Goal: Task Accomplishment & Management: Complete application form

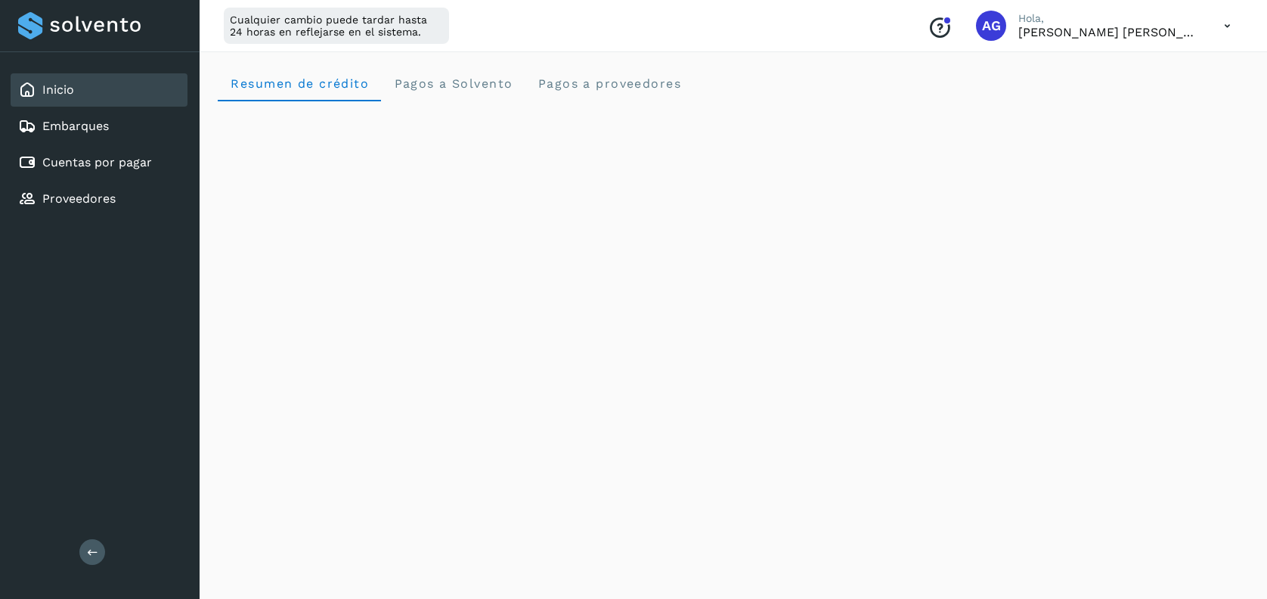
scroll to position [295, 0]
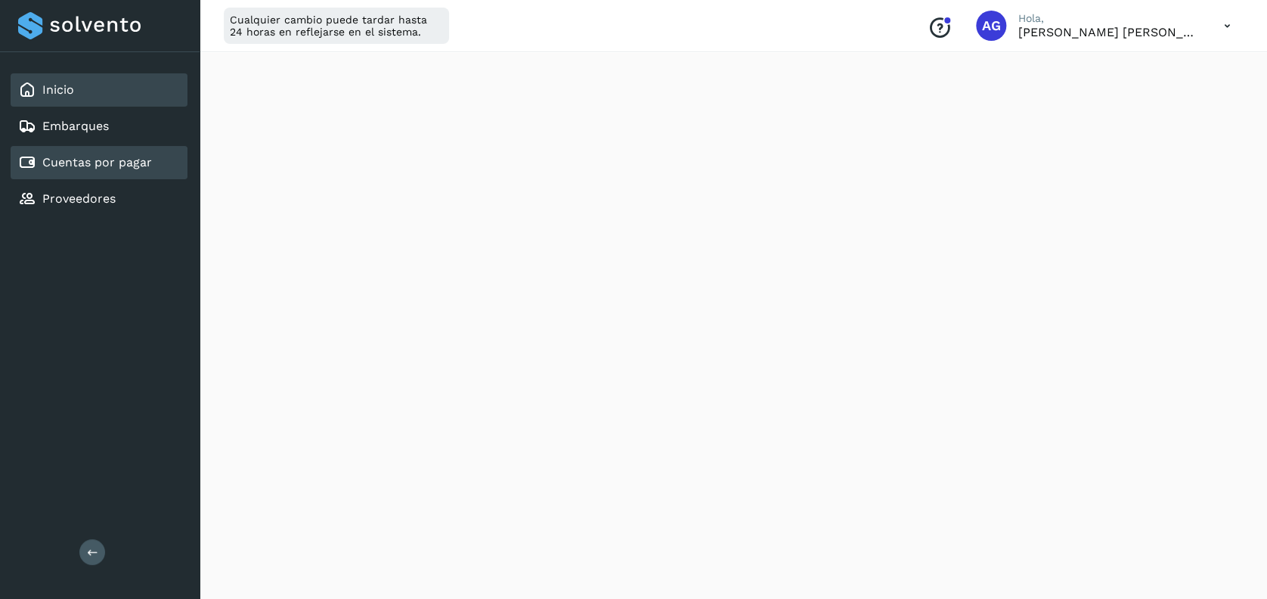
click at [92, 164] on link "Cuentas por pagar" at bounding box center [97, 162] width 110 height 14
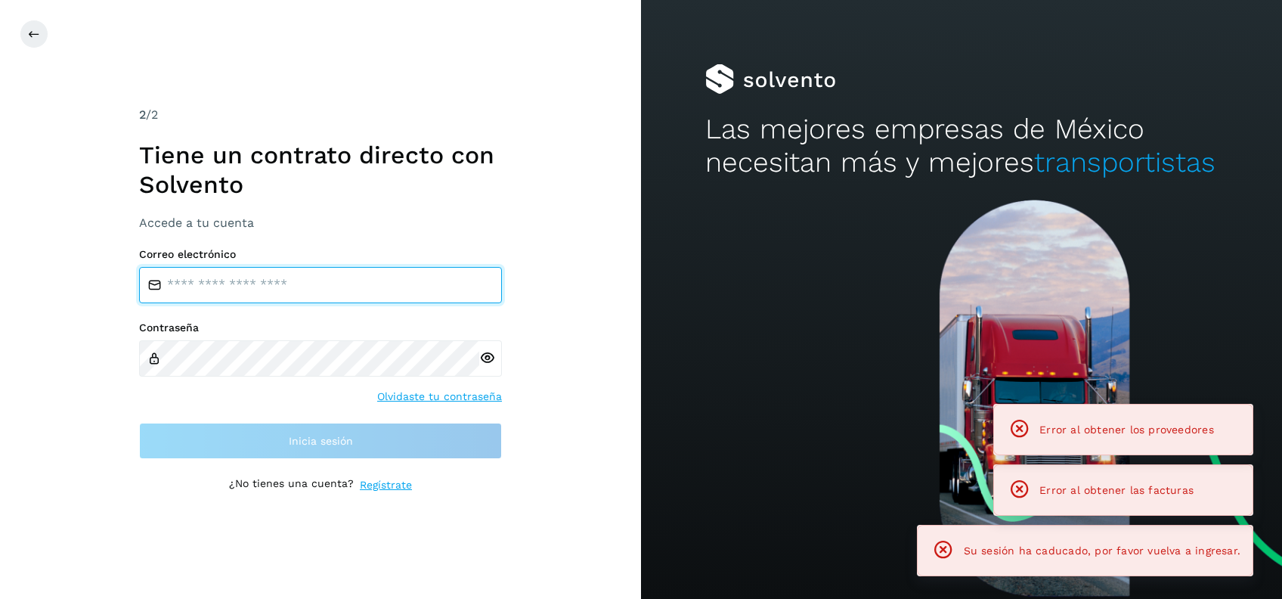
type input "**********"
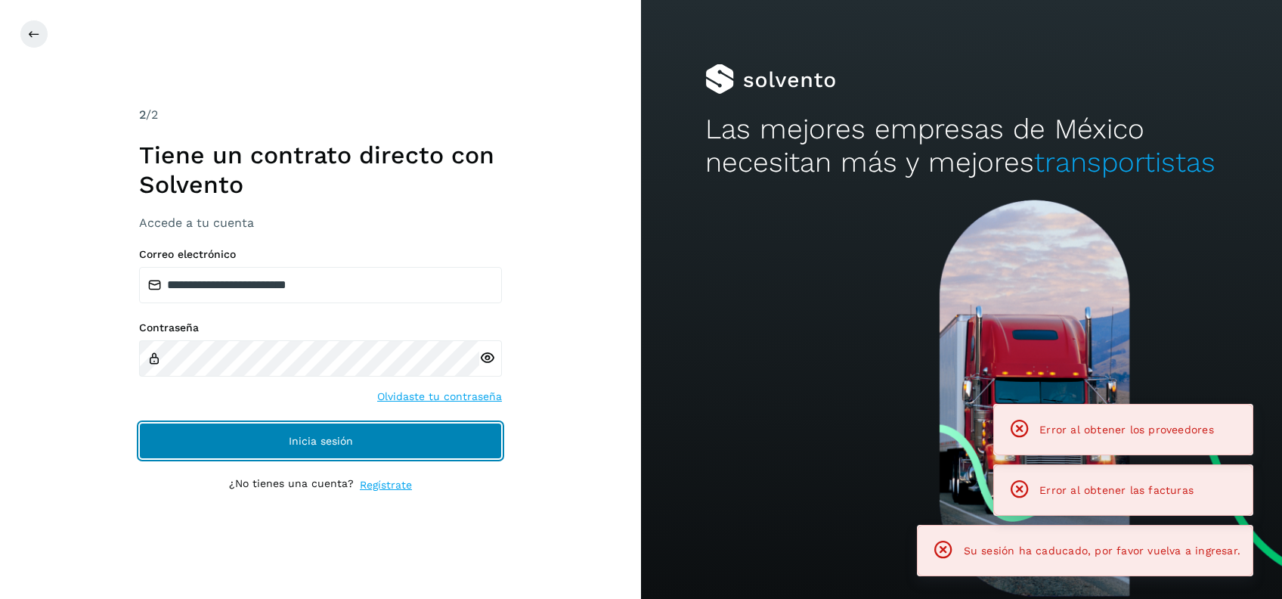
click at [406, 441] on button "Inicia sesión" at bounding box center [320, 440] width 363 height 36
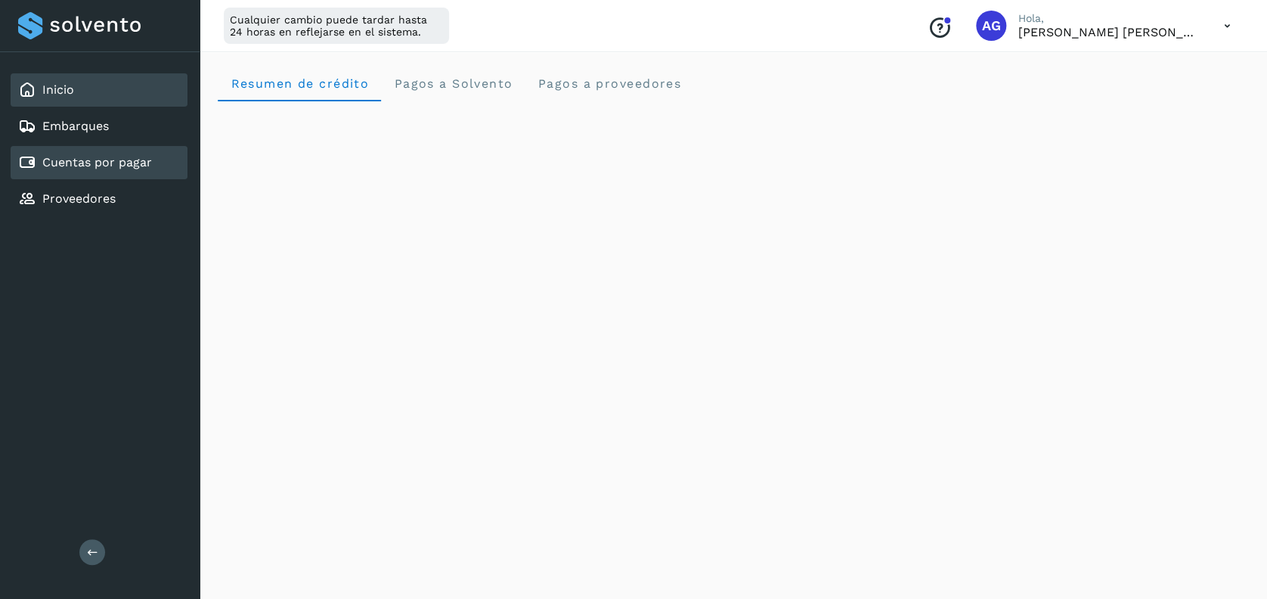
click at [114, 163] on link "Cuentas por pagar" at bounding box center [97, 162] width 110 height 14
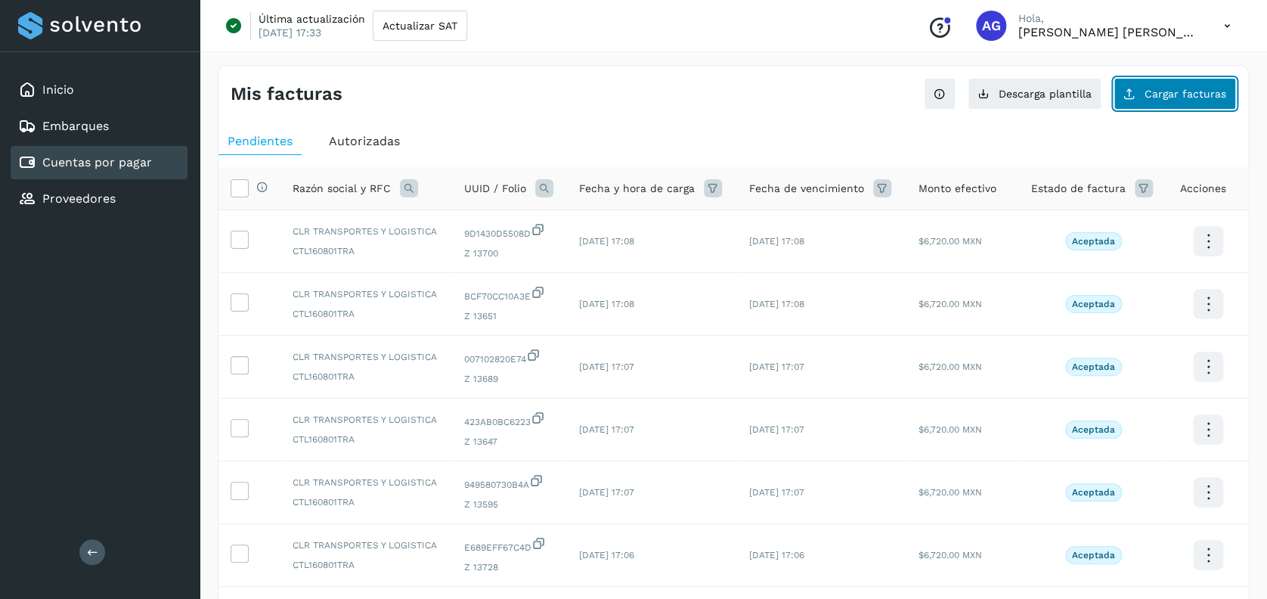
click at [1190, 88] on span "Cargar facturas" at bounding box center [1185, 93] width 82 height 11
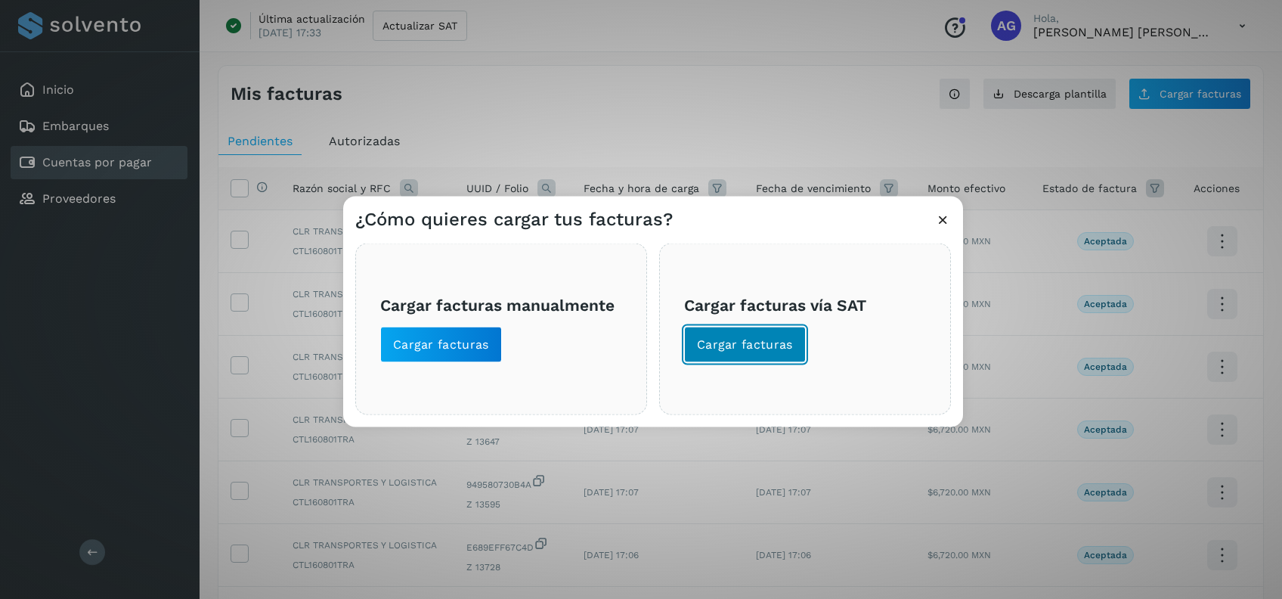
click at [767, 357] on button "Cargar facturas" at bounding box center [745, 344] width 122 height 36
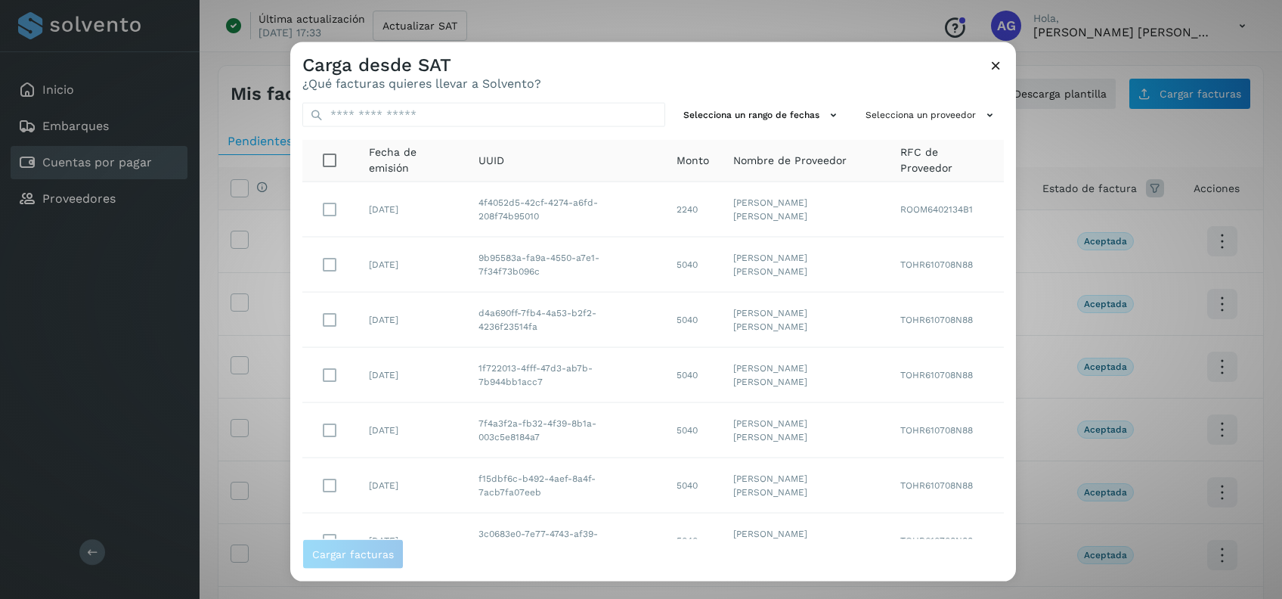
click at [837, 165] on div "Nombre de Proveedor" at bounding box center [804, 160] width 143 height 16
click at [754, 159] on span "Nombre de Proveedor" at bounding box center [789, 160] width 113 height 16
click at [441, 111] on input "text" at bounding box center [483, 115] width 363 height 24
click at [916, 113] on button "Selecciona un proveedor" at bounding box center [931, 115] width 144 height 25
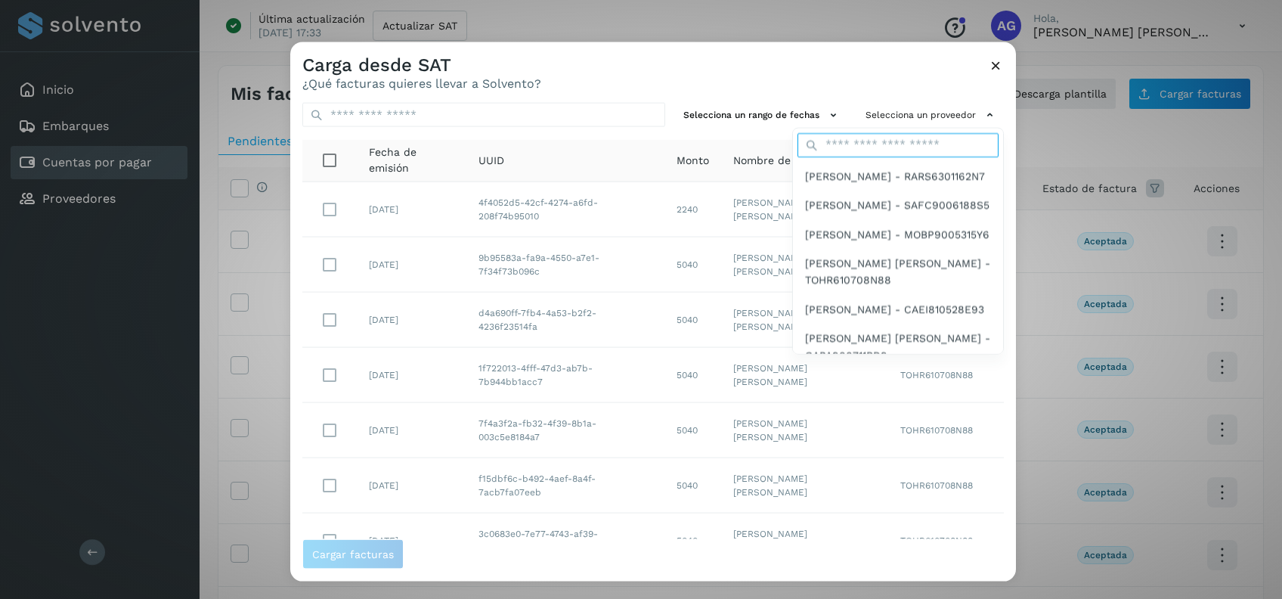
click at [893, 143] on input "text" at bounding box center [897, 144] width 201 height 24
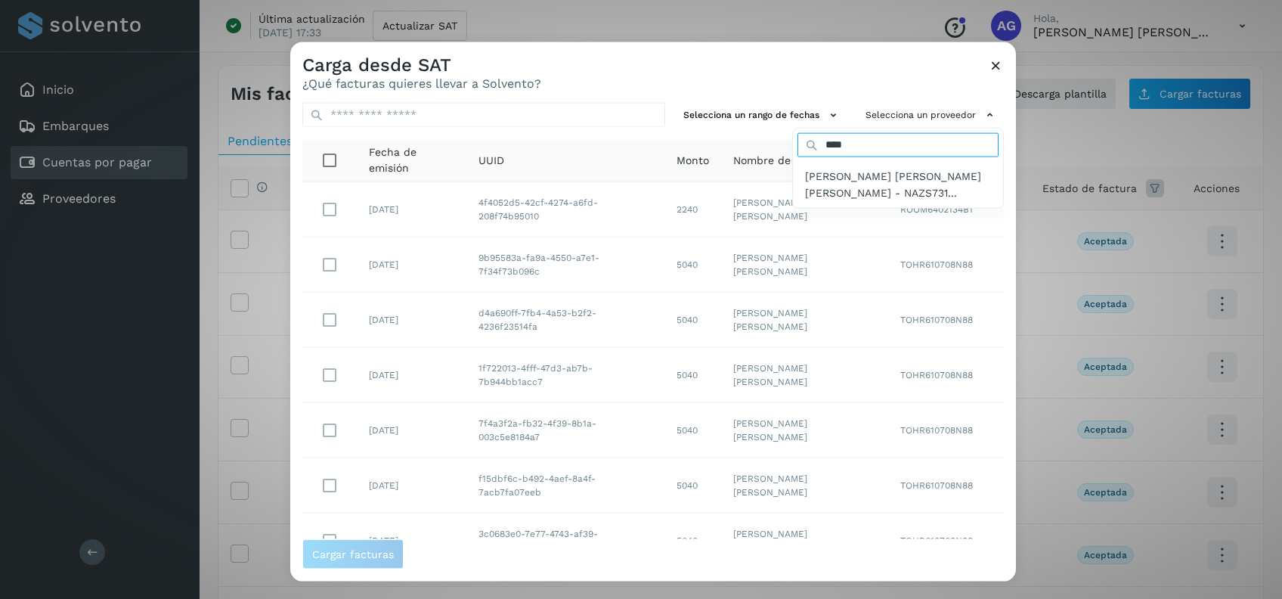
type input "****"
click at [862, 184] on span "[PERSON_NAME] [PERSON_NAME] [PERSON_NAME] - NAZS731..." at bounding box center [898, 184] width 186 height 34
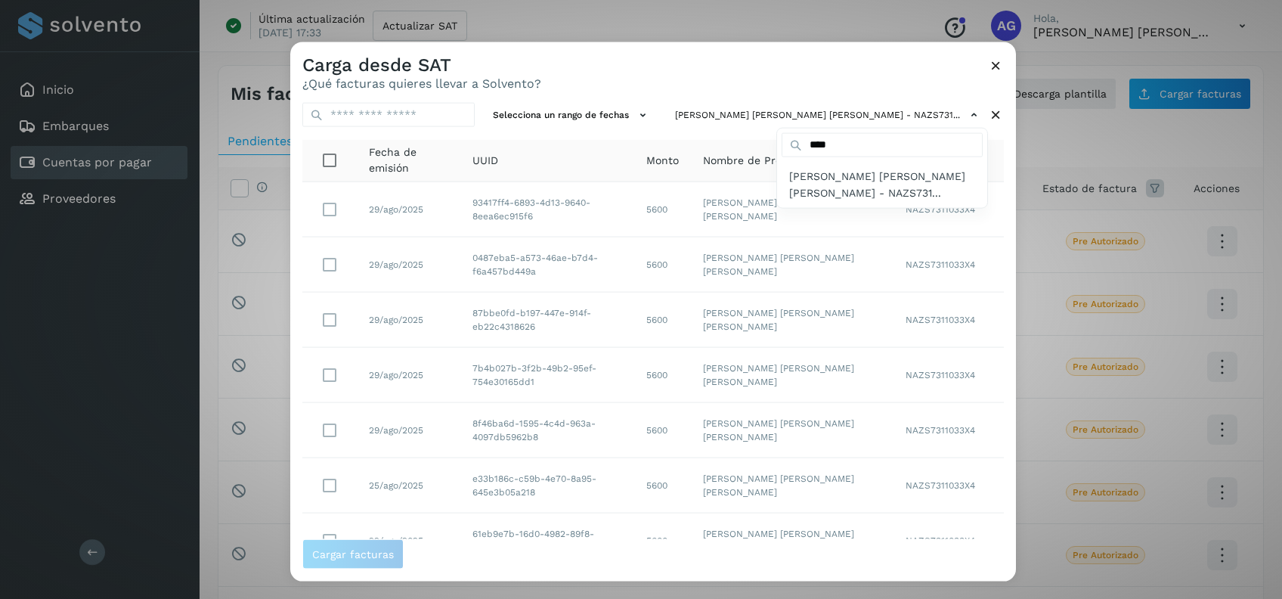
drag, startPoint x: 1004, startPoint y: 297, endPoint x: 1007, endPoint y: 455, distance: 158.0
click at [1007, 455] on div at bounding box center [931, 341] width 1282 height 599
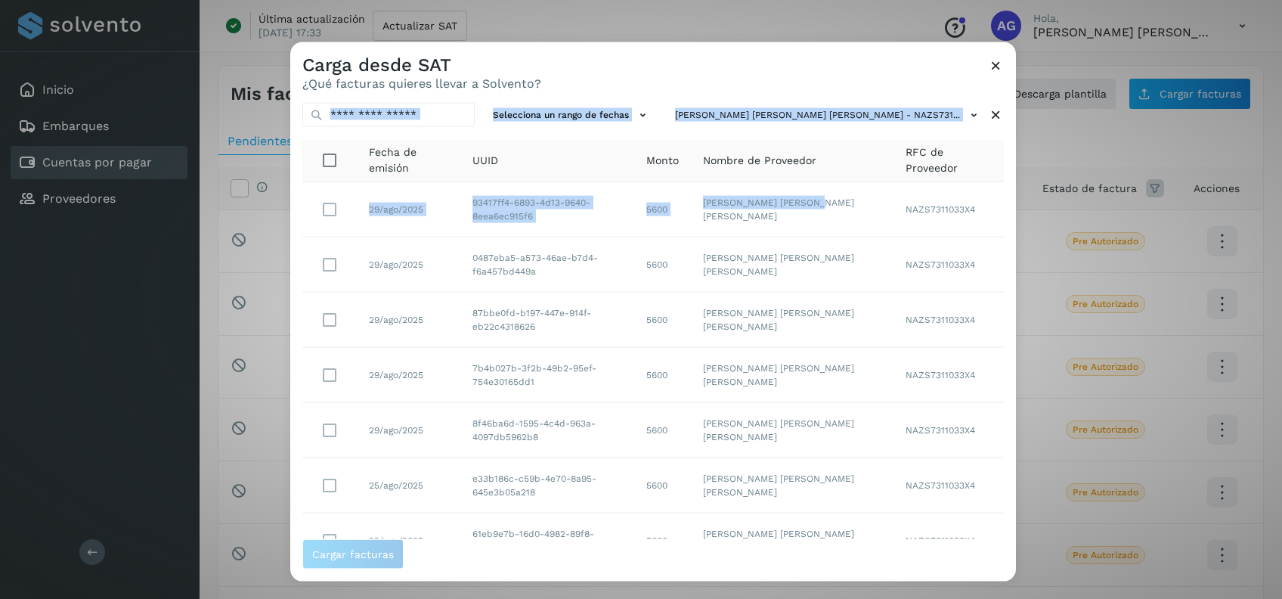
drag, startPoint x: 862, startPoint y: 53, endPoint x: 846, endPoint y: 186, distance: 134.0
click at [846, 186] on div "Carga desde SAT ¿Qué facturas quieres llevar a Solvento? Selecciona un rango de…" at bounding box center [653, 311] width 726 height 539
drag, startPoint x: 846, startPoint y: 186, endPoint x: 773, endPoint y: 71, distance: 136.3
click at [773, 71] on div "Carga desde SAT ¿Qué facturas quieres llevar a Solvento?" at bounding box center [653, 66] width 726 height 48
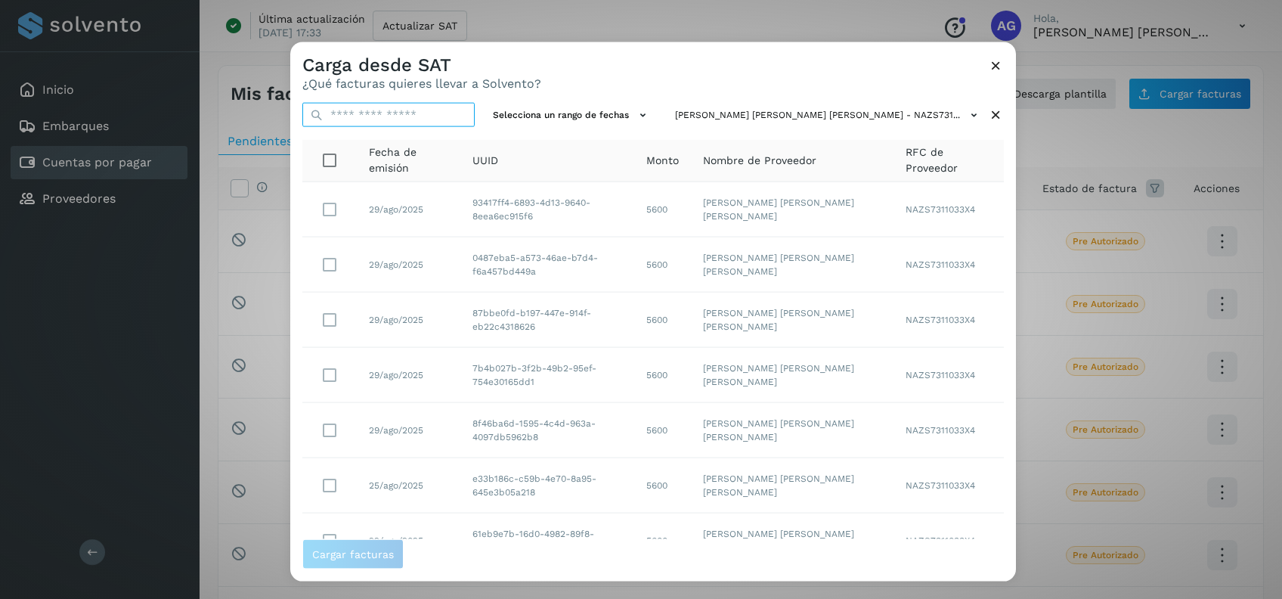
click at [414, 113] on input "text" at bounding box center [388, 115] width 172 height 24
type input "*"
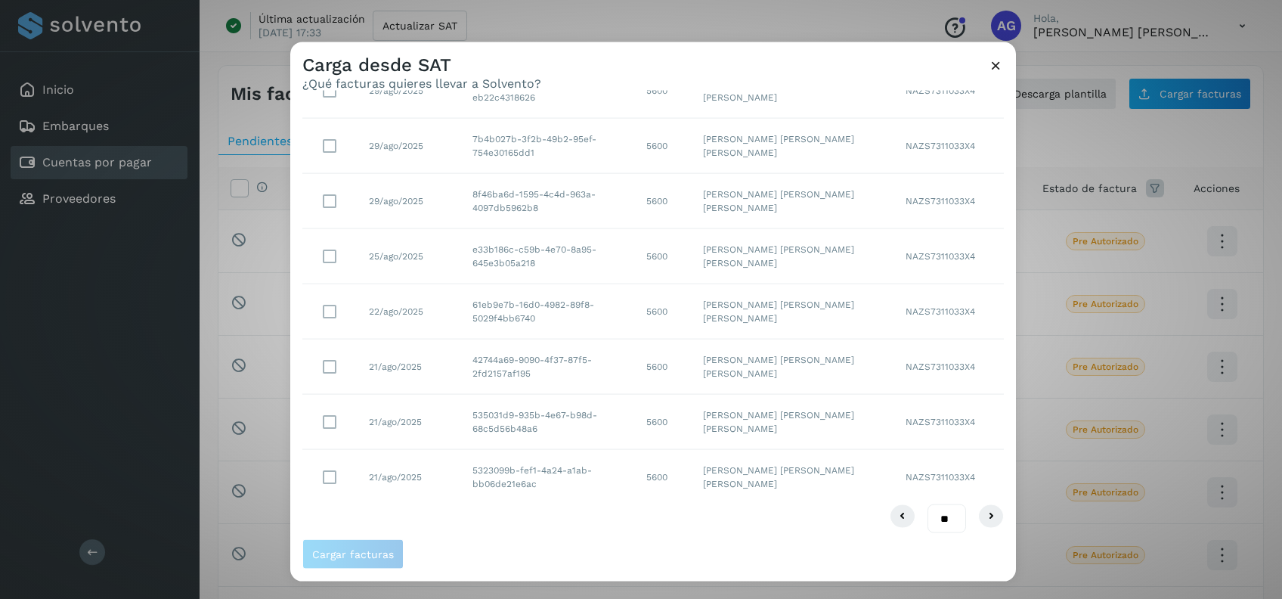
scroll to position [234, 0]
click at [982, 505] on icon at bounding box center [991, 510] width 18 height 18
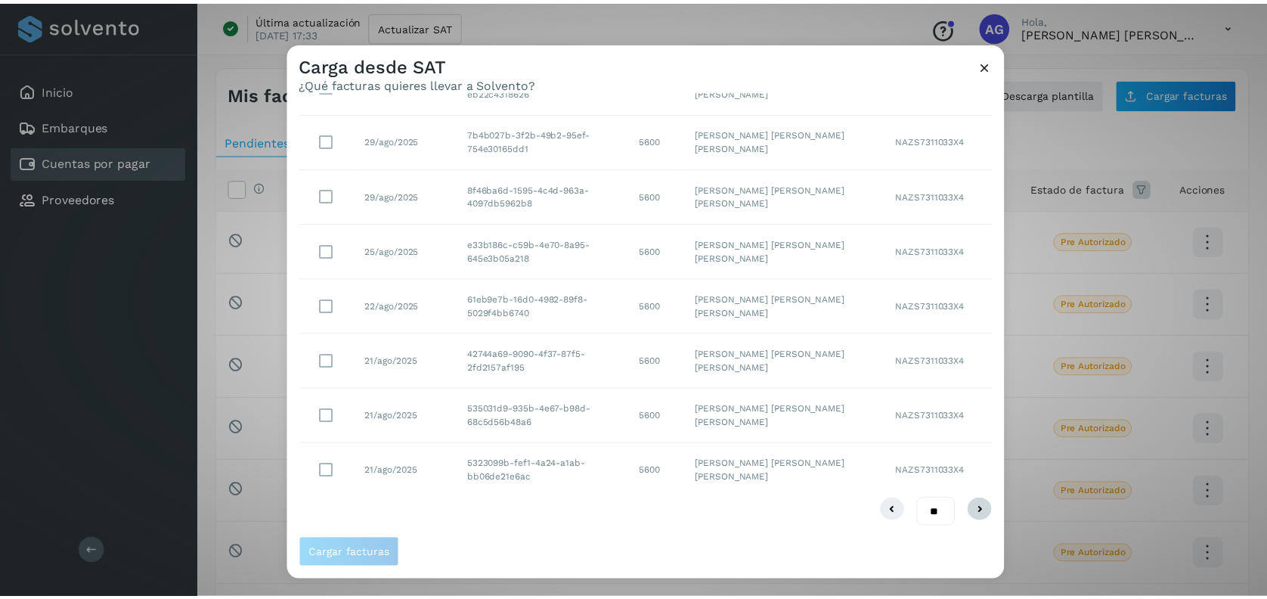
scroll to position [0, 0]
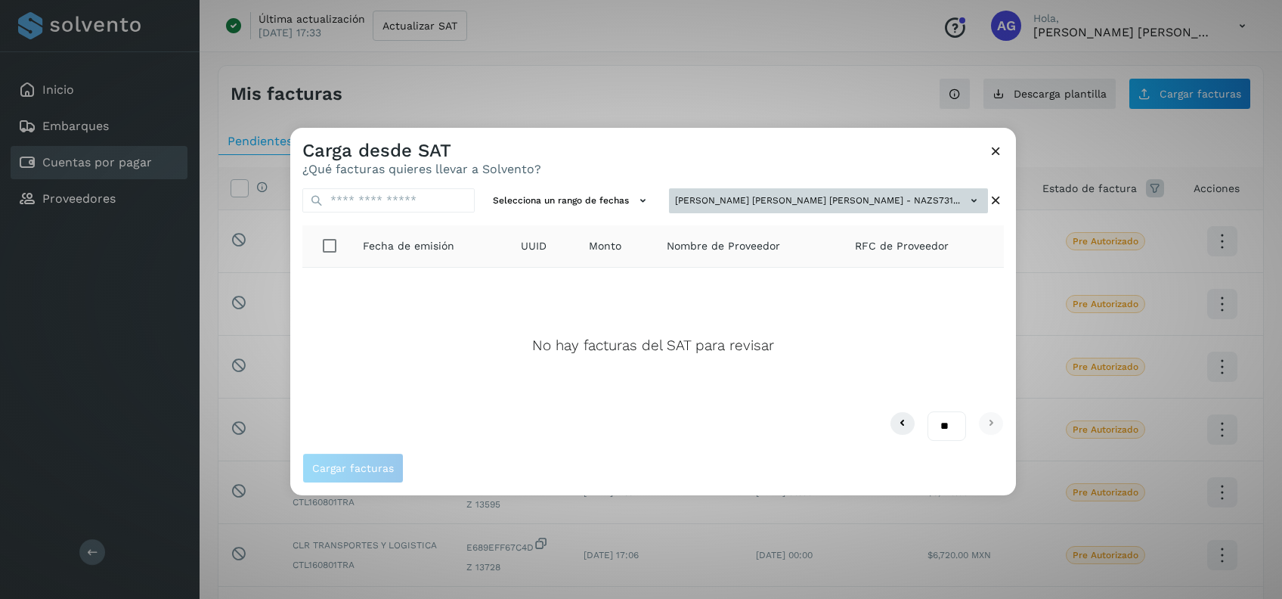
click at [951, 195] on button "[PERSON_NAME] [PERSON_NAME] [PERSON_NAME] - NAZS731..." at bounding box center [828, 200] width 319 height 25
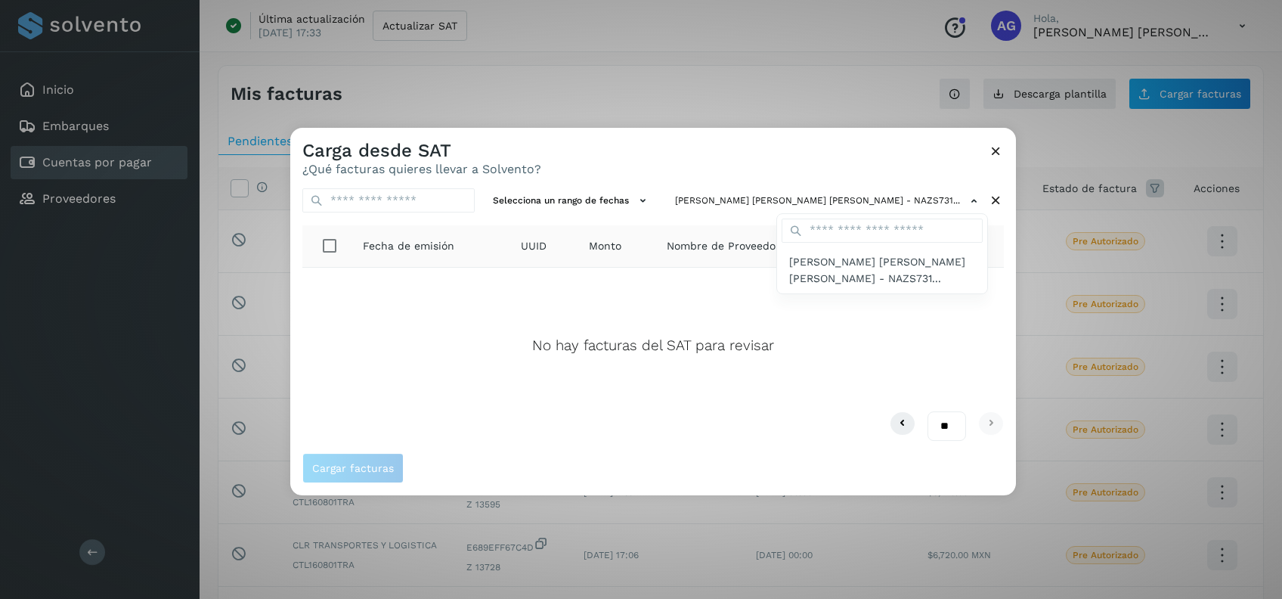
click at [999, 150] on div at bounding box center [931, 427] width 1282 height 599
click at [1000, 150] on icon at bounding box center [996, 151] width 16 height 16
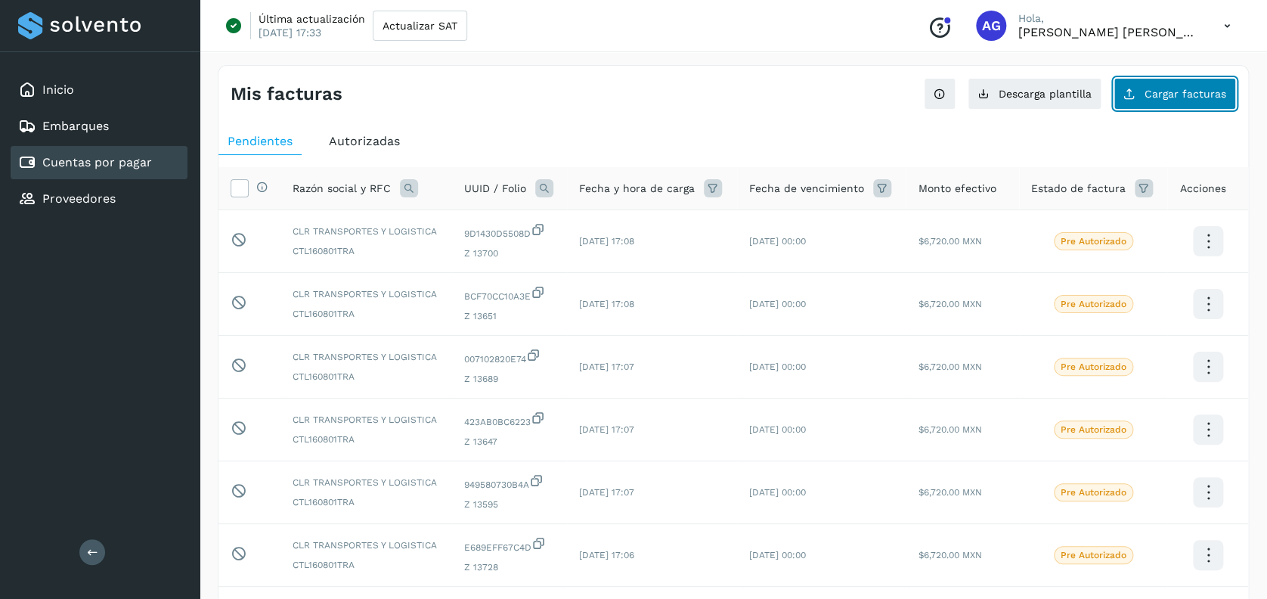
click at [1184, 103] on button "Cargar facturas" at bounding box center [1174, 94] width 122 height 32
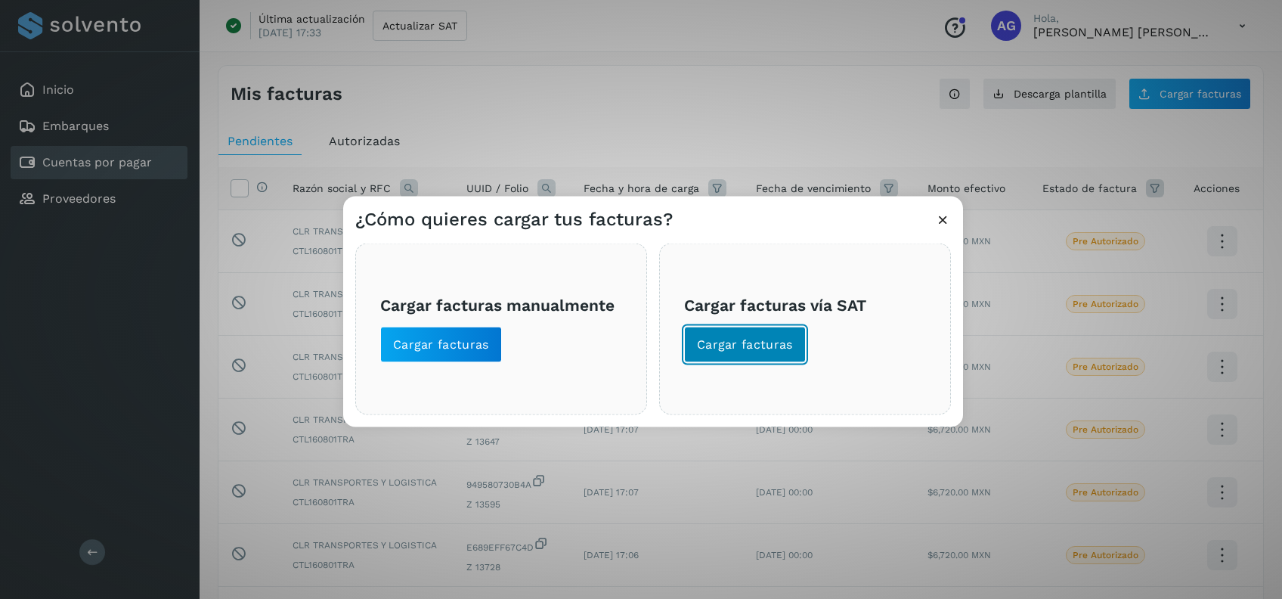
click at [760, 345] on span "Cargar facturas" at bounding box center [745, 344] width 96 height 17
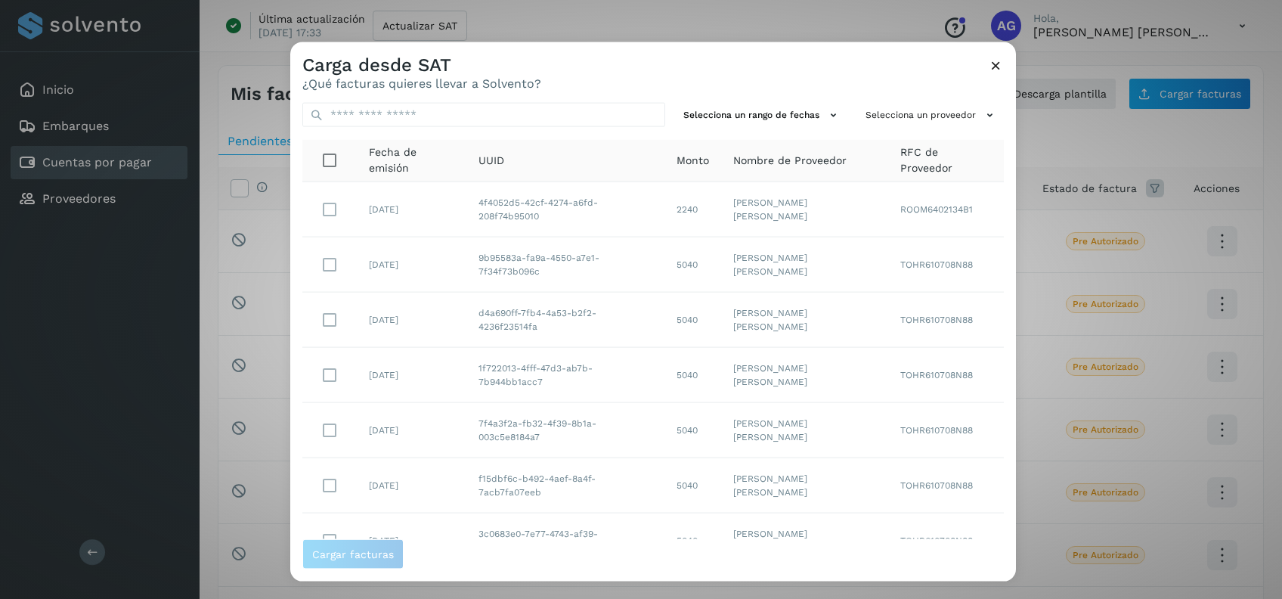
click at [917, 159] on span "RFC de Proveedor" at bounding box center [945, 160] width 91 height 32
click at [930, 158] on span "RFC de Proveedor" at bounding box center [945, 160] width 91 height 32
click at [918, 112] on button "Selecciona un proveedor" at bounding box center [931, 115] width 144 height 25
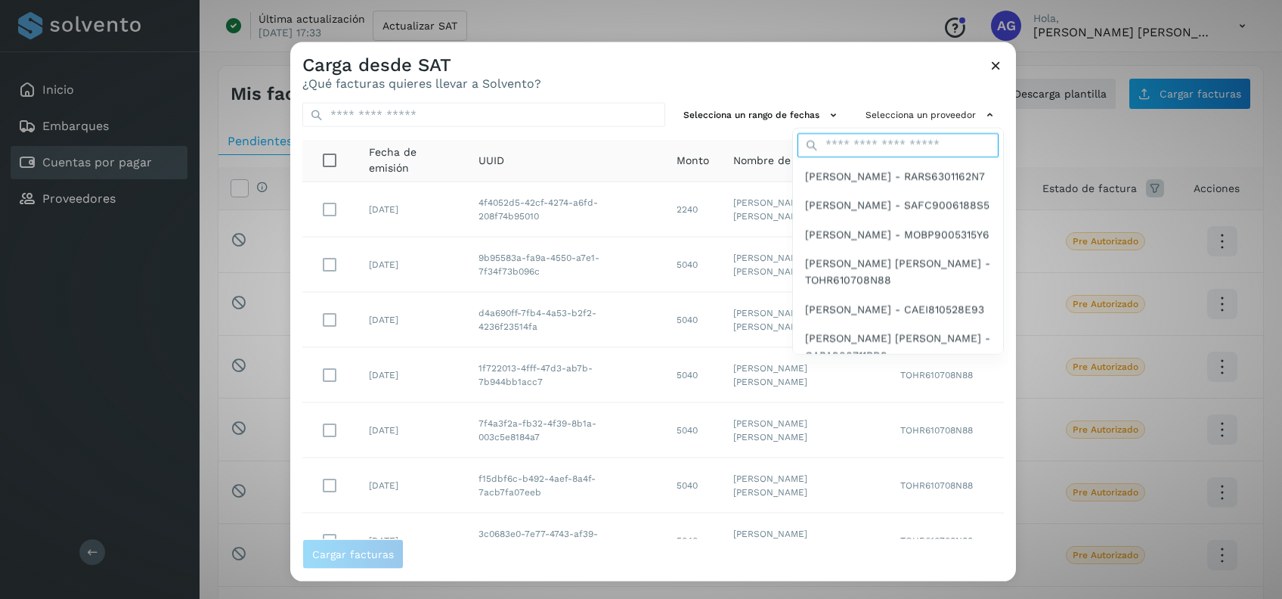
click at [907, 147] on input "text" at bounding box center [897, 144] width 201 height 24
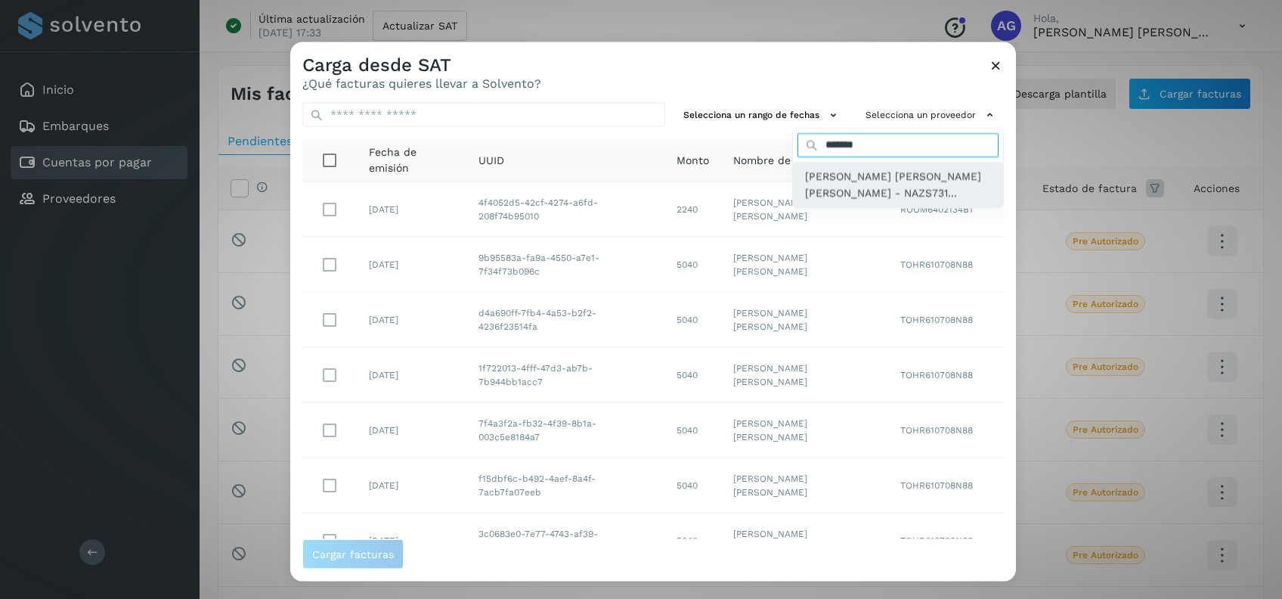
type input "*******"
click at [880, 193] on span "[PERSON_NAME] [PERSON_NAME] [PERSON_NAME] - NAZS731..." at bounding box center [898, 184] width 186 height 34
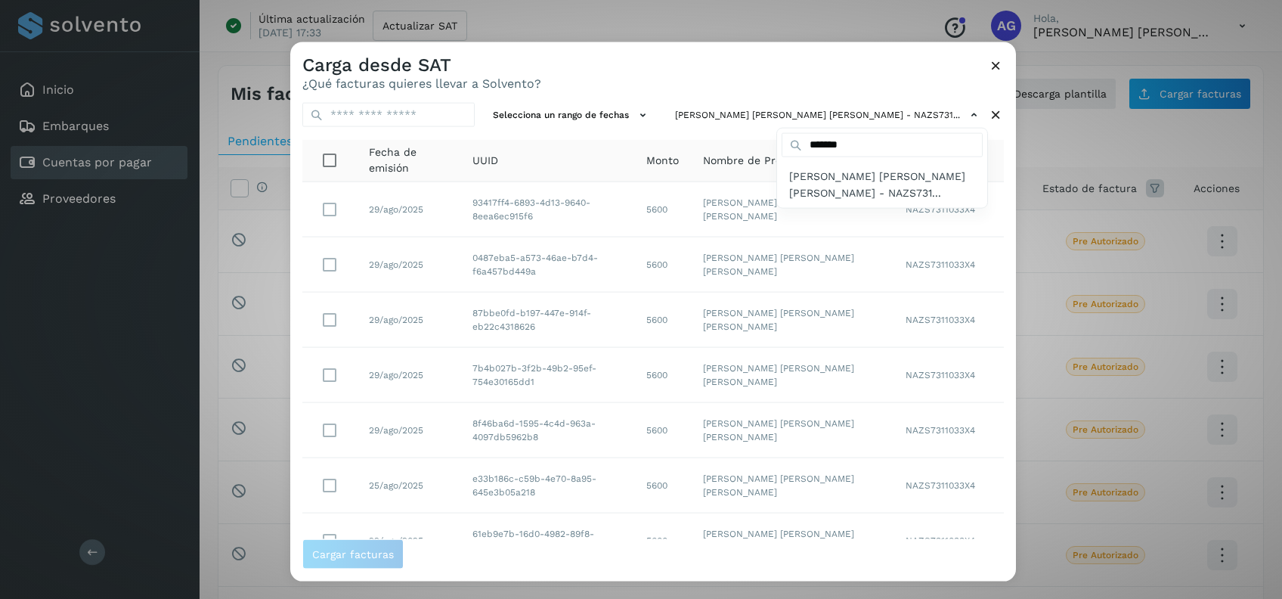
click at [677, 111] on div at bounding box center [931, 341] width 1282 height 599
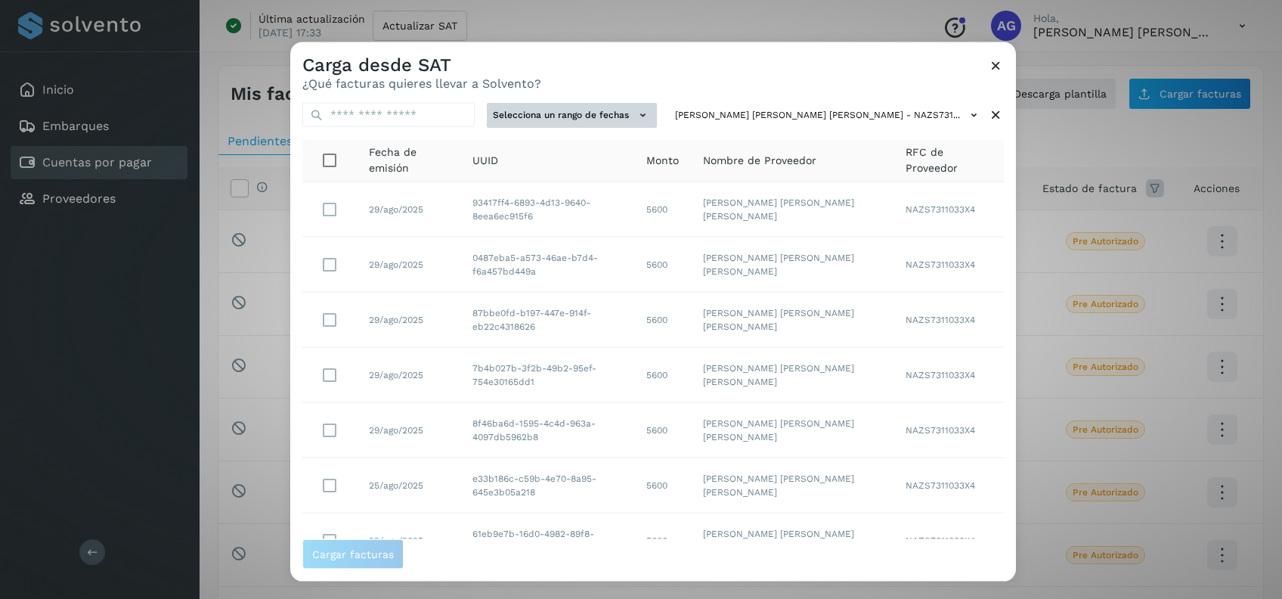
click at [657, 115] on button "Selecciona un rango de fechas" at bounding box center [572, 115] width 170 height 25
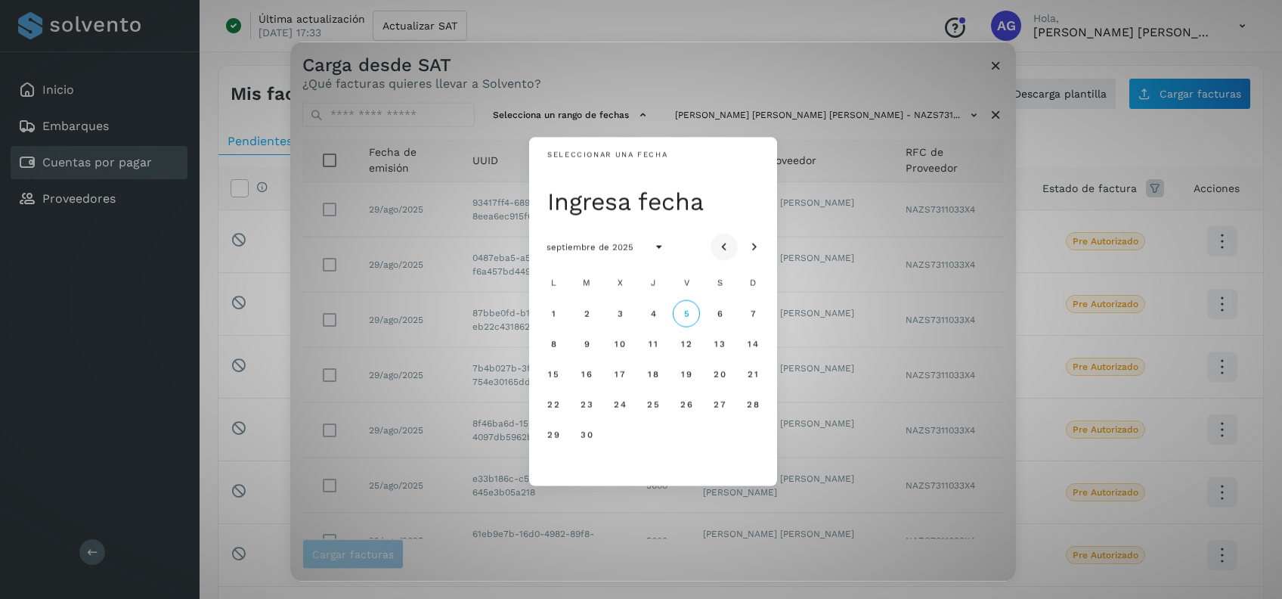
click at [729, 246] on icon "Mes anterior" at bounding box center [723, 247] width 15 height 15
click at [652, 343] on span "7" at bounding box center [652, 343] width 7 height 11
click at [713, 339] on button "9" at bounding box center [719, 342] width 27 height 27
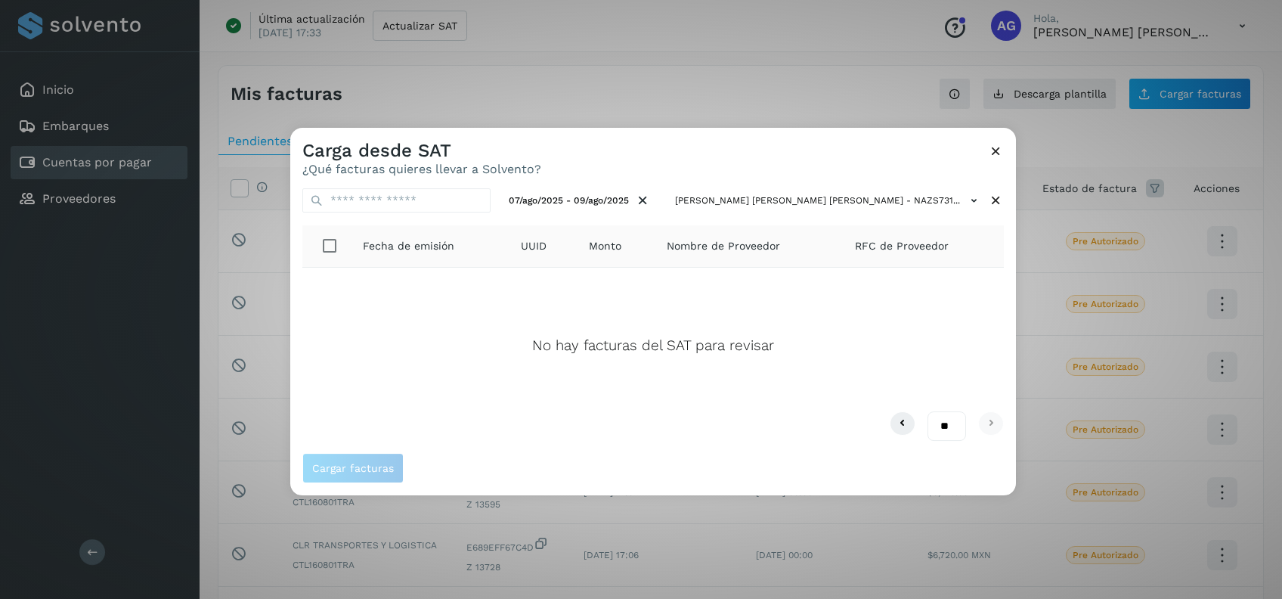
click at [998, 199] on icon at bounding box center [996, 201] width 16 height 16
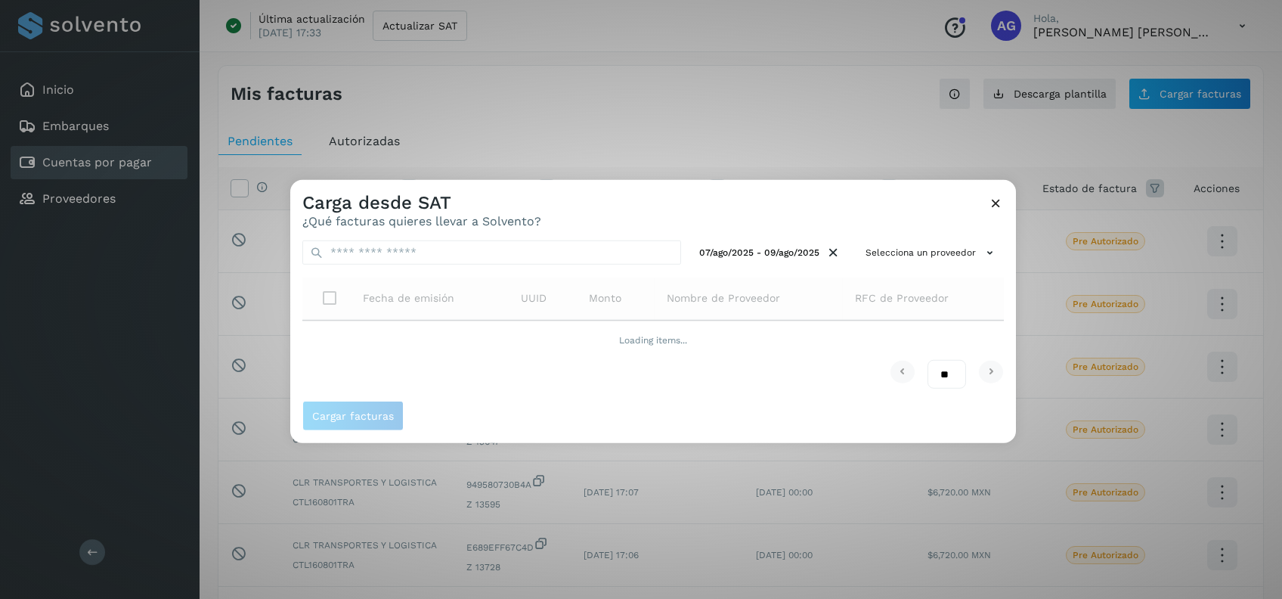
click at [992, 204] on div "Carga desde SAT ¿Qué facturas quieres llevar a Solvento? 07/ago/2025 - 09/ago/2…" at bounding box center [653, 311] width 726 height 263
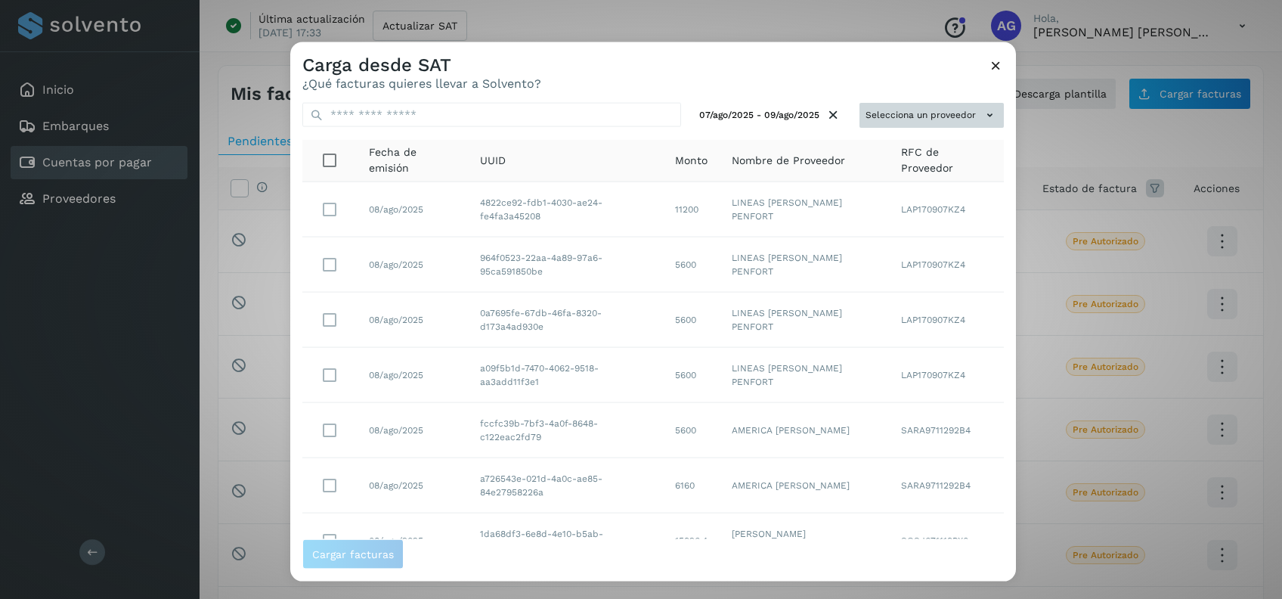
click at [919, 114] on button "Selecciona un proveedor" at bounding box center [931, 115] width 144 height 25
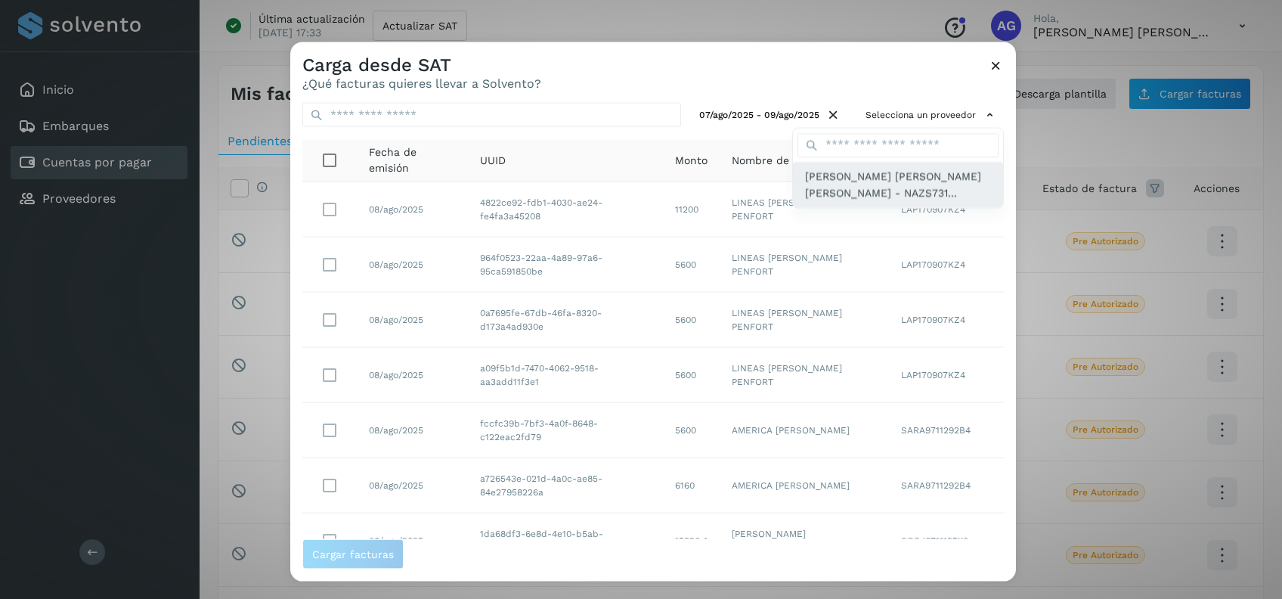
click at [850, 182] on span "[PERSON_NAME] [PERSON_NAME] [PERSON_NAME] - NAZS731..." at bounding box center [898, 184] width 186 height 34
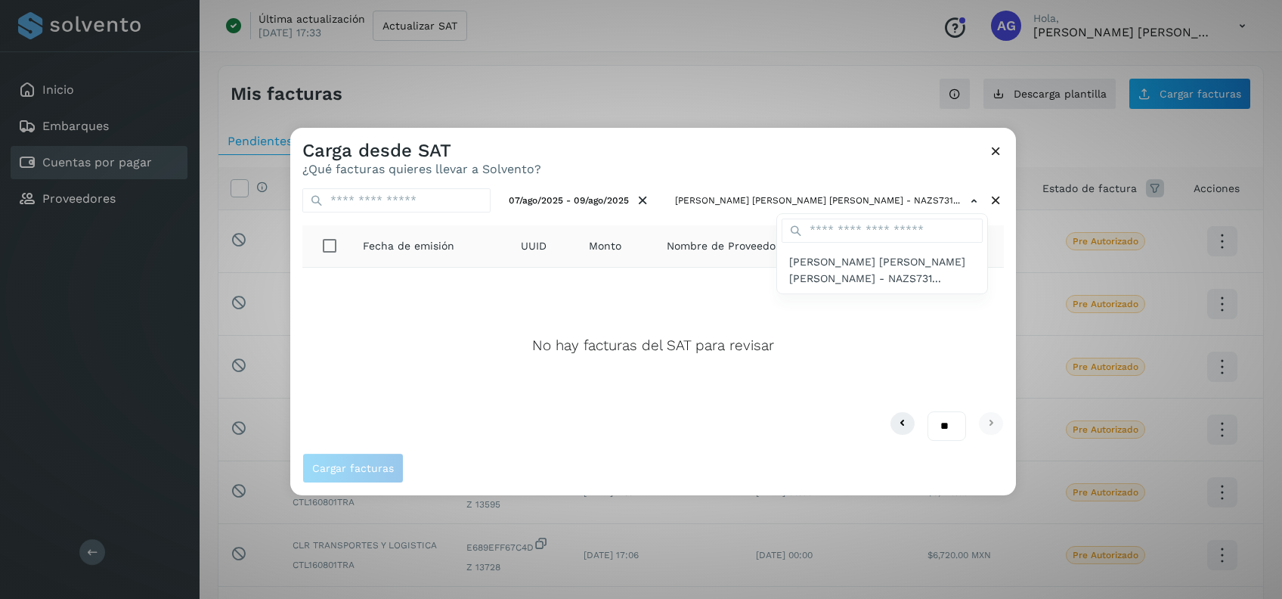
click at [1000, 151] on div at bounding box center [931, 427] width 1282 height 599
click at [995, 151] on icon at bounding box center [996, 151] width 16 height 16
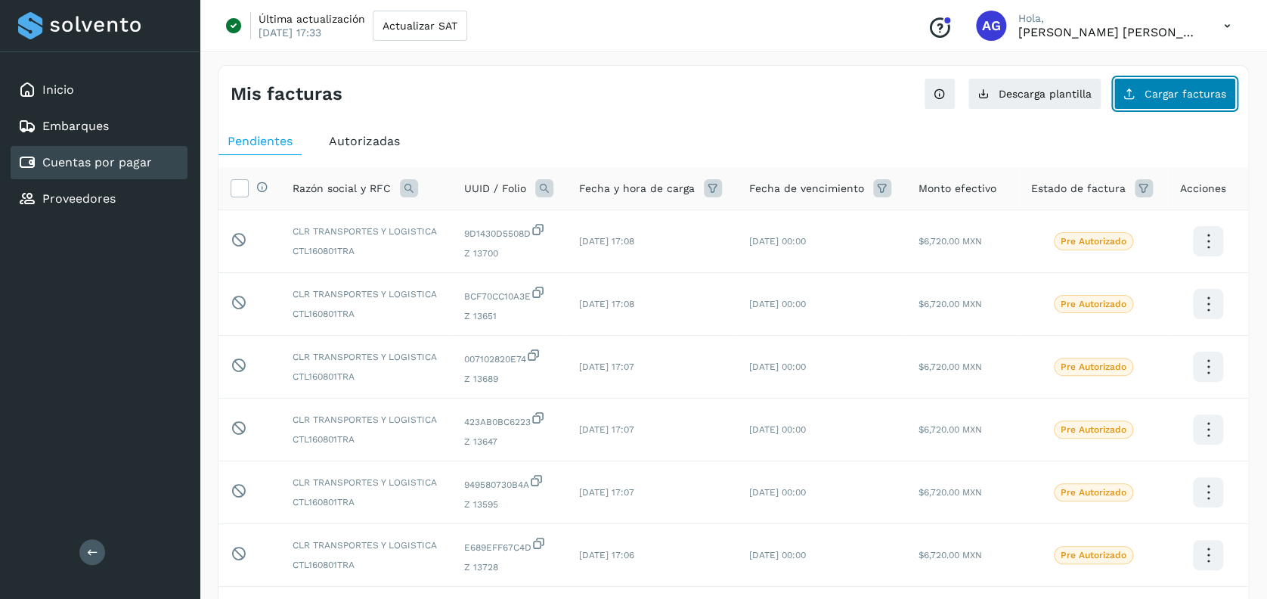
click at [1147, 85] on button "Cargar facturas" at bounding box center [1174, 94] width 122 height 32
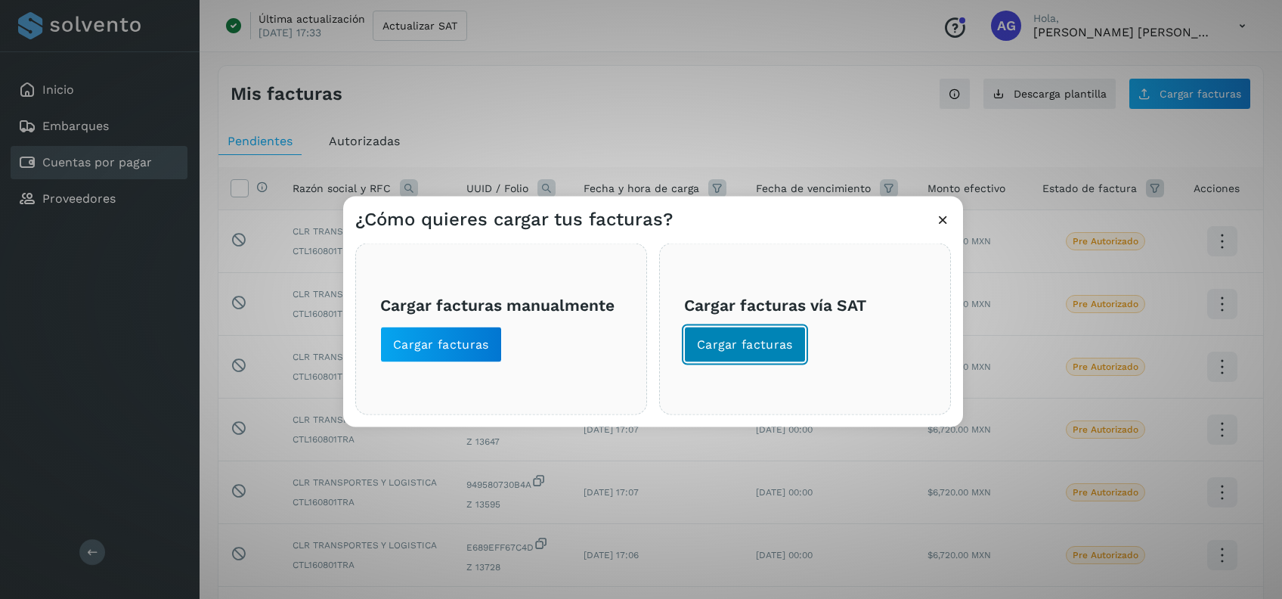
click at [736, 336] on span "Cargar facturas" at bounding box center [745, 344] width 96 height 17
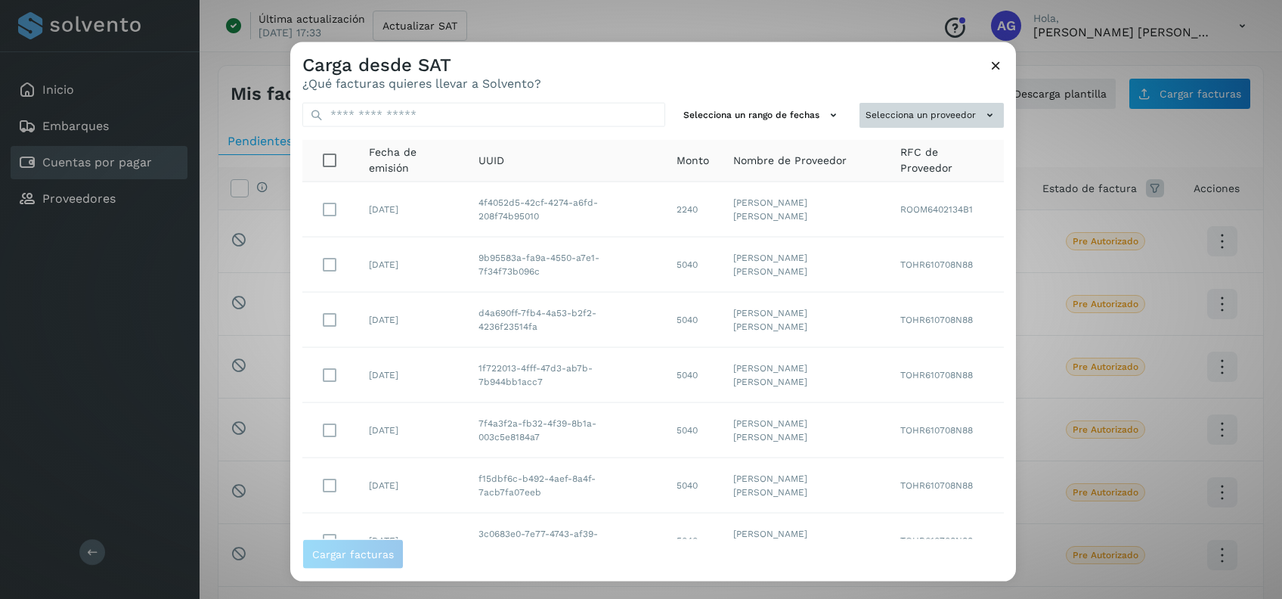
click at [955, 116] on button "Selecciona un proveedor" at bounding box center [931, 115] width 144 height 25
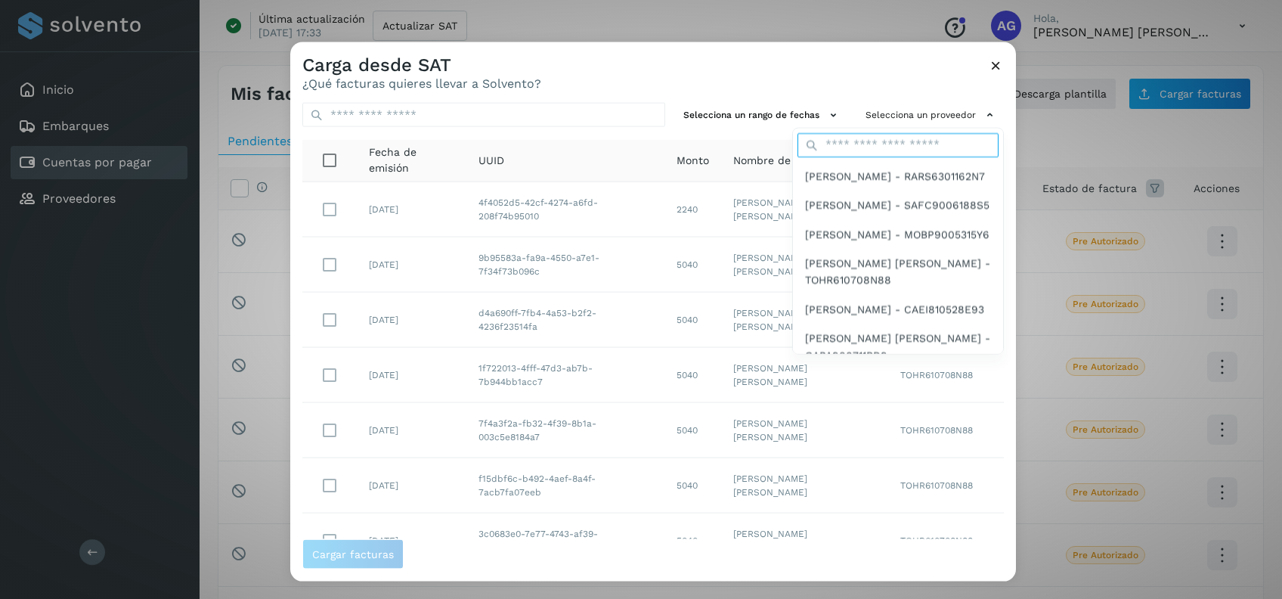
click at [839, 144] on input "text" at bounding box center [897, 144] width 201 height 24
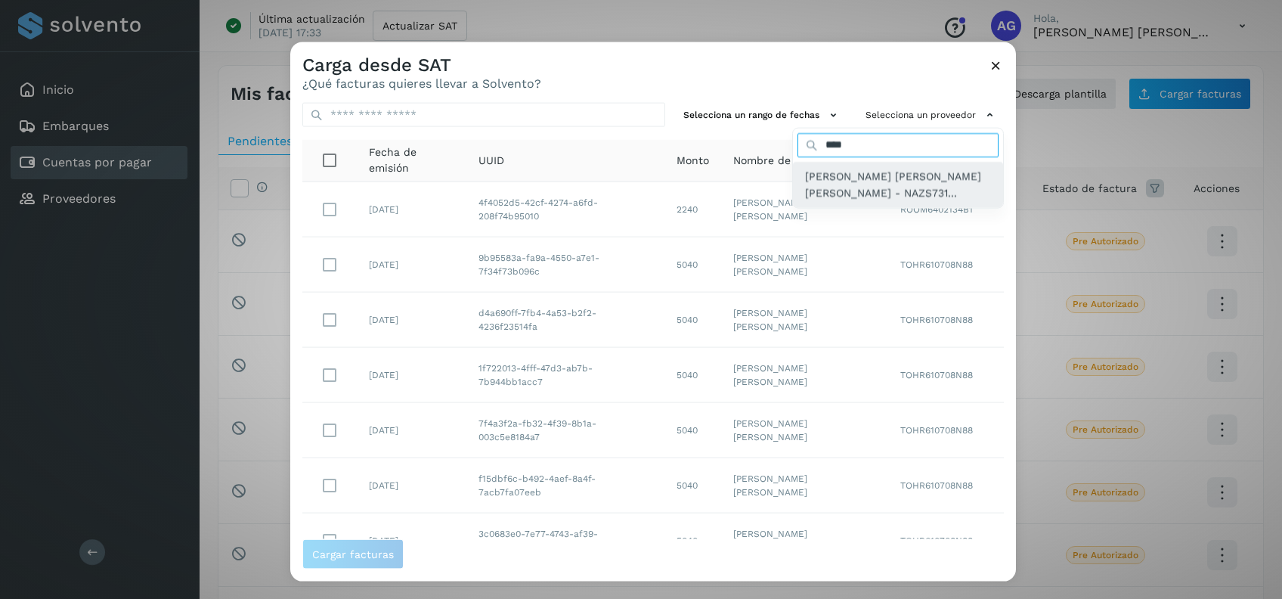
type input "****"
click at [805, 186] on span "[PERSON_NAME] [PERSON_NAME] [PERSON_NAME] - NAZS731..." at bounding box center [898, 184] width 186 height 34
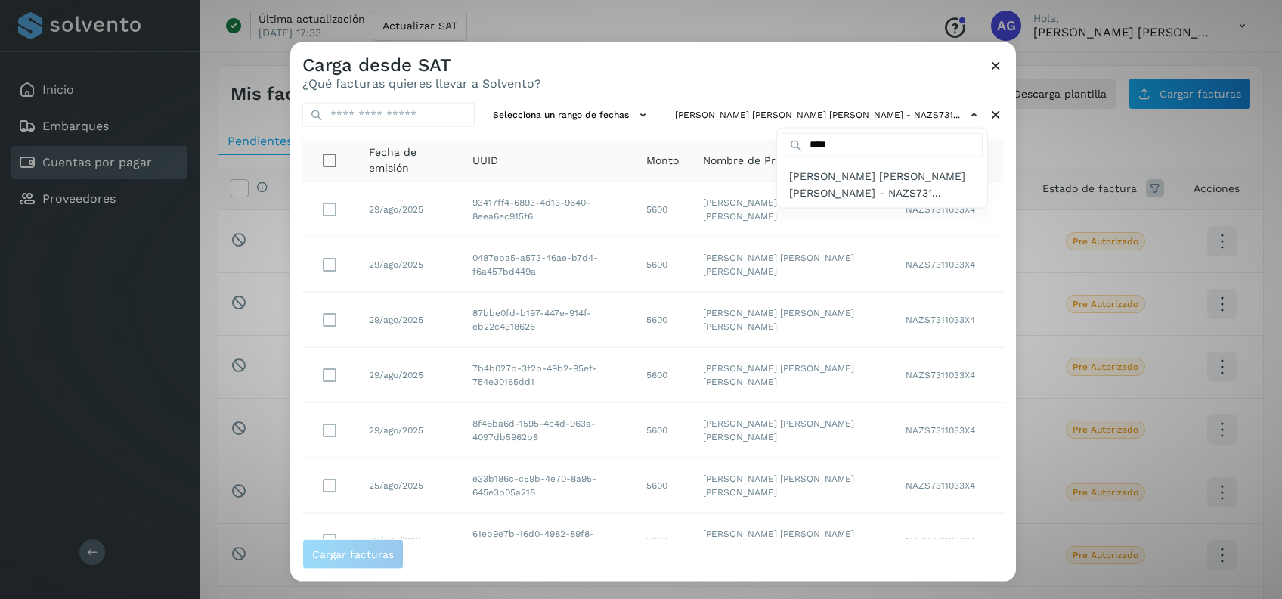
click at [633, 109] on div at bounding box center [931, 341] width 1282 height 599
click at [632, 109] on button "Selecciona un rango de fechas" at bounding box center [572, 115] width 170 height 25
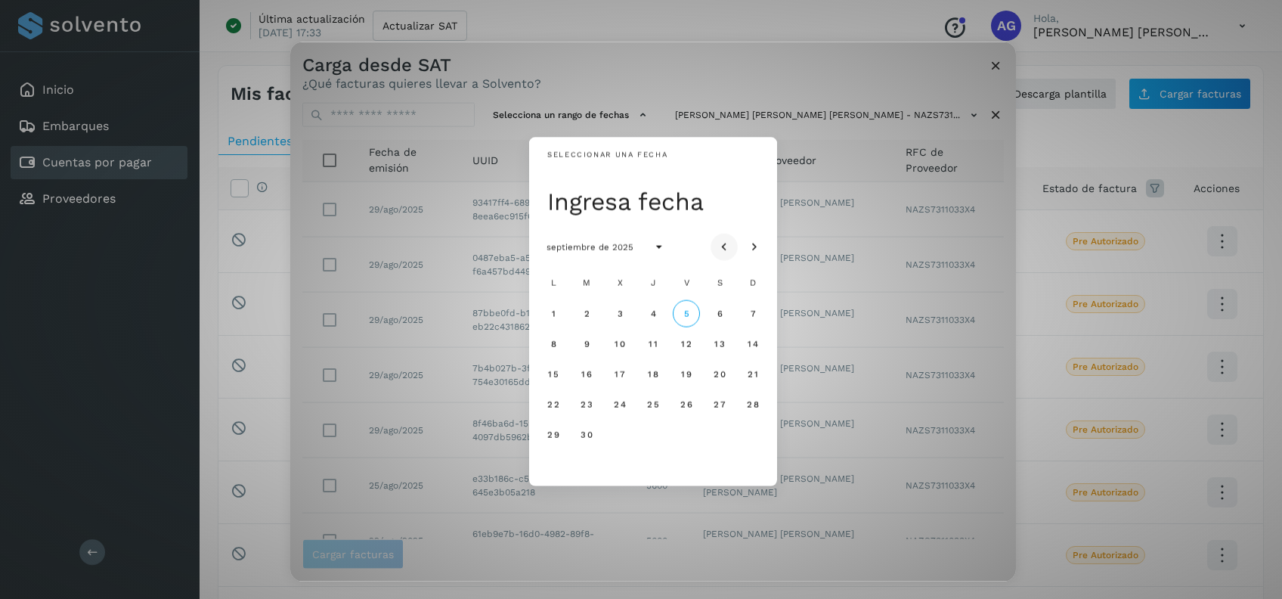
click at [726, 246] on icon "Mes anterior" at bounding box center [723, 247] width 15 height 15
click at [623, 407] on span "20" at bounding box center [619, 403] width 13 height 11
click at [687, 405] on span "22" at bounding box center [685, 403] width 13 height 11
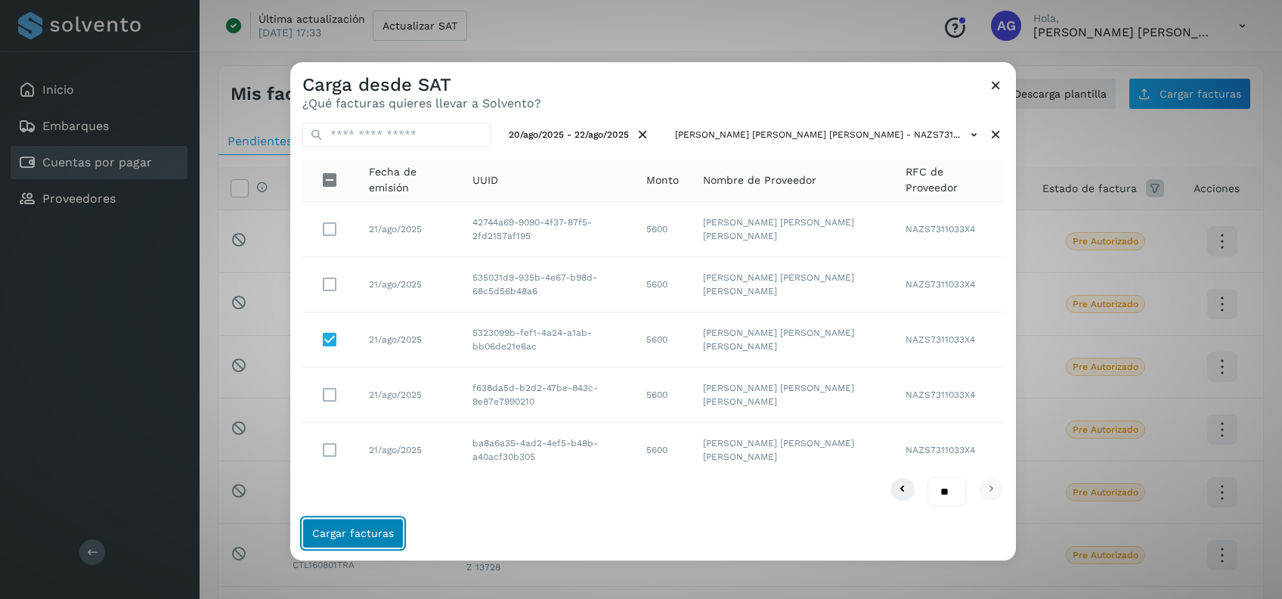
click at [371, 532] on span "Cargar facturas" at bounding box center [353, 533] width 82 height 11
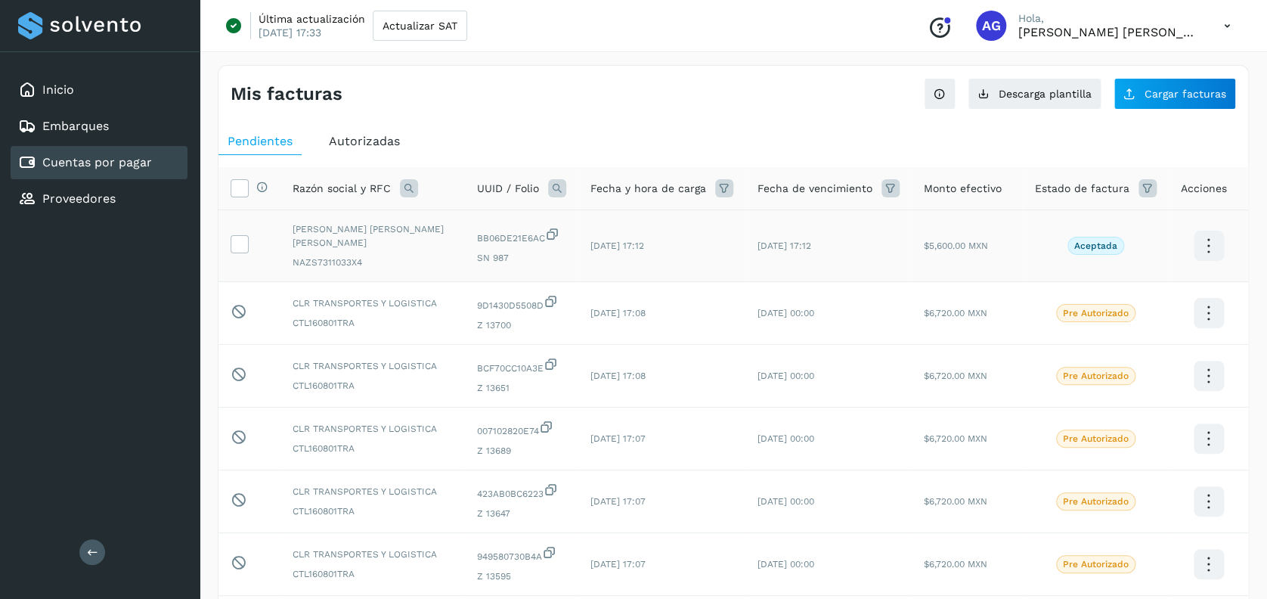
click at [1204, 240] on icon at bounding box center [1208, 246] width 36 height 36
click at [1071, 222] on button "Ver Detalle" at bounding box center [1133, 230] width 180 height 29
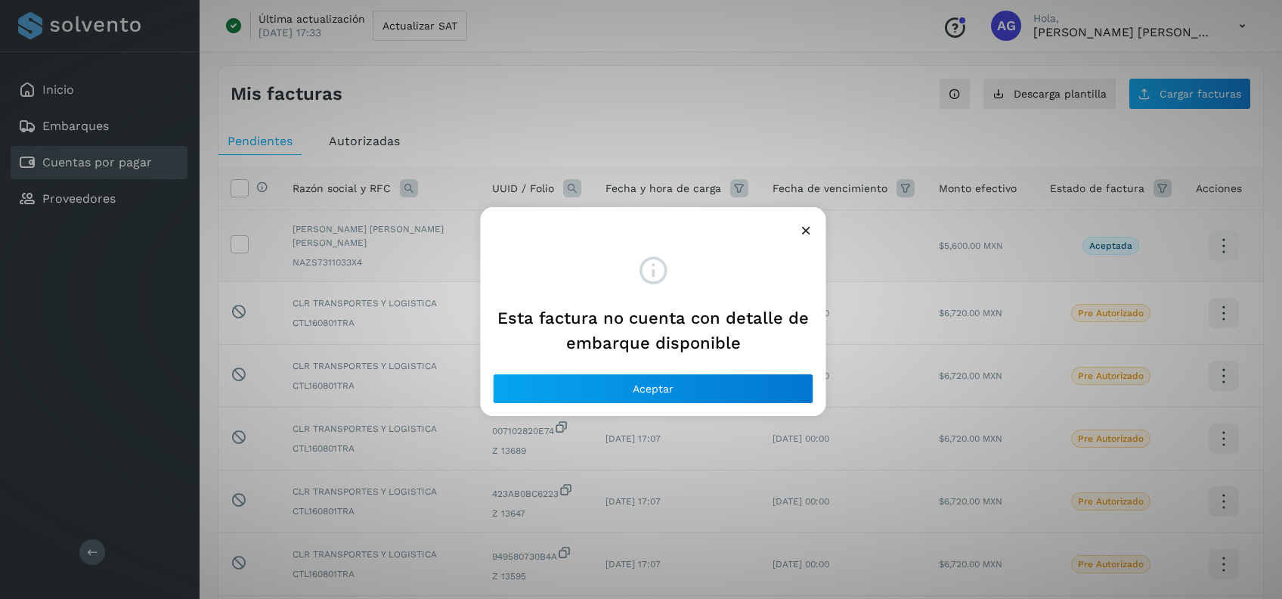
click at [809, 233] on icon at bounding box center [806, 230] width 16 height 16
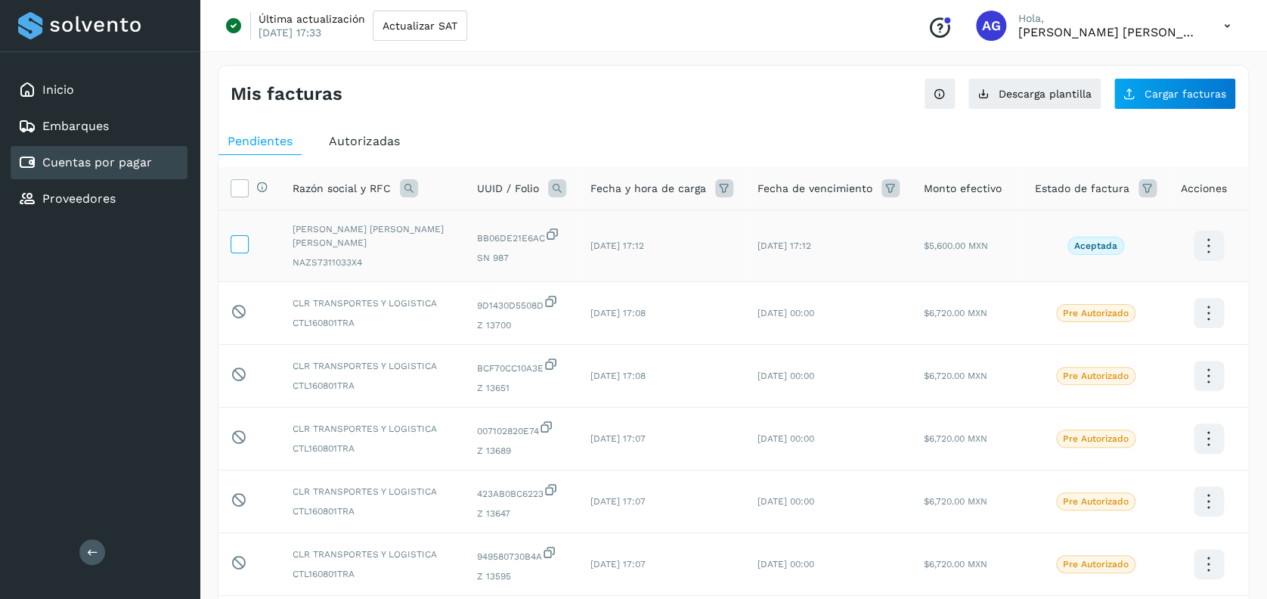
click at [239, 246] on icon at bounding box center [239, 243] width 16 height 16
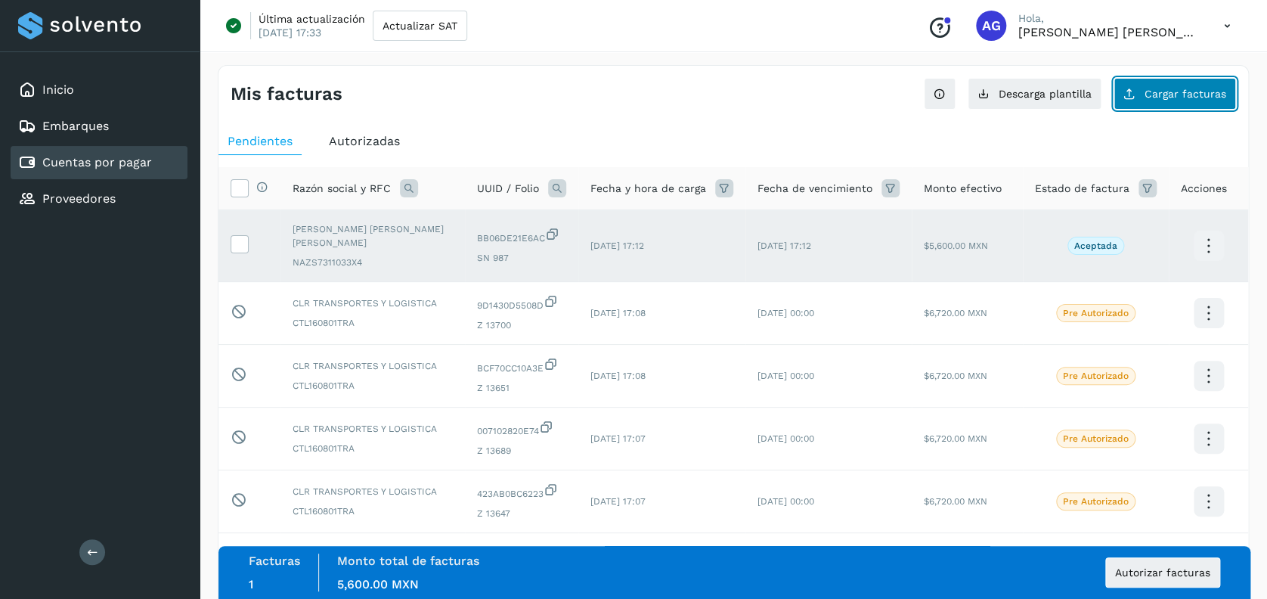
click at [1196, 85] on button "Cargar facturas" at bounding box center [1174, 94] width 122 height 32
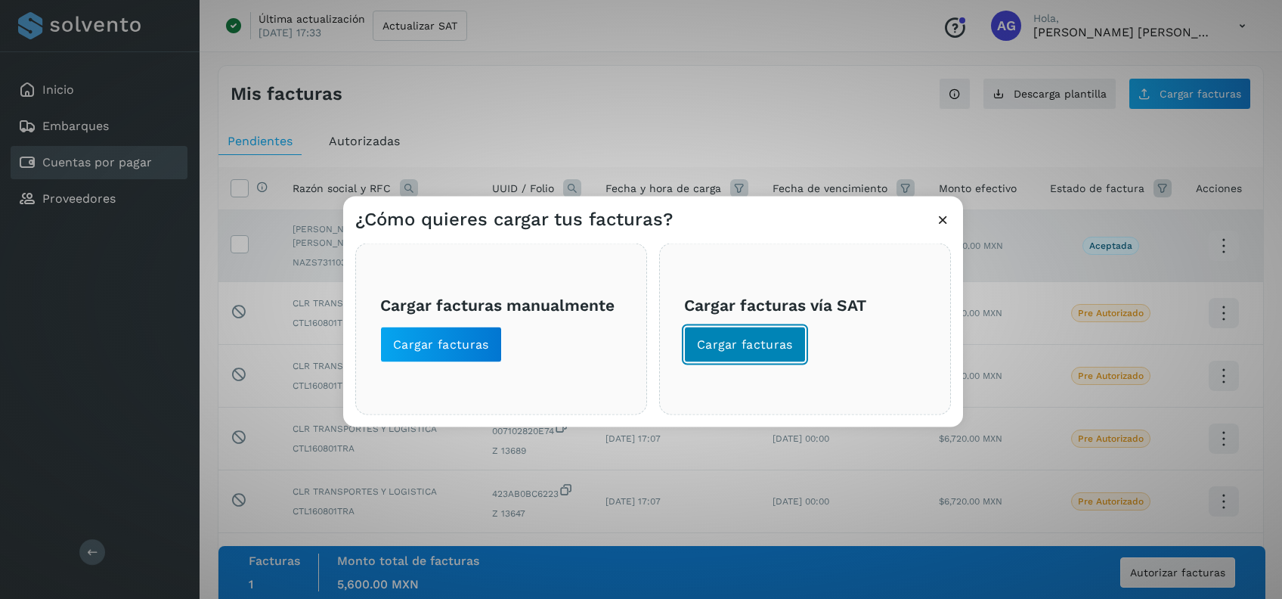
click at [775, 340] on span "Cargar facturas" at bounding box center [745, 344] width 96 height 17
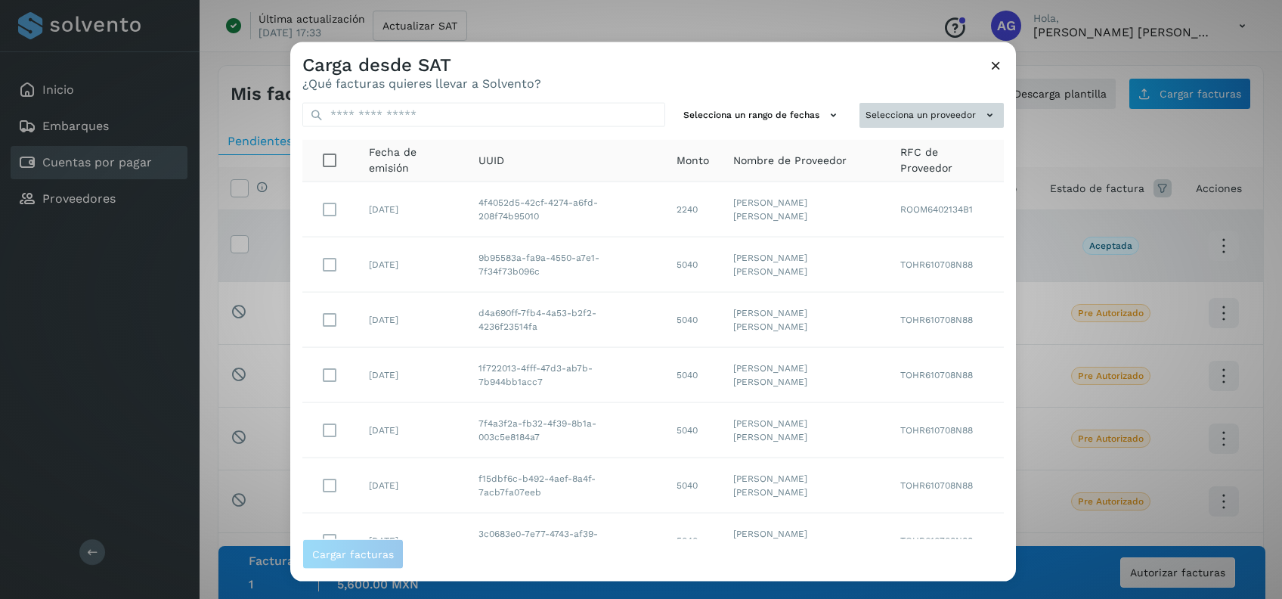
click at [929, 111] on button "Selecciona un proveedor" at bounding box center [931, 115] width 144 height 25
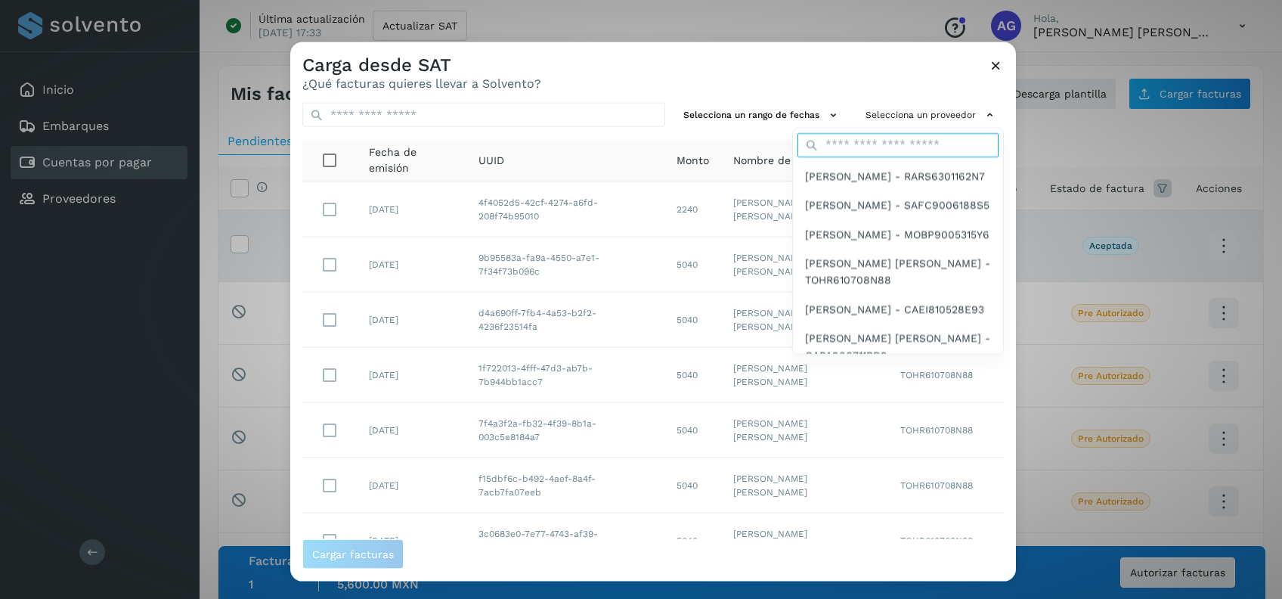
click at [835, 145] on input "text" at bounding box center [897, 144] width 201 height 24
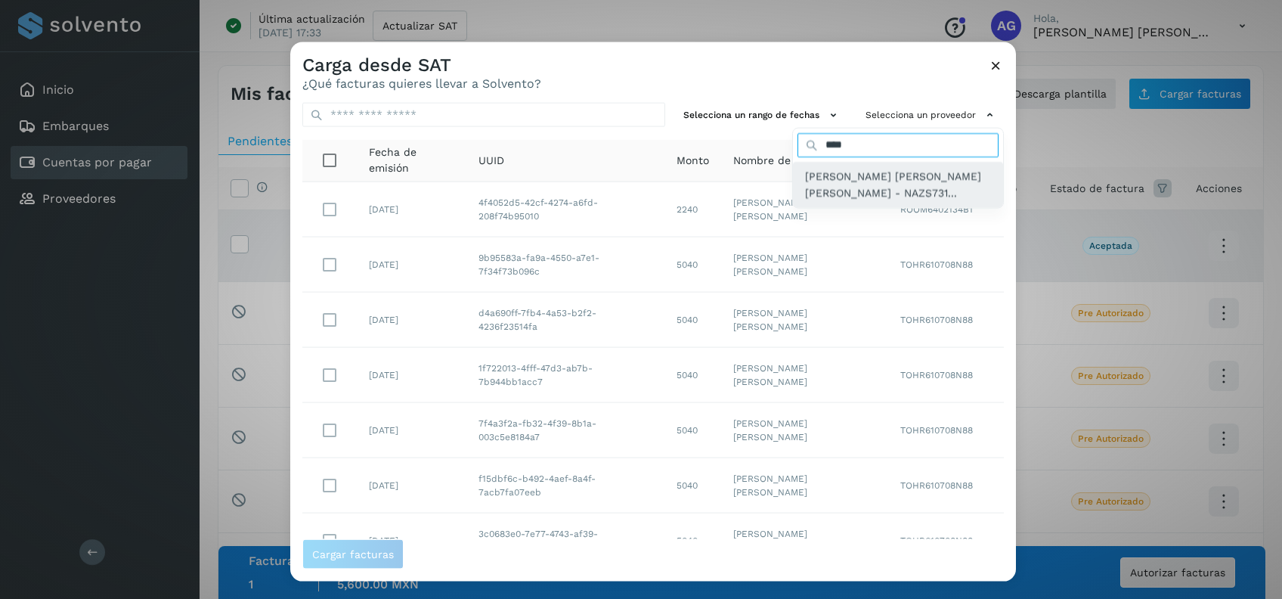
type input "****"
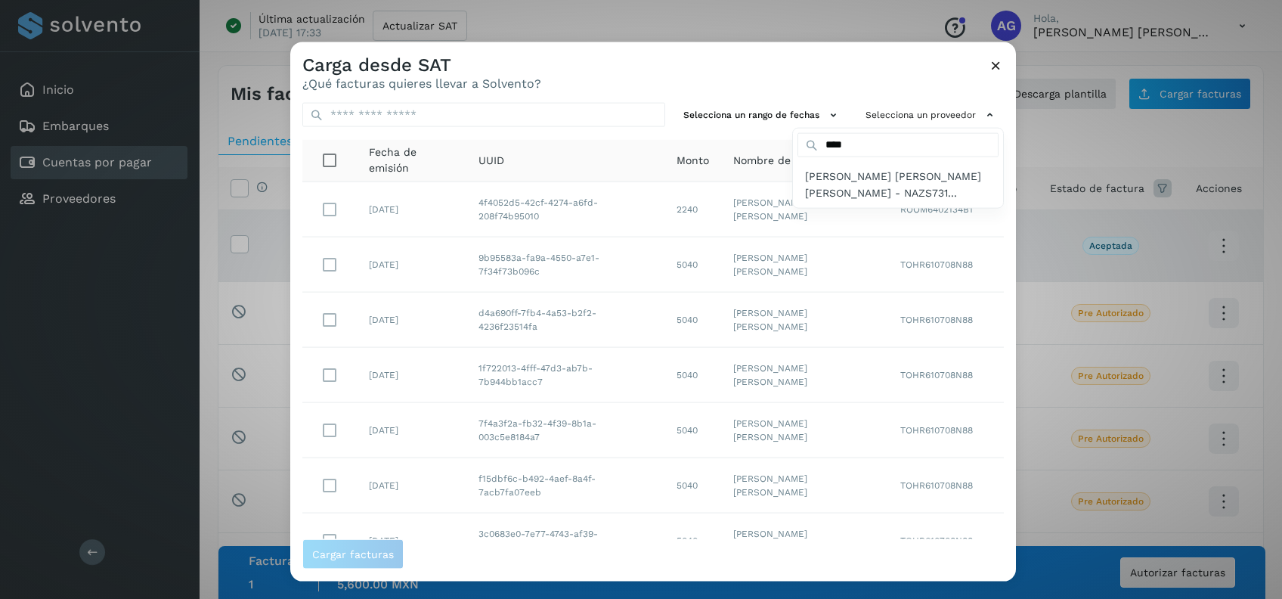
click at [805, 181] on span "[PERSON_NAME] [PERSON_NAME] [PERSON_NAME] - NAZS731..." at bounding box center [898, 184] width 186 height 34
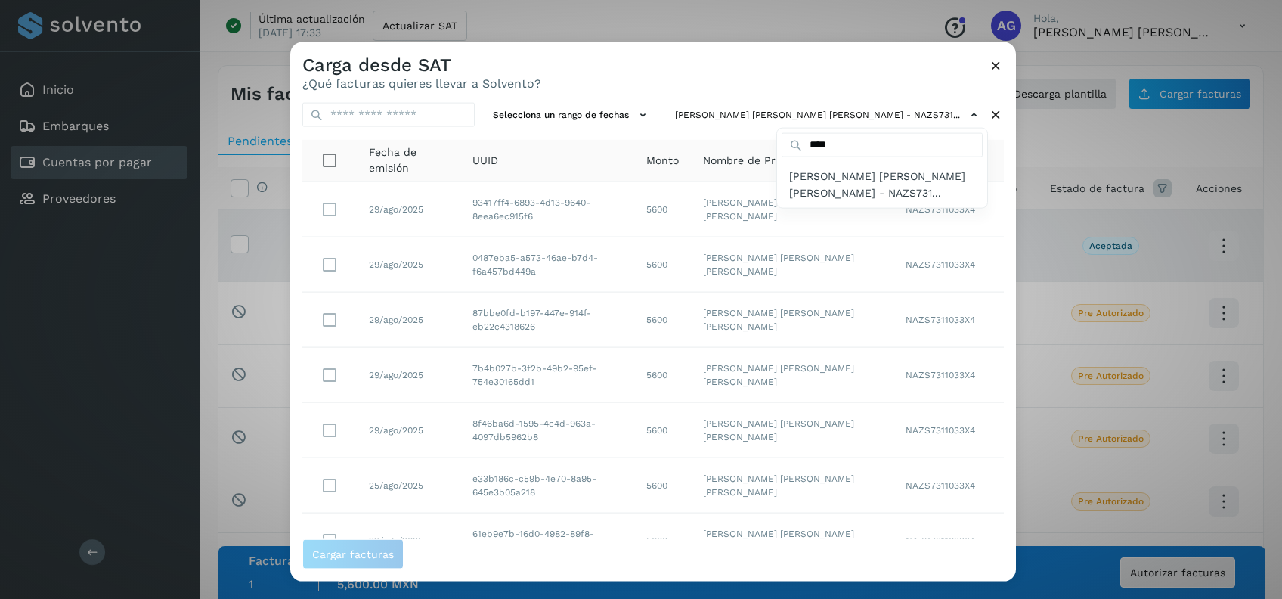
click at [647, 104] on div at bounding box center [931, 341] width 1282 height 599
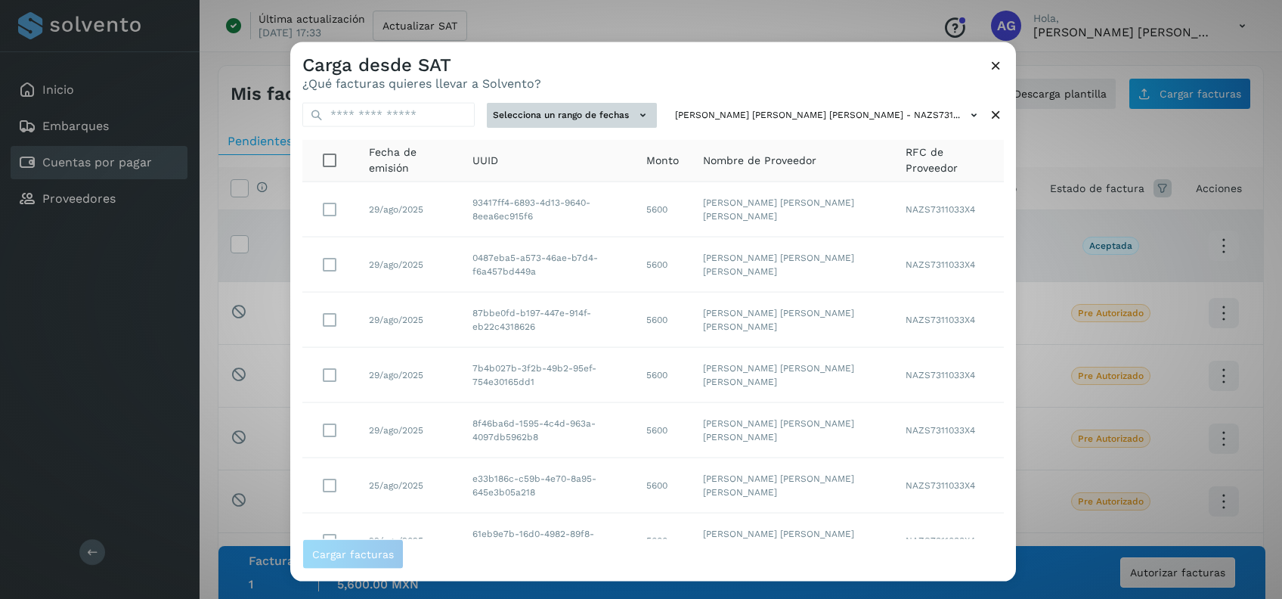
click at [657, 110] on button "Selecciona un rango de fechas" at bounding box center [572, 115] width 170 height 25
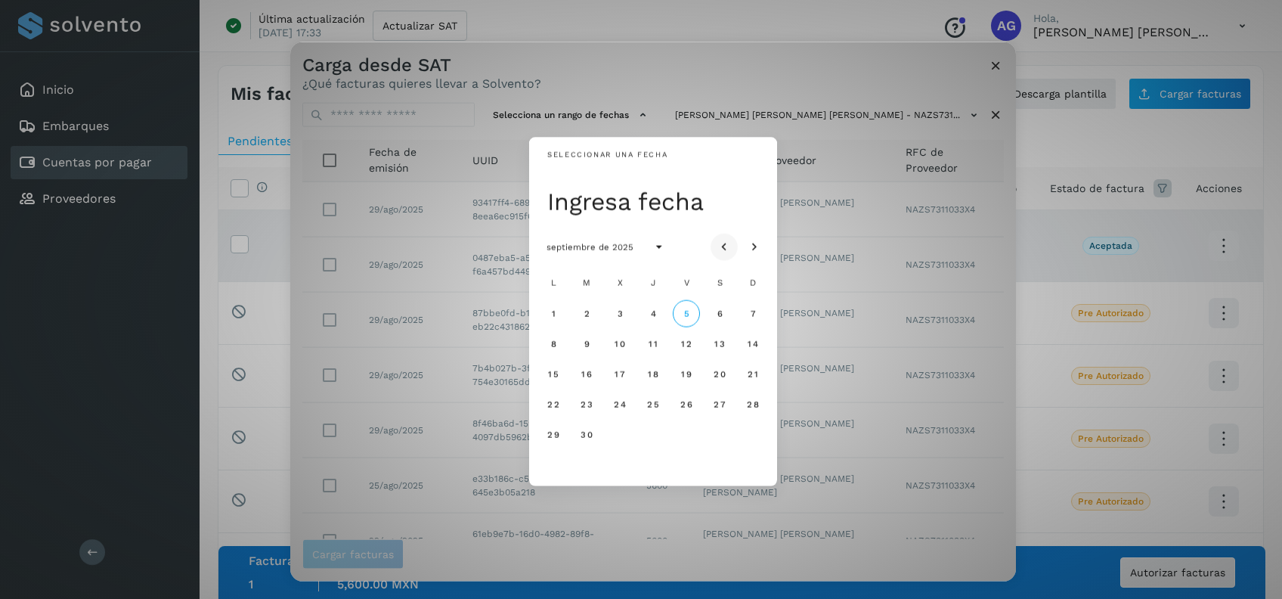
click at [722, 247] on icon "Mes anterior" at bounding box center [723, 247] width 15 height 15
click at [621, 402] on span "20" at bounding box center [619, 403] width 13 height 11
click at [685, 404] on span "22" at bounding box center [685, 403] width 13 height 11
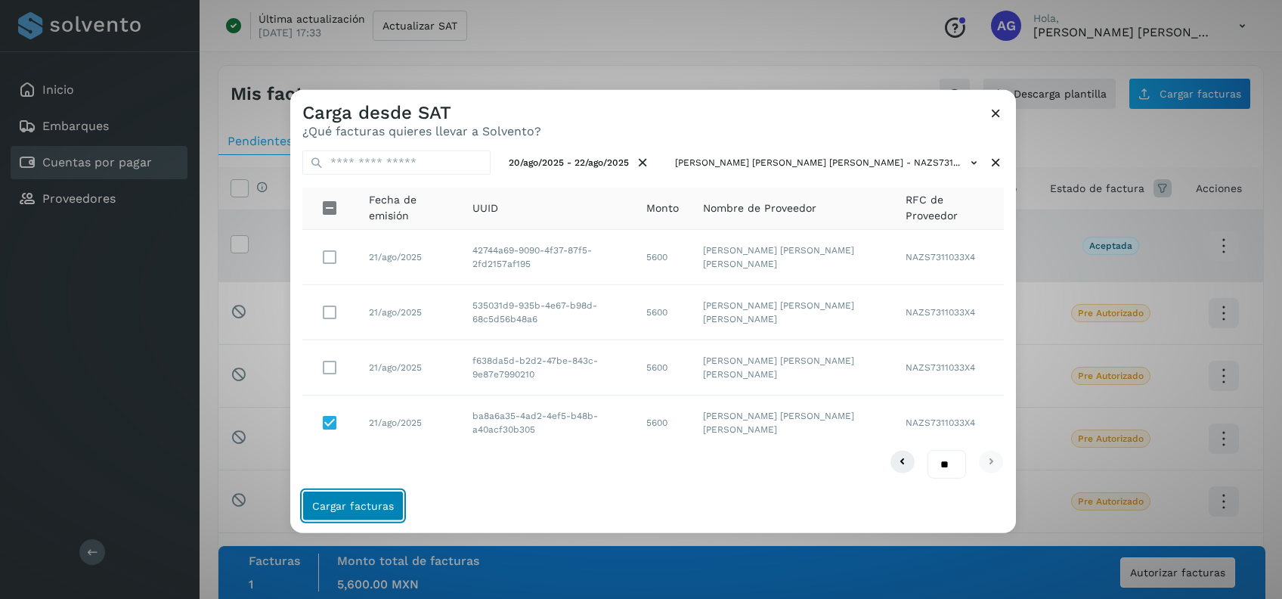
click at [361, 509] on span "Cargar facturas" at bounding box center [353, 505] width 82 height 11
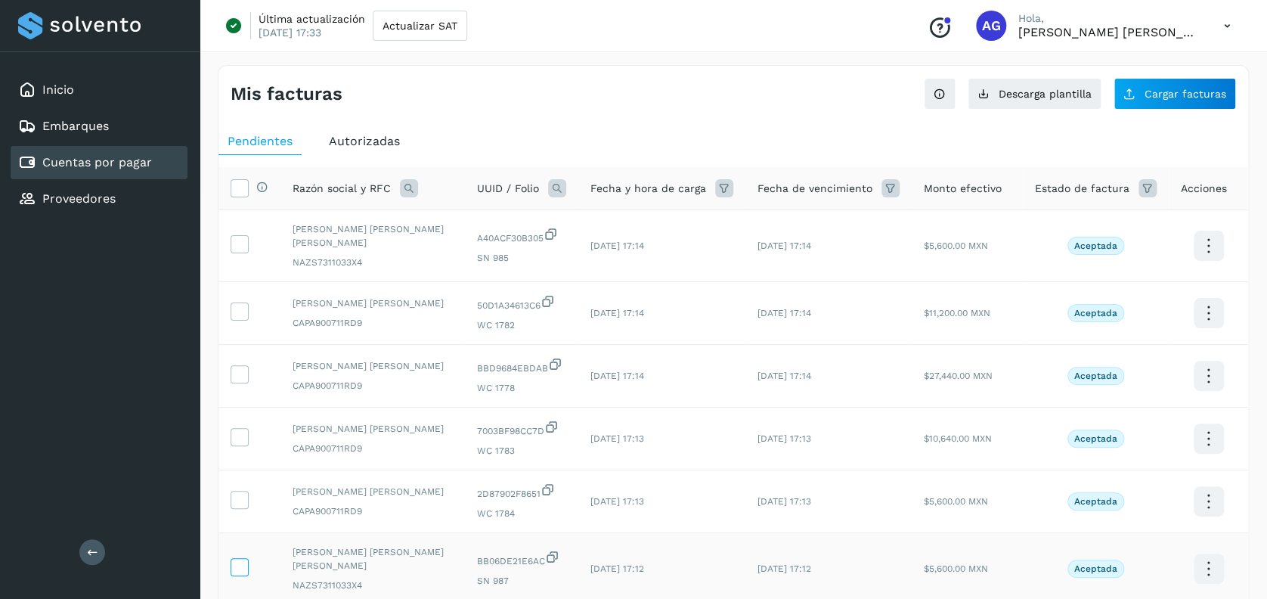
click at [231, 558] on icon at bounding box center [239, 566] width 16 height 16
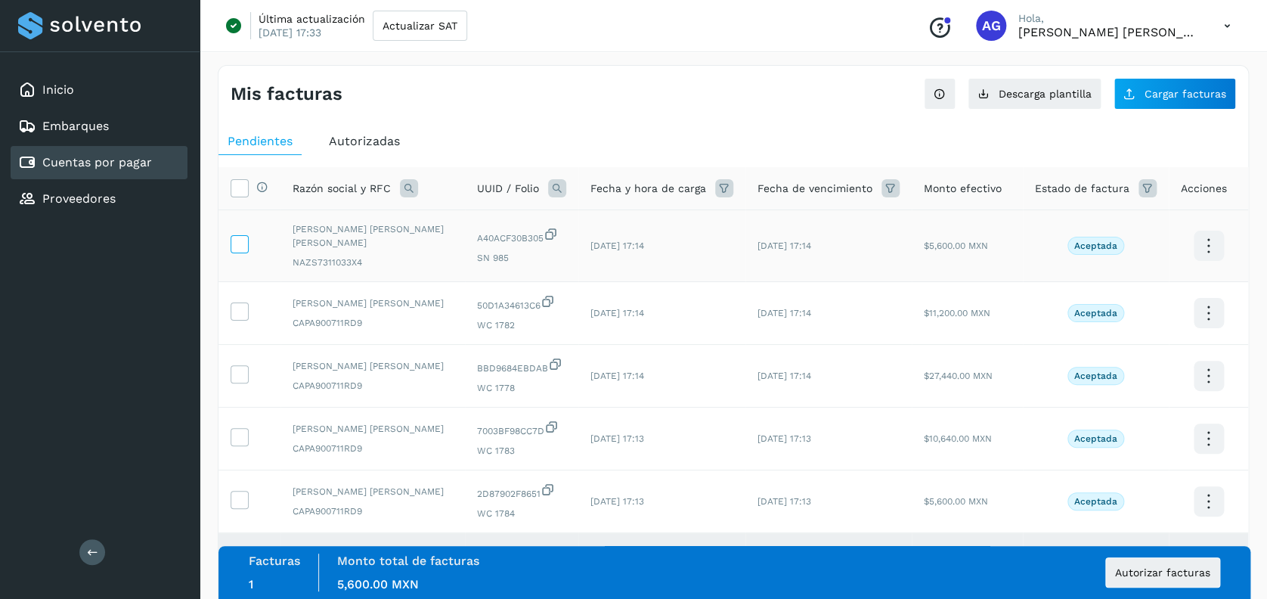
click at [245, 236] on icon at bounding box center [239, 243] width 16 height 16
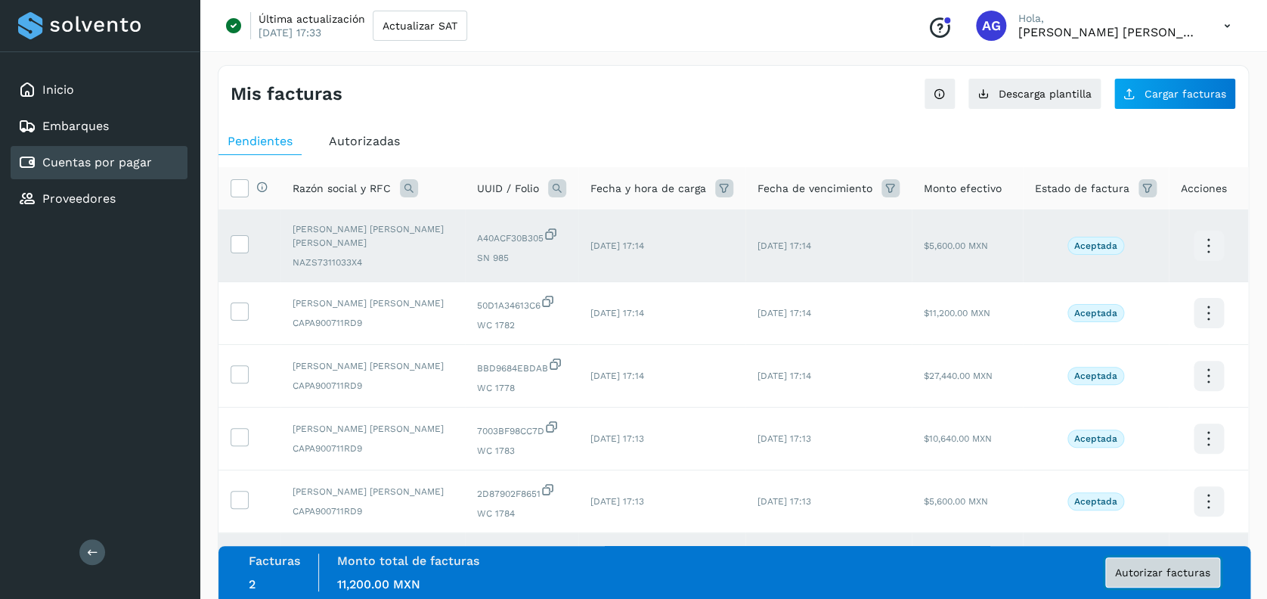
click at [1118, 565] on button "Autorizar facturas" at bounding box center [1162, 572] width 115 height 30
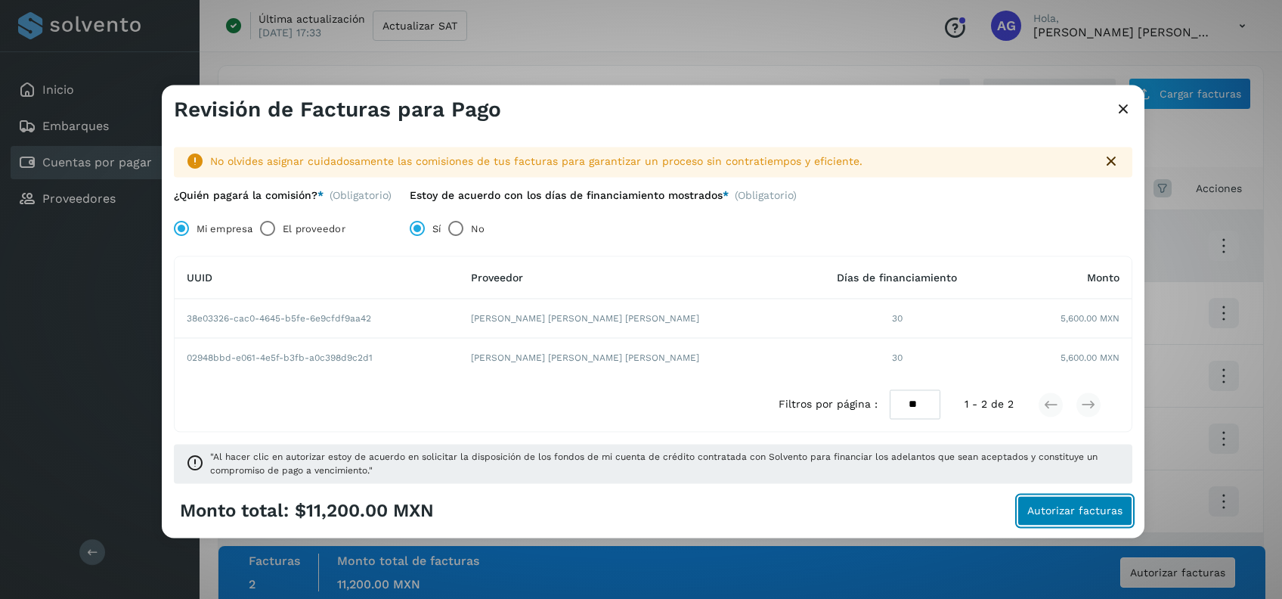
click at [1048, 508] on span "Autorizar facturas" at bounding box center [1074, 511] width 95 height 11
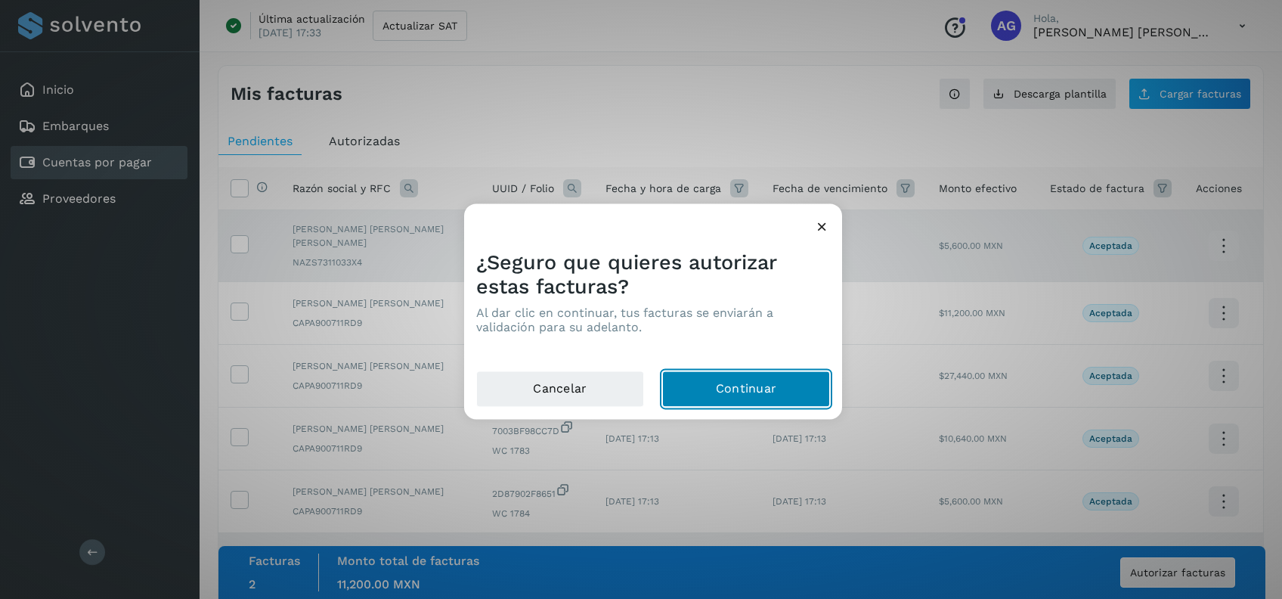
click at [797, 394] on button "Continuar" at bounding box center [746, 389] width 168 height 36
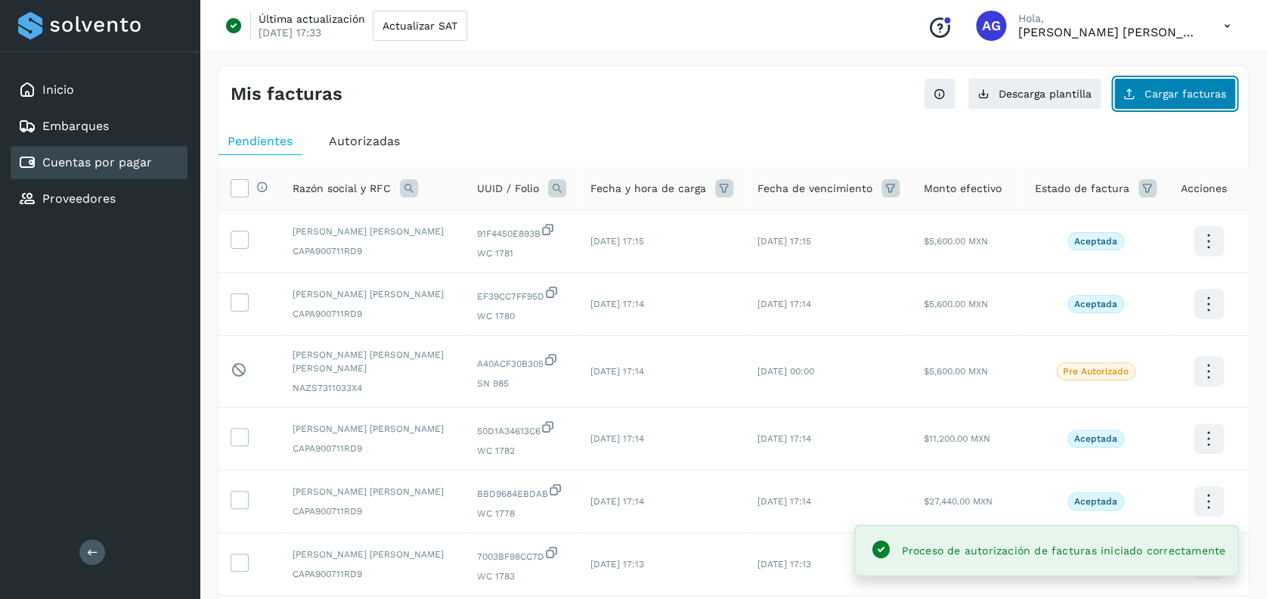
click at [1150, 94] on span "Cargar facturas" at bounding box center [1185, 93] width 82 height 11
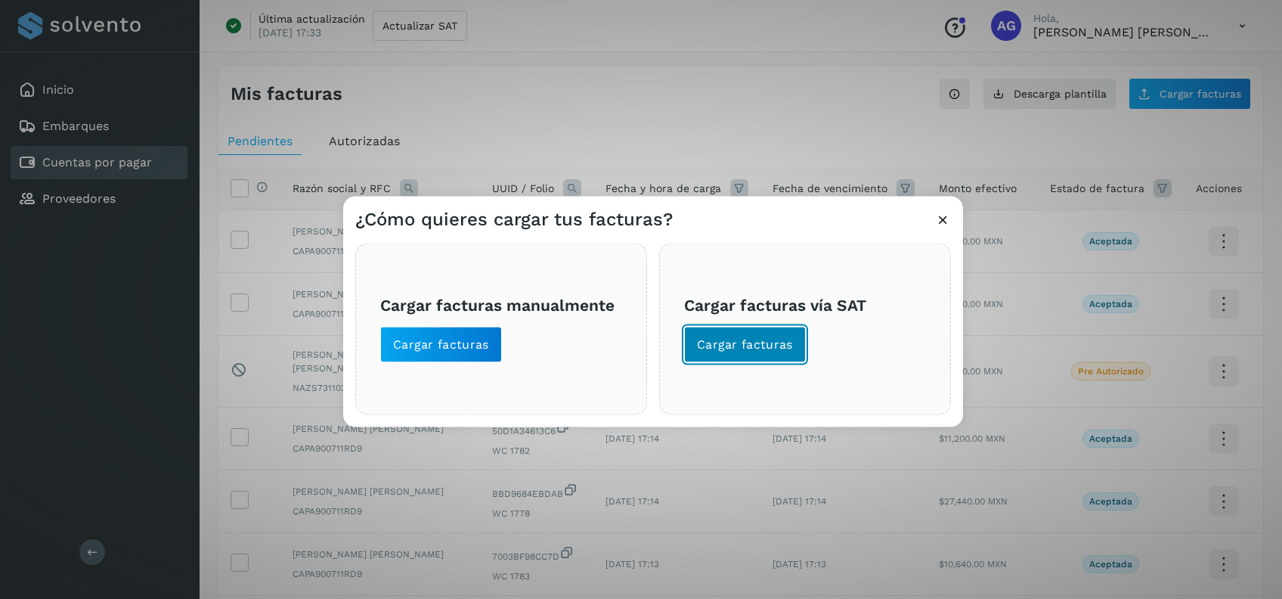
click at [764, 340] on span "Cargar facturas" at bounding box center [745, 344] width 96 height 17
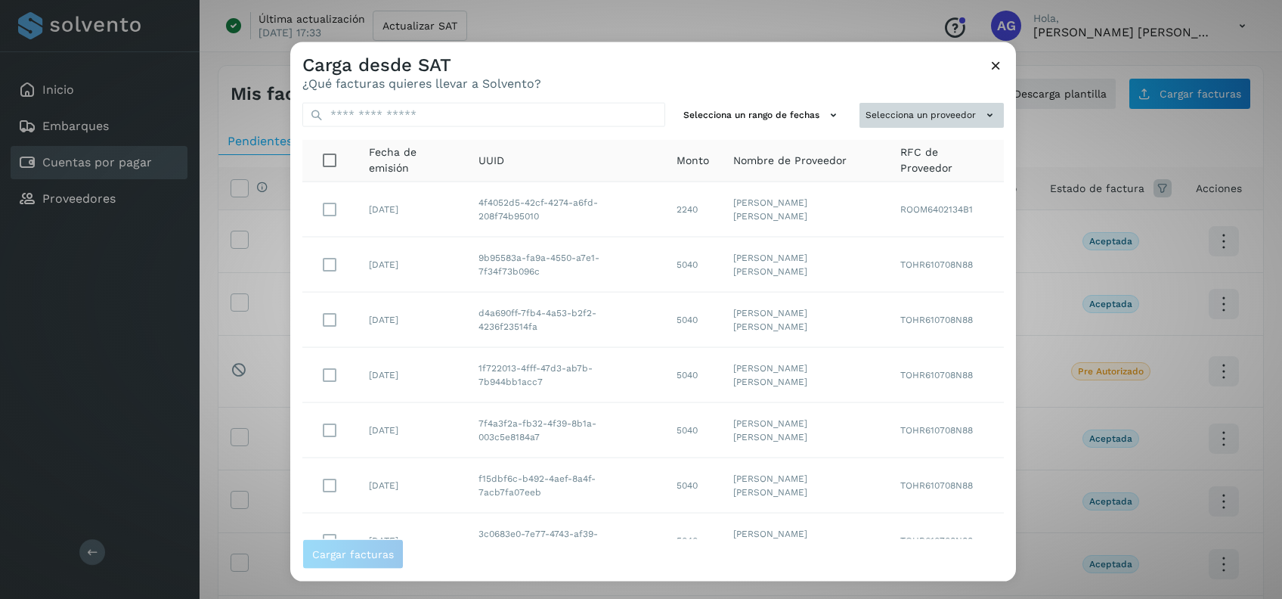
click at [933, 120] on button "Selecciona un proveedor" at bounding box center [931, 115] width 144 height 25
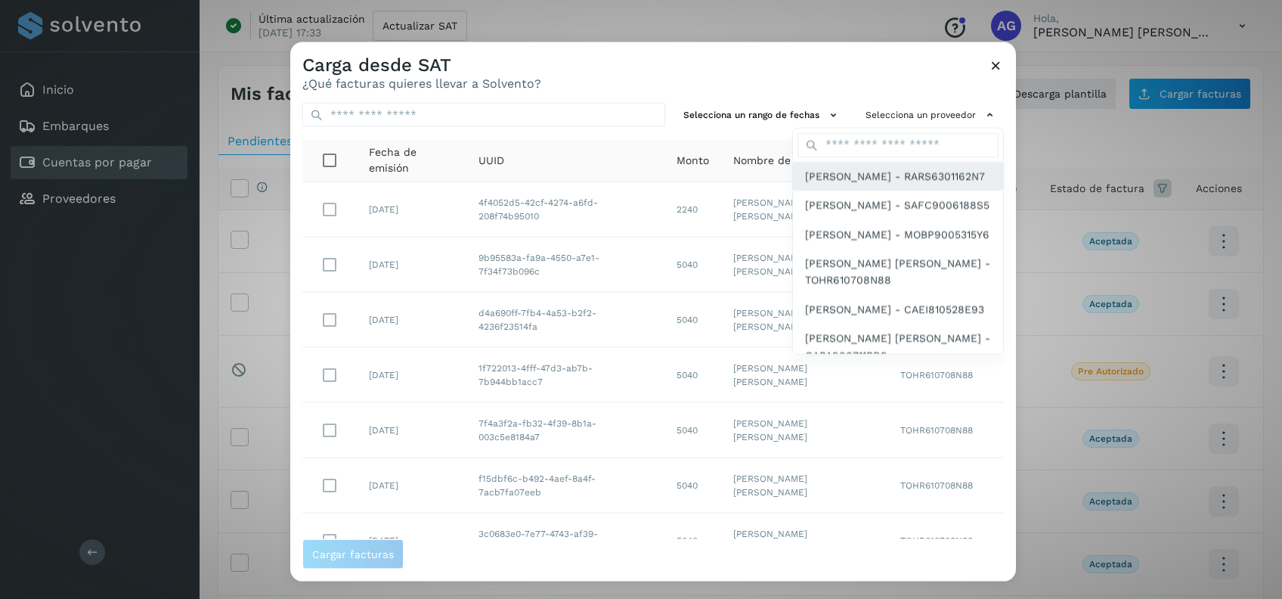
click at [863, 181] on span "[PERSON_NAME] - RARS6301162N7" at bounding box center [895, 175] width 180 height 17
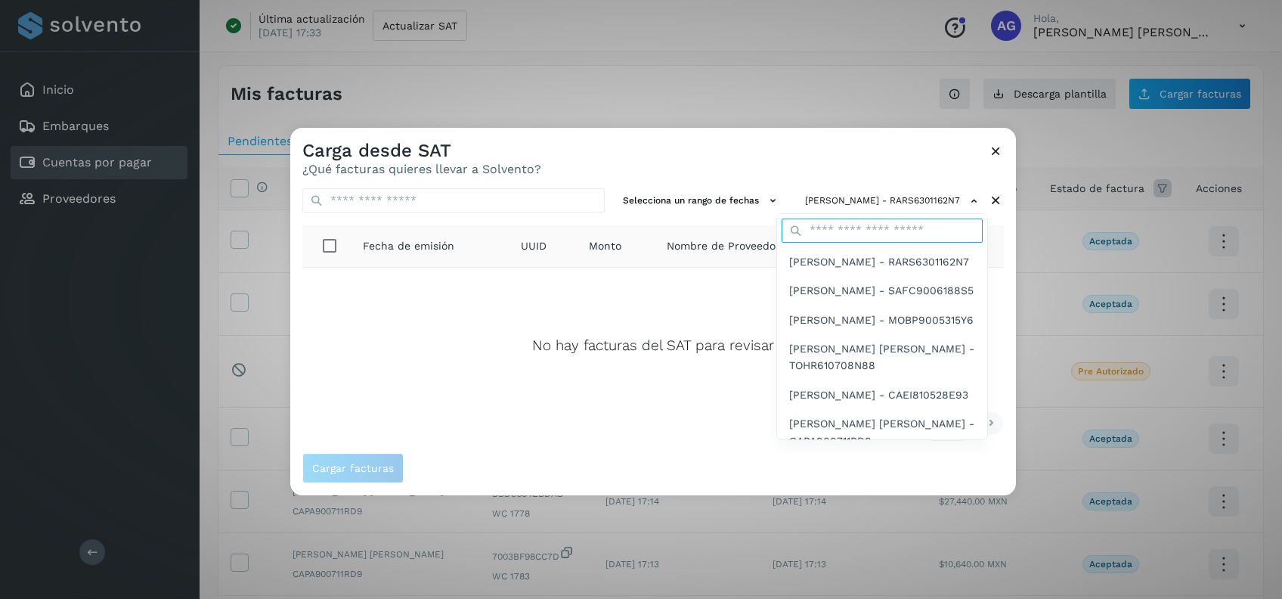
click at [823, 224] on input "text" at bounding box center [881, 230] width 201 height 24
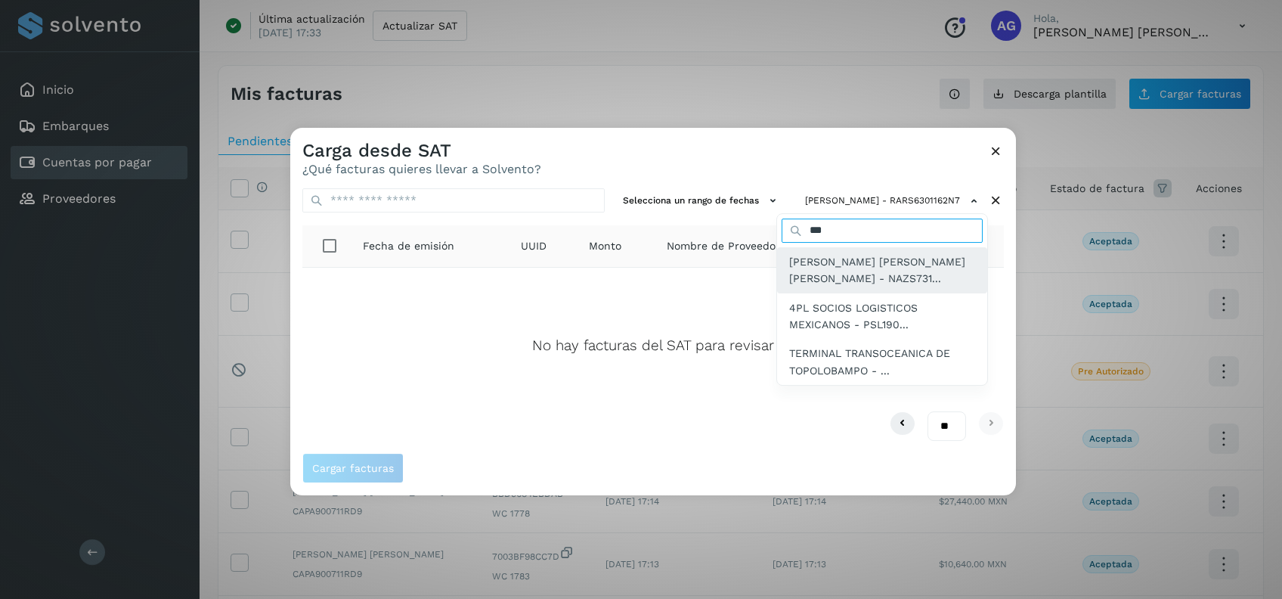
type input "***"
click at [808, 267] on span "[PERSON_NAME] [PERSON_NAME] [PERSON_NAME] - NAZS731..." at bounding box center [882, 270] width 186 height 34
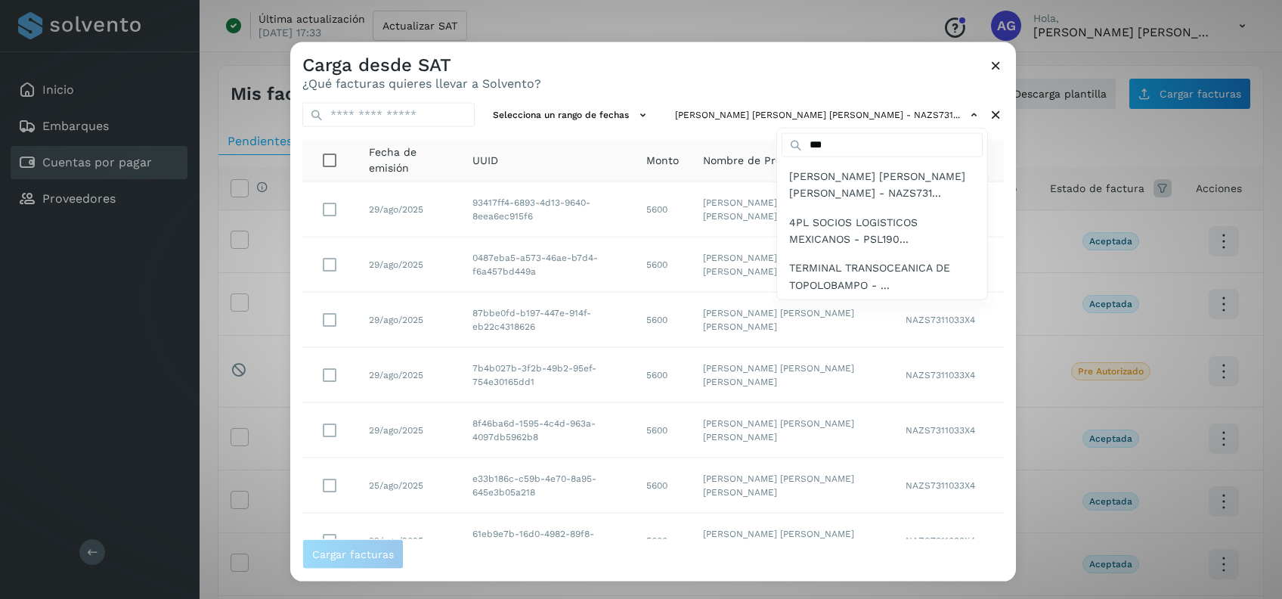
click at [685, 117] on div at bounding box center [931, 341] width 1282 height 599
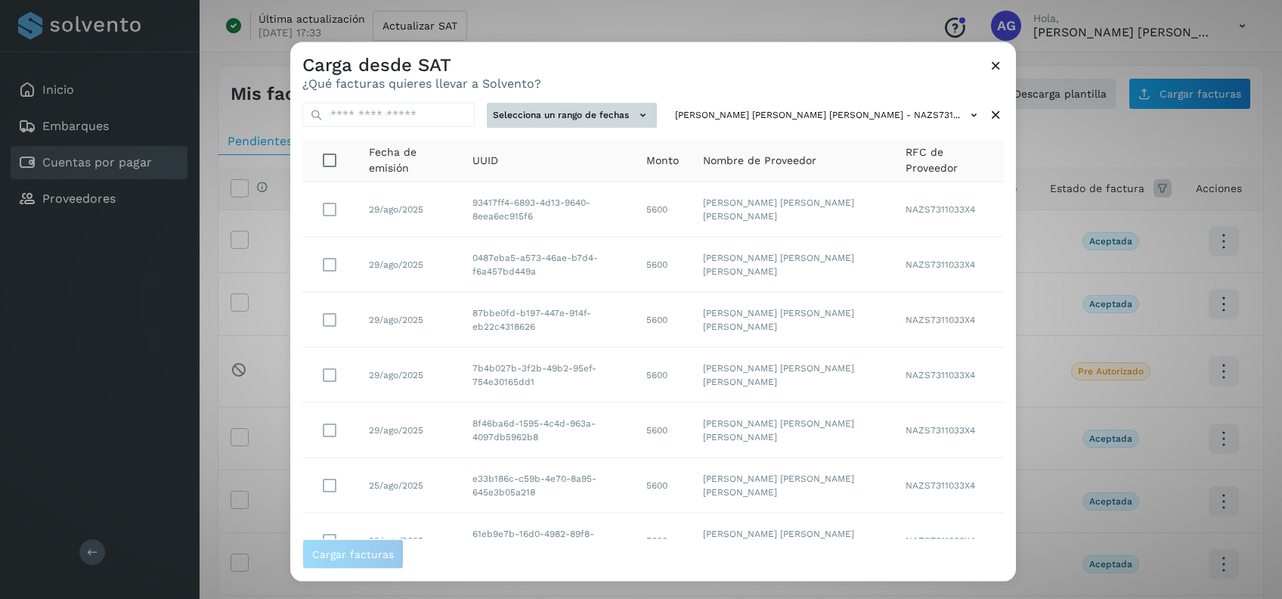
click at [651, 110] on icon at bounding box center [643, 115] width 16 height 16
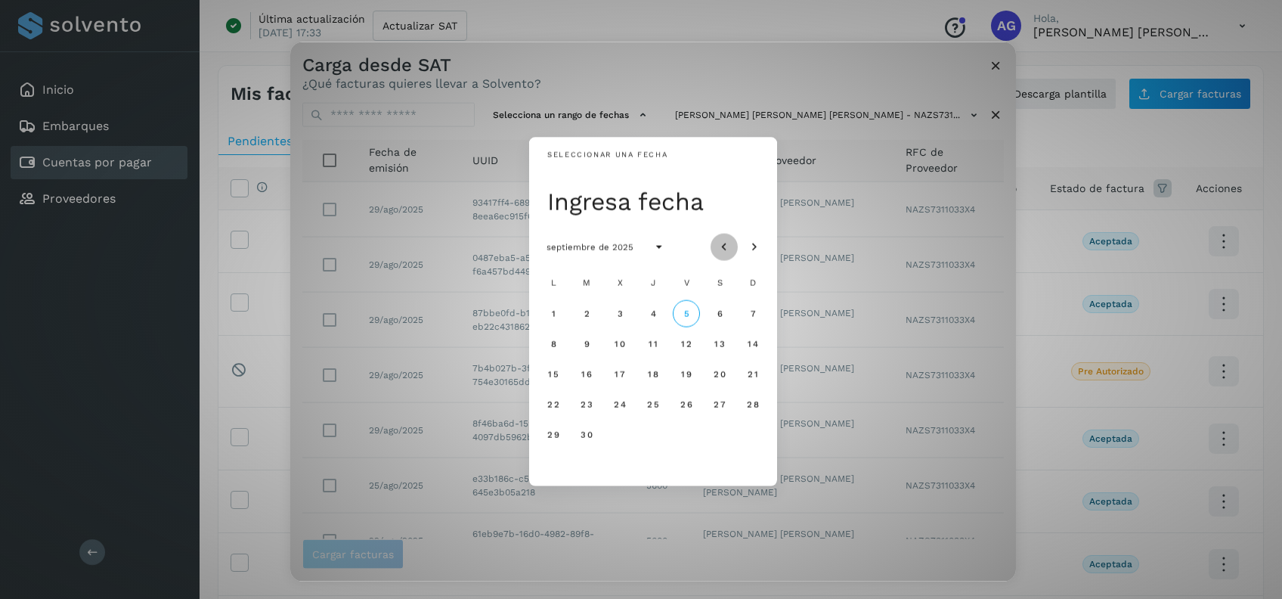
click at [726, 246] on icon "Mes anterior" at bounding box center [723, 247] width 15 height 15
click at [625, 405] on span "20" at bounding box center [619, 403] width 13 height 11
click at [682, 399] on span "22" at bounding box center [685, 403] width 13 height 11
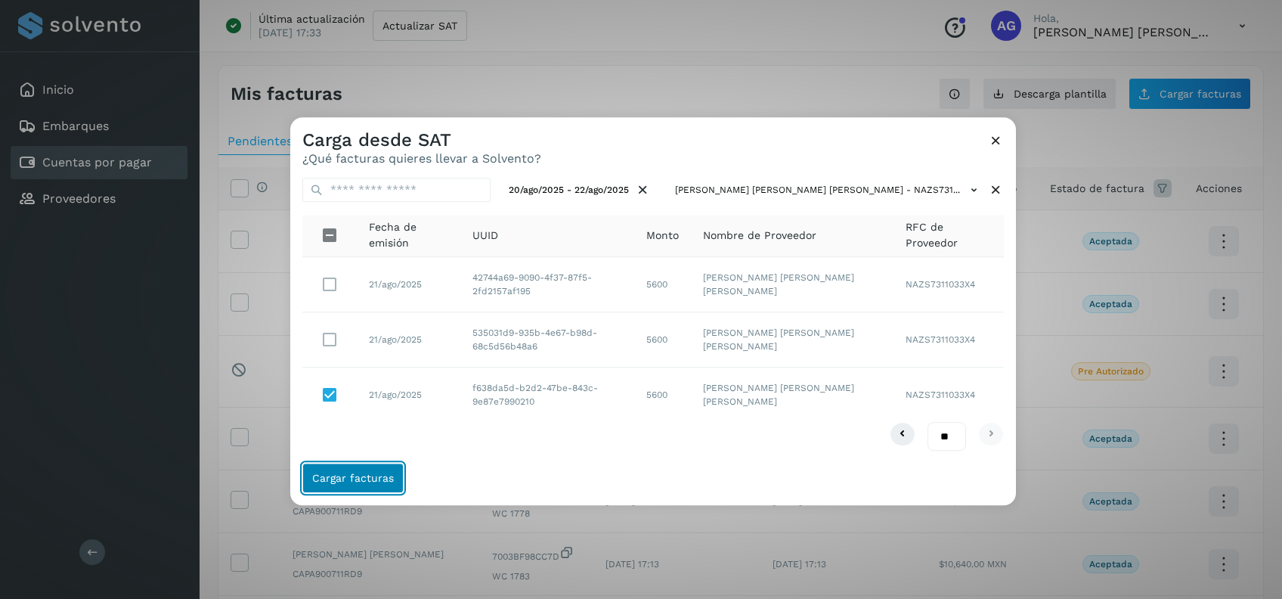
click at [387, 474] on span "Cargar facturas" at bounding box center [353, 478] width 82 height 11
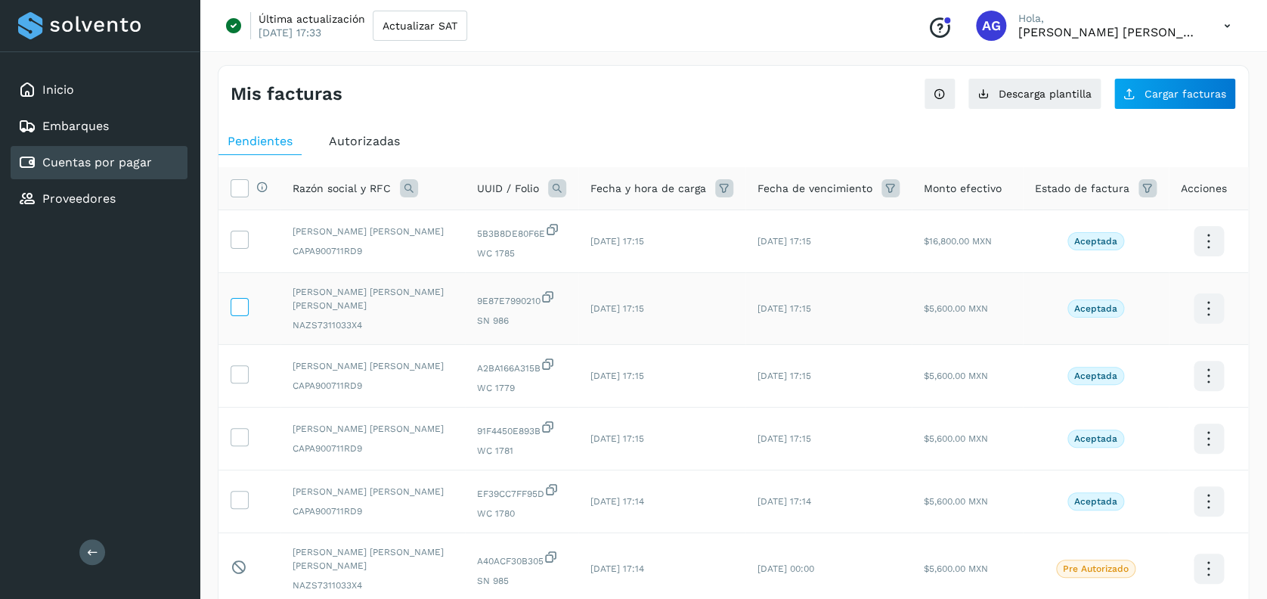
click at [239, 303] on icon at bounding box center [239, 306] width 16 height 16
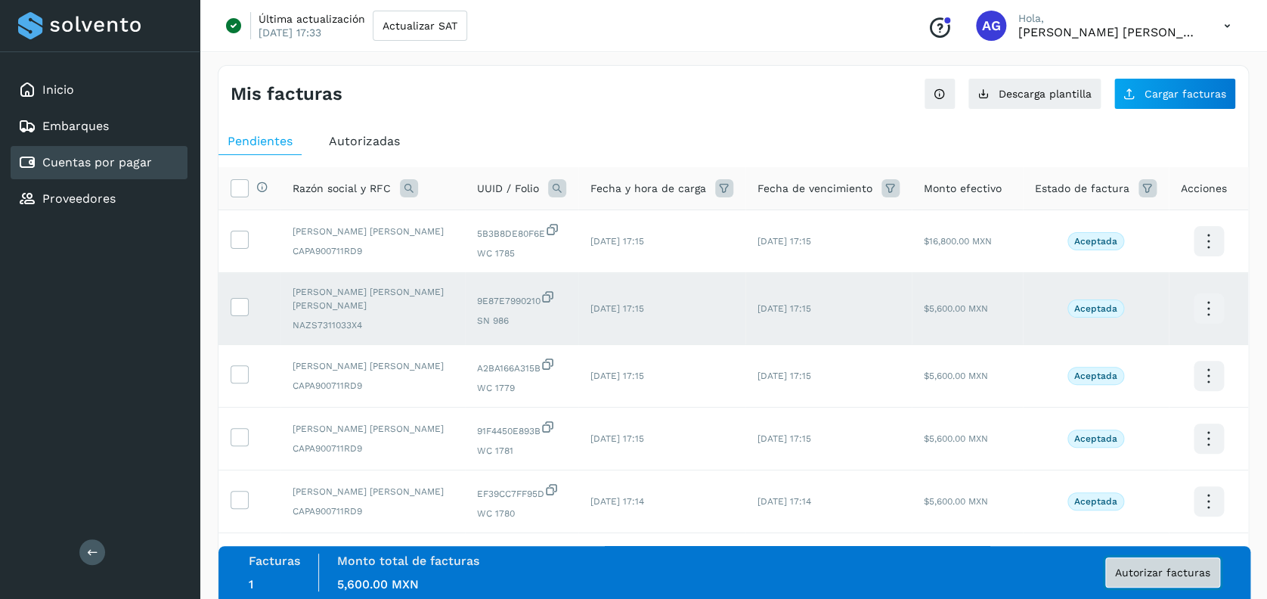
click at [1161, 570] on span "Autorizar facturas" at bounding box center [1162, 572] width 95 height 11
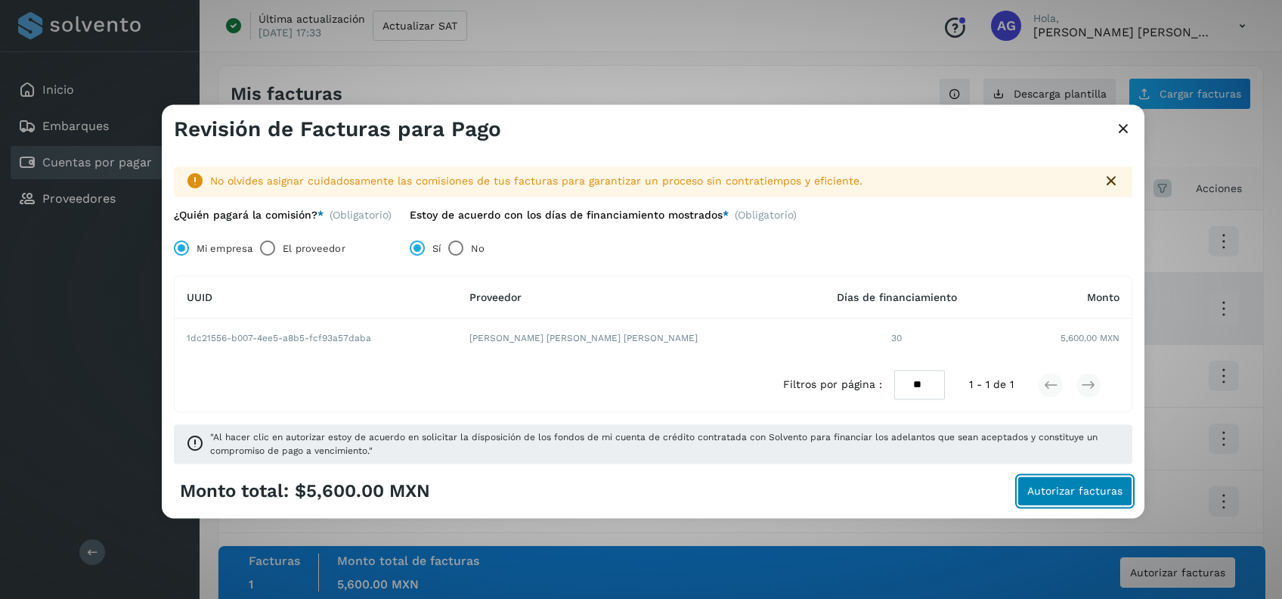
click at [1057, 489] on span "Autorizar facturas" at bounding box center [1074, 491] width 95 height 11
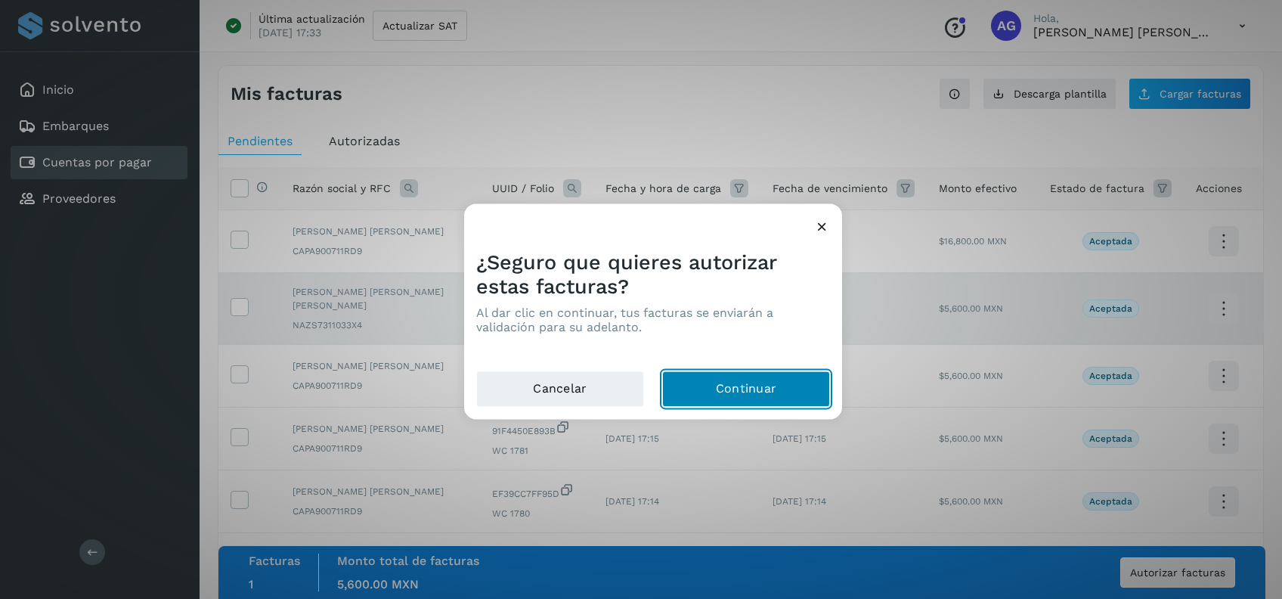
click at [794, 390] on button "Continuar" at bounding box center [746, 389] width 168 height 36
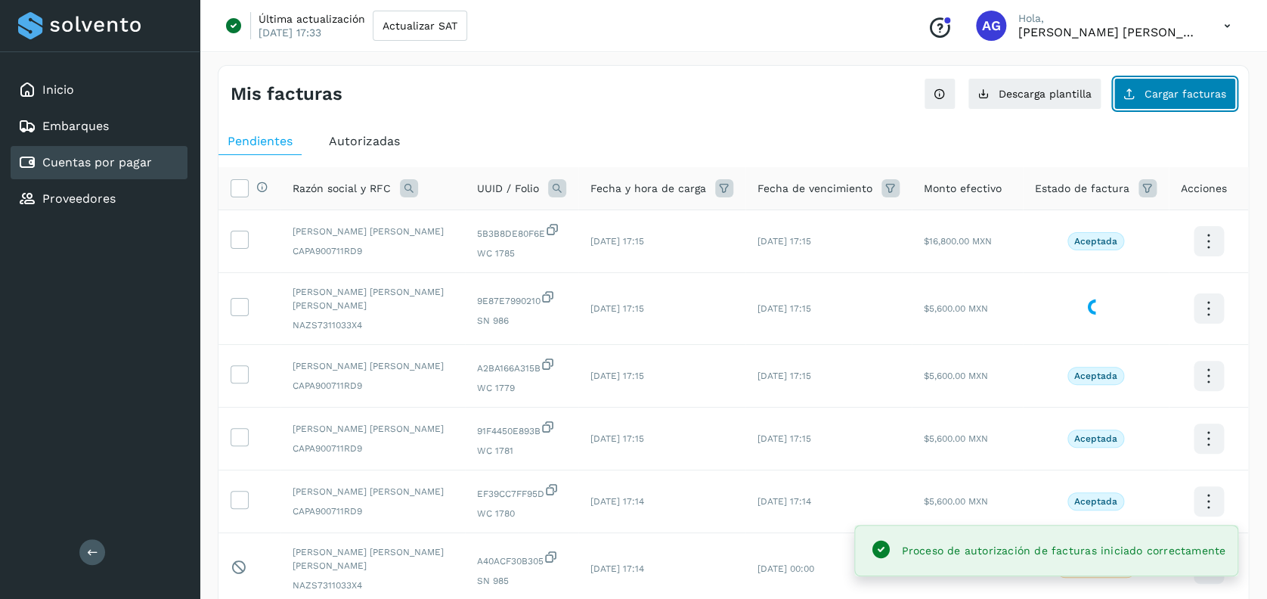
click at [1205, 88] on span "Cargar facturas" at bounding box center [1185, 93] width 82 height 11
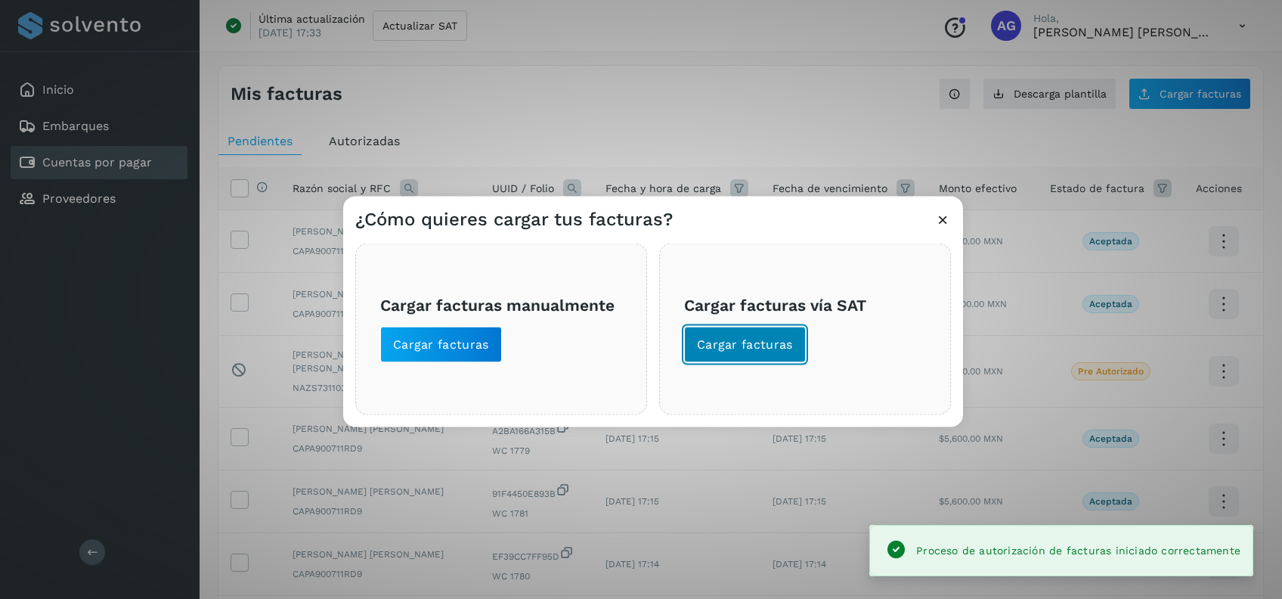
click at [755, 333] on button "Cargar facturas" at bounding box center [745, 344] width 122 height 36
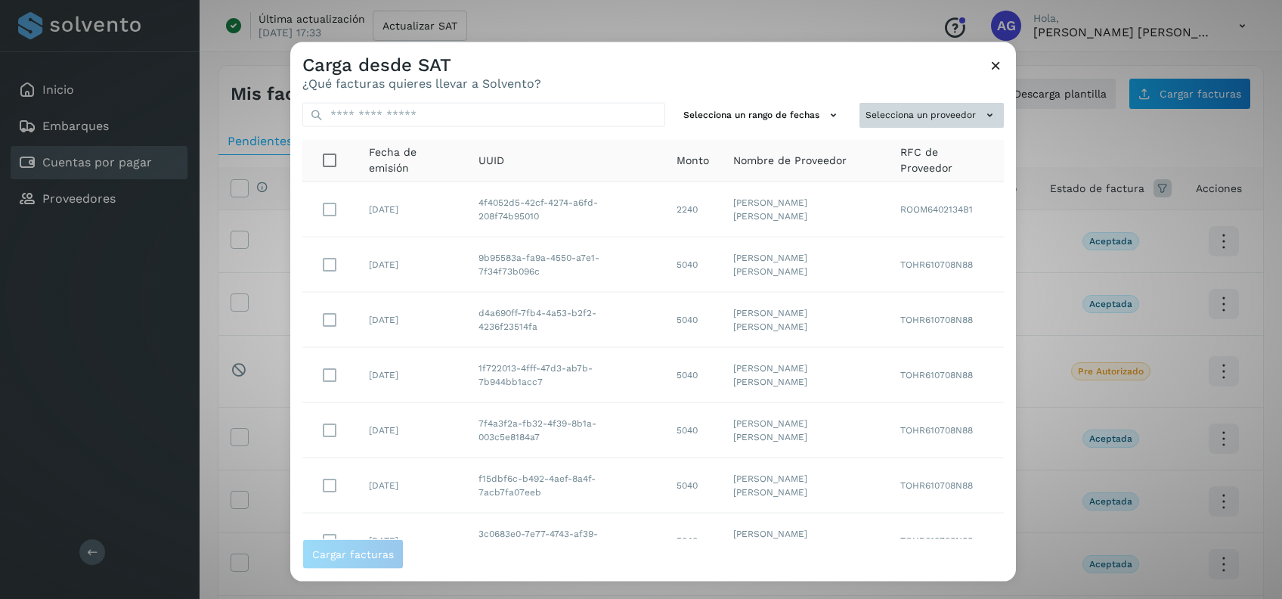
click at [921, 255] on td "TOHR610708N88" at bounding box center [946, 264] width 116 height 55
click at [946, 121] on button "Selecciona un proveedor" at bounding box center [931, 115] width 144 height 25
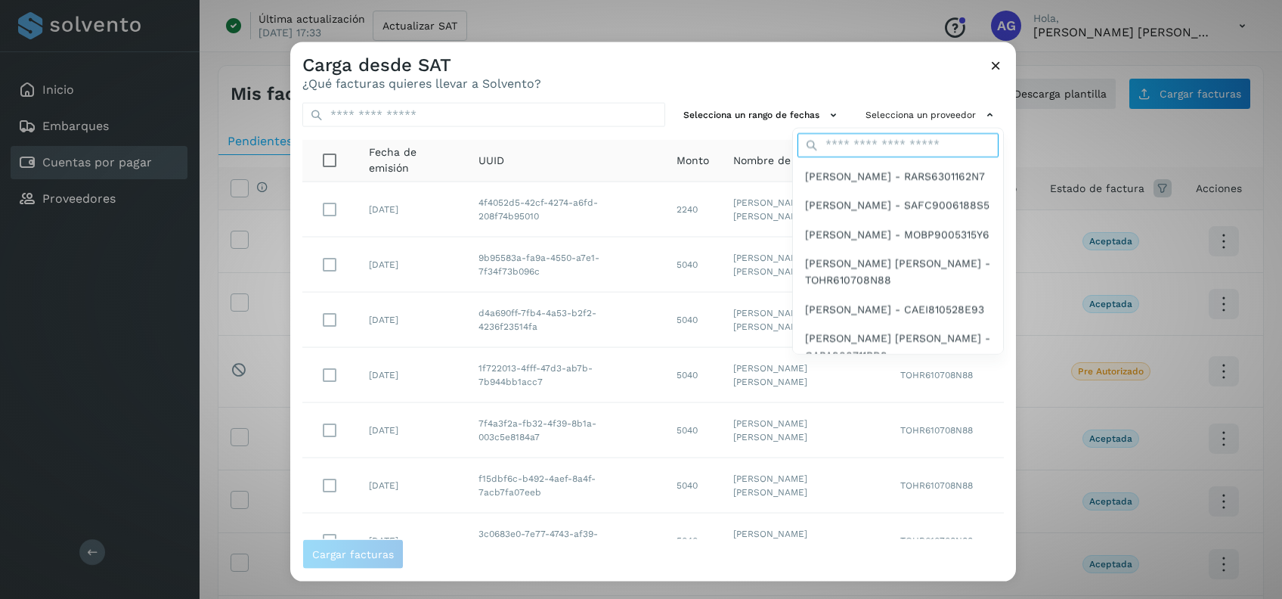
click at [855, 146] on input "text" at bounding box center [897, 144] width 201 height 24
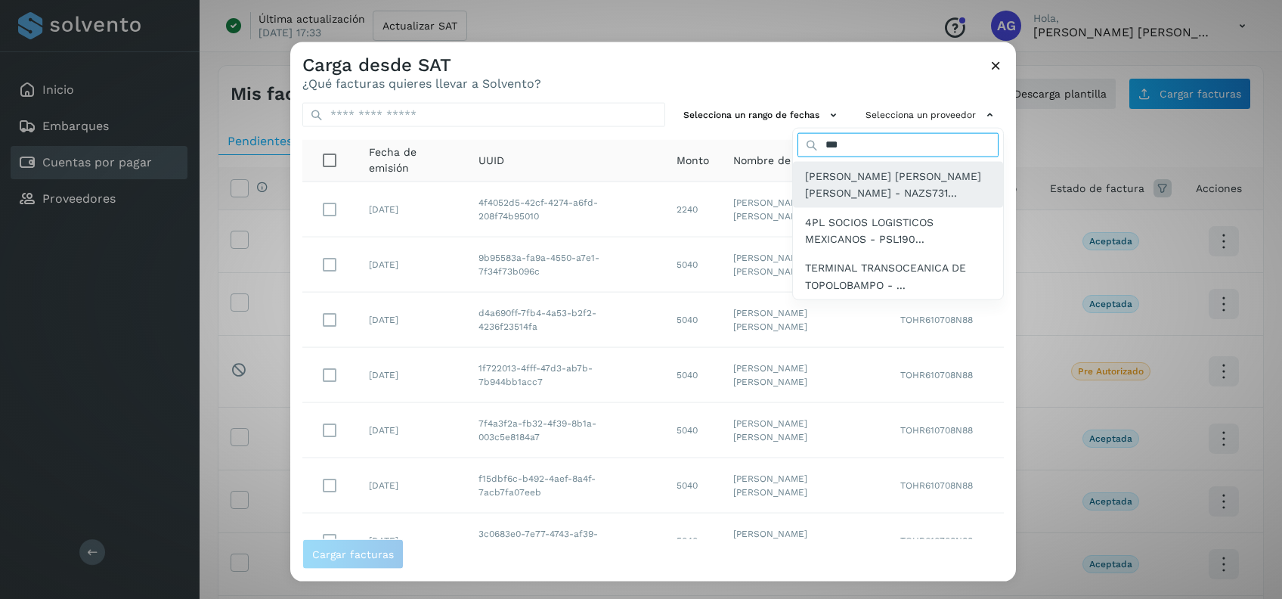
type input "***"
click at [805, 190] on span "[PERSON_NAME] [PERSON_NAME] [PERSON_NAME] - NAZS731..." at bounding box center [898, 184] width 186 height 34
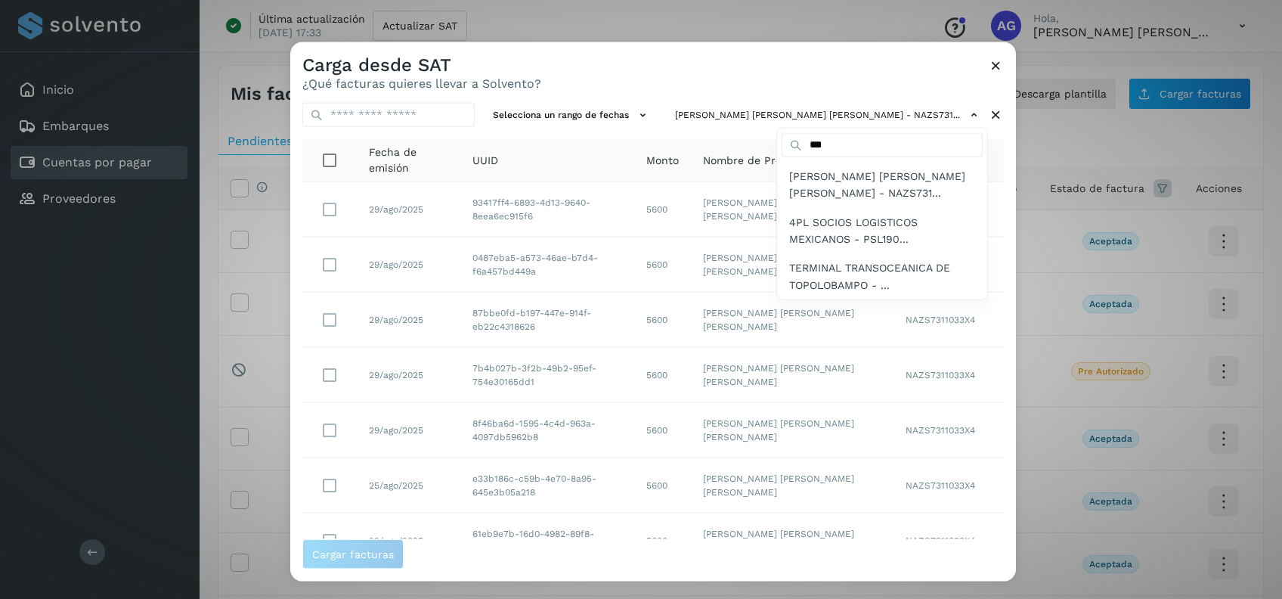
click at [650, 112] on div at bounding box center [931, 341] width 1282 height 599
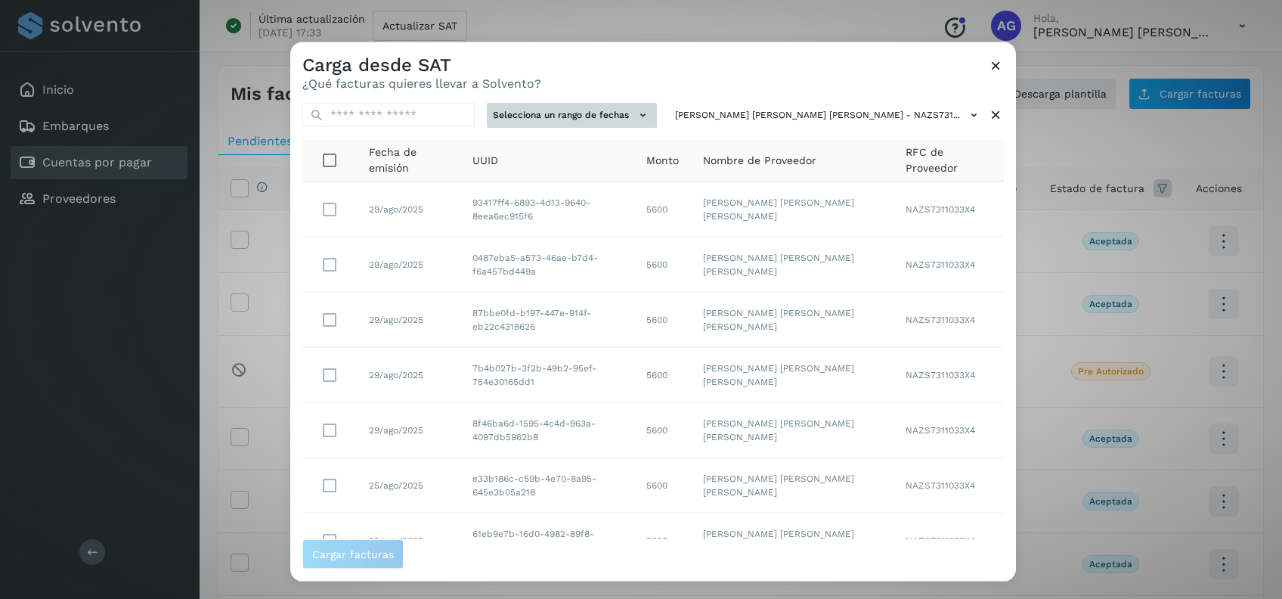
click at [657, 109] on button "Selecciona un rango de fechas" at bounding box center [572, 115] width 170 height 25
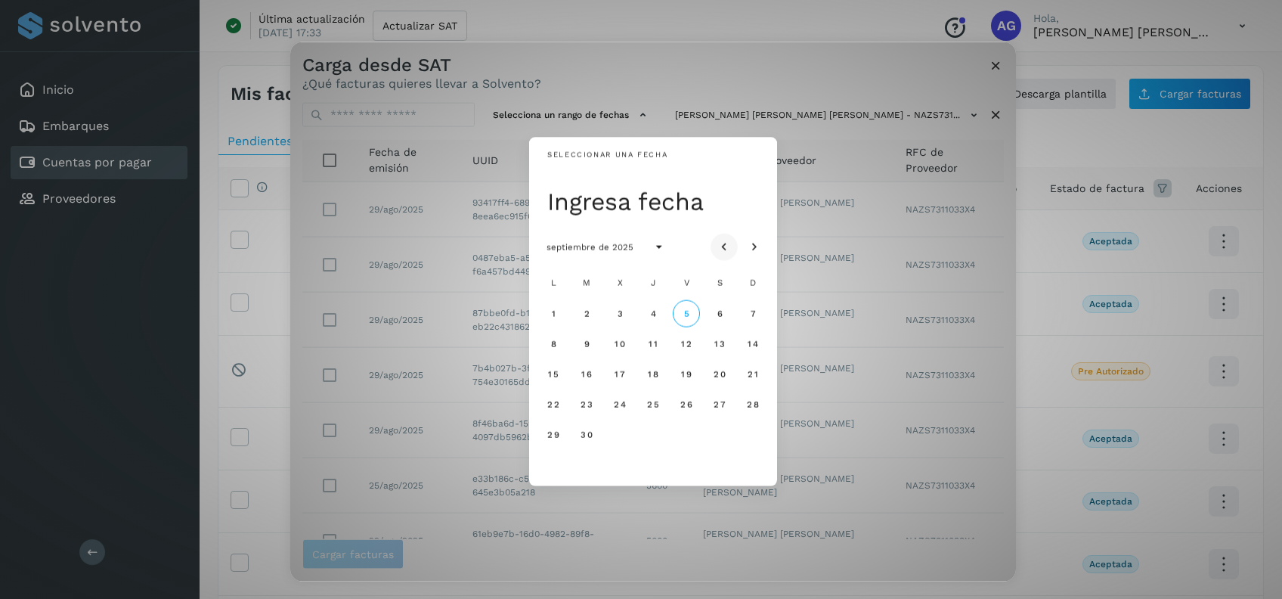
click at [729, 251] on icon "Mes anterior" at bounding box center [723, 247] width 15 height 15
click at [622, 406] on span "20" at bounding box center [619, 403] width 13 height 11
click at [691, 399] on span "22" at bounding box center [685, 403] width 13 height 11
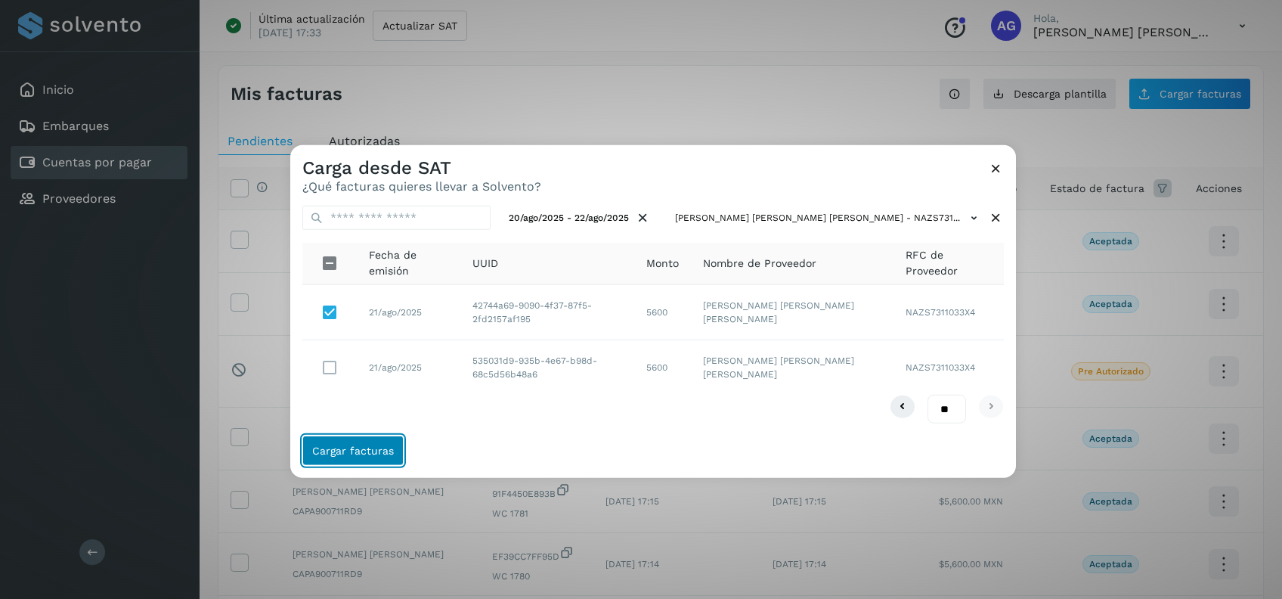
click at [354, 450] on span "Cargar facturas" at bounding box center [353, 450] width 82 height 11
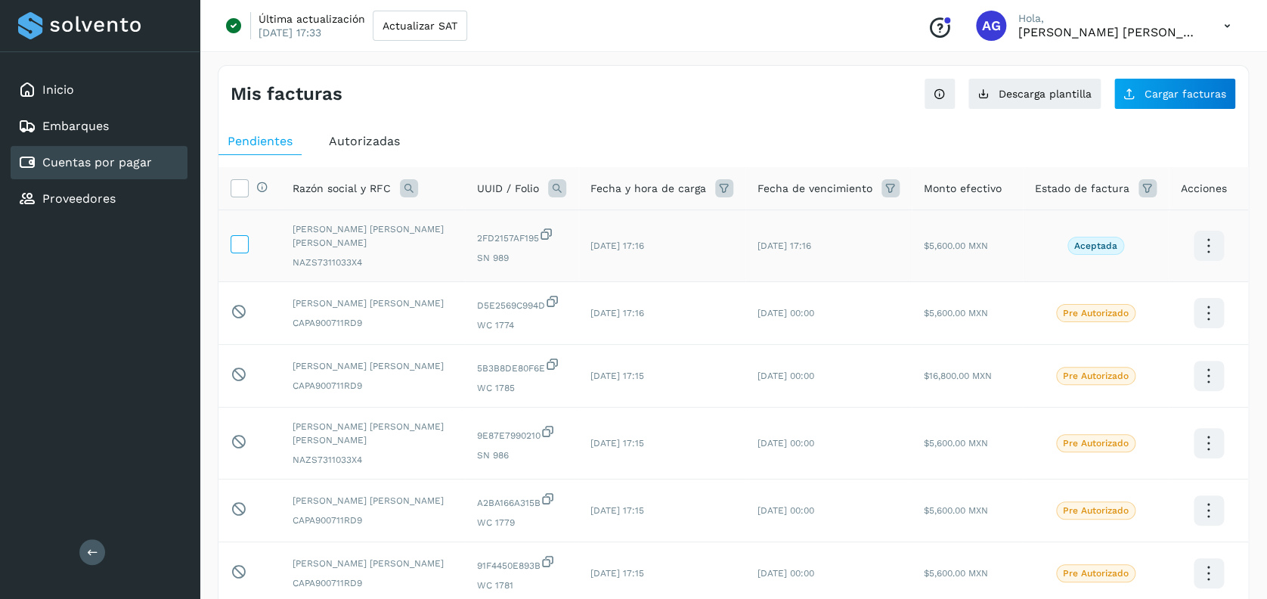
click at [236, 243] on icon at bounding box center [239, 243] width 16 height 16
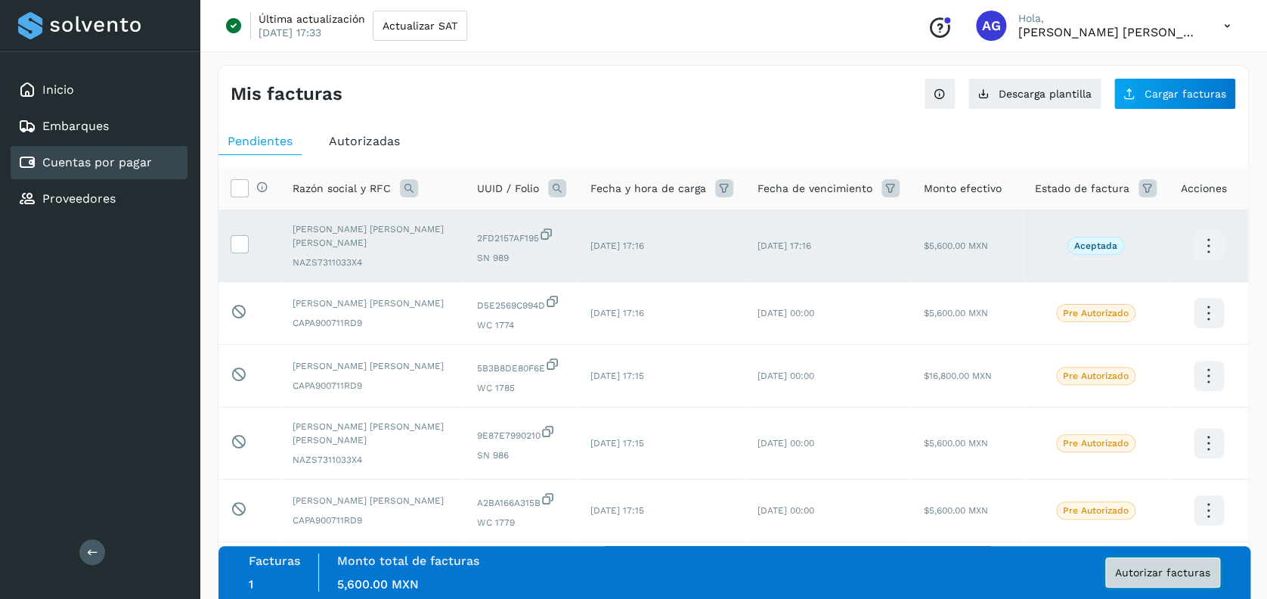
click at [1152, 571] on span "Autorizar facturas" at bounding box center [1162, 572] width 95 height 11
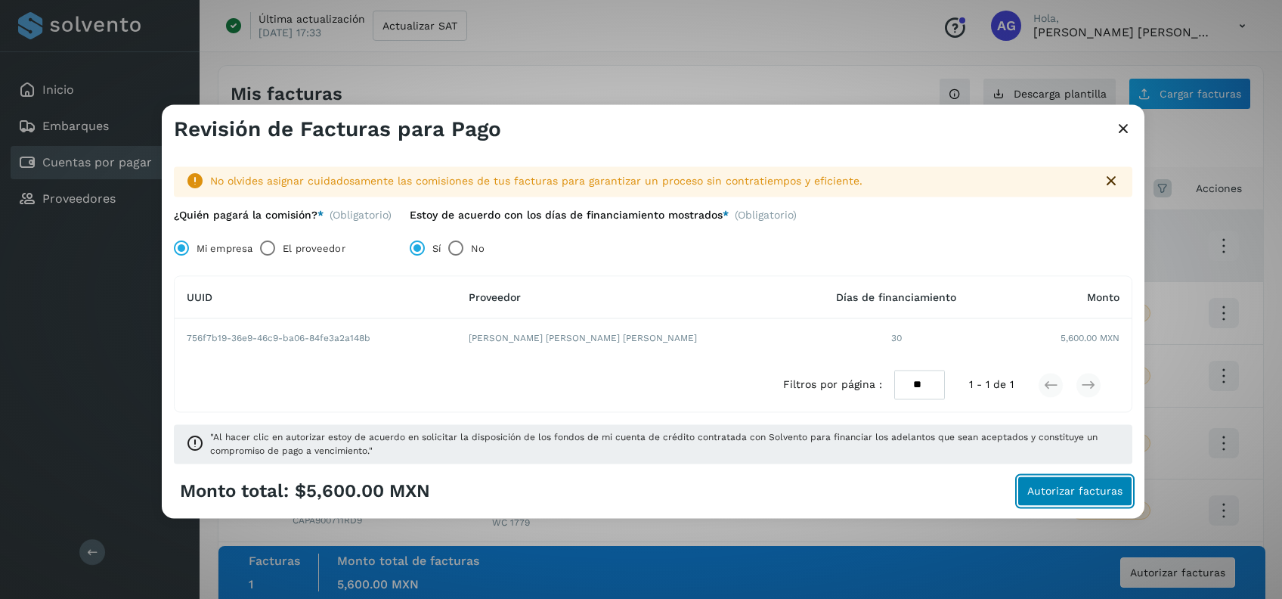
click at [1074, 486] on span "Autorizar facturas" at bounding box center [1074, 491] width 95 height 11
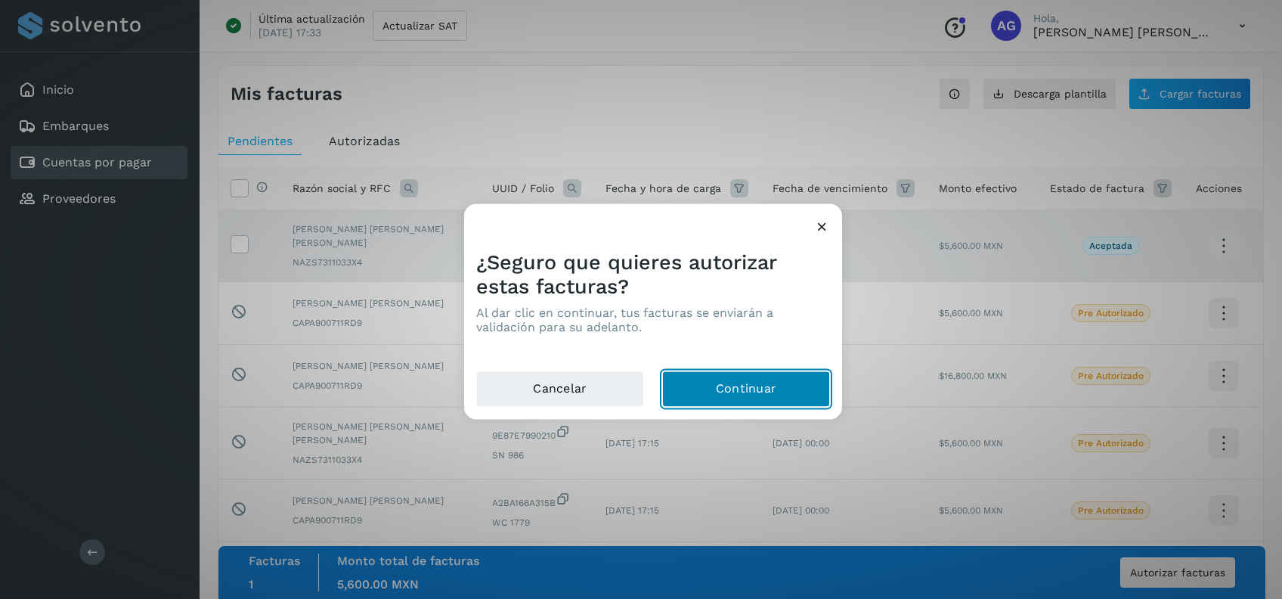
click at [791, 390] on button "Continuar" at bounding box center [746, 389] width 168 height 36
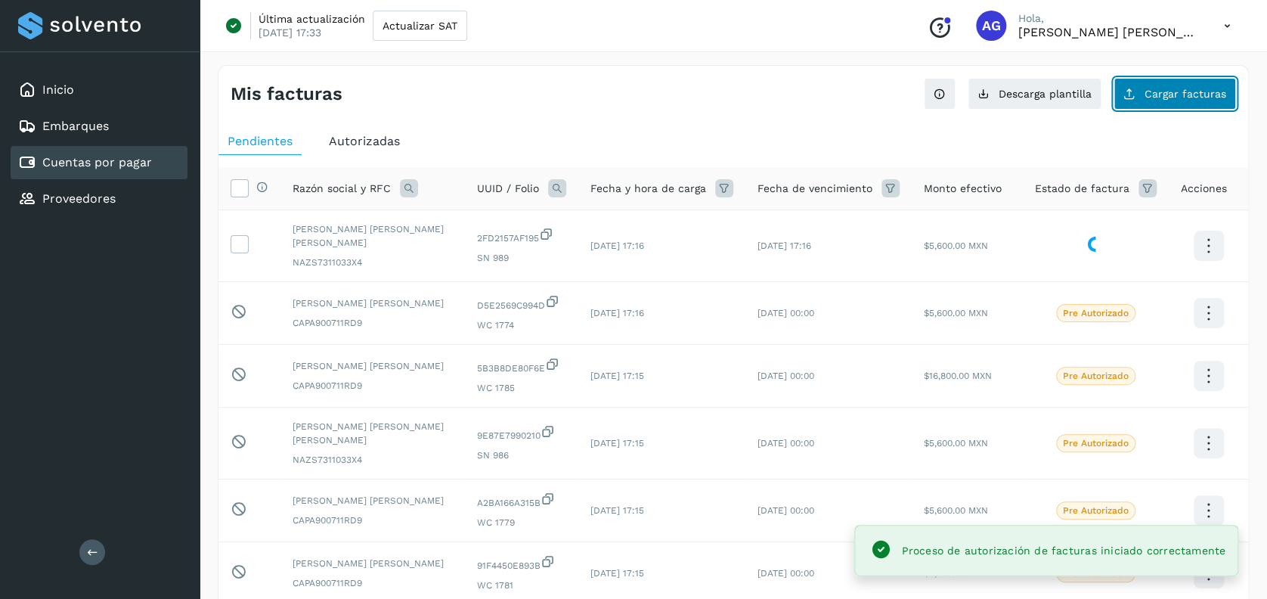
click at [1167, 96] on span "Cargar facturas" at bounding box center [1185, 93] width 82 height 11
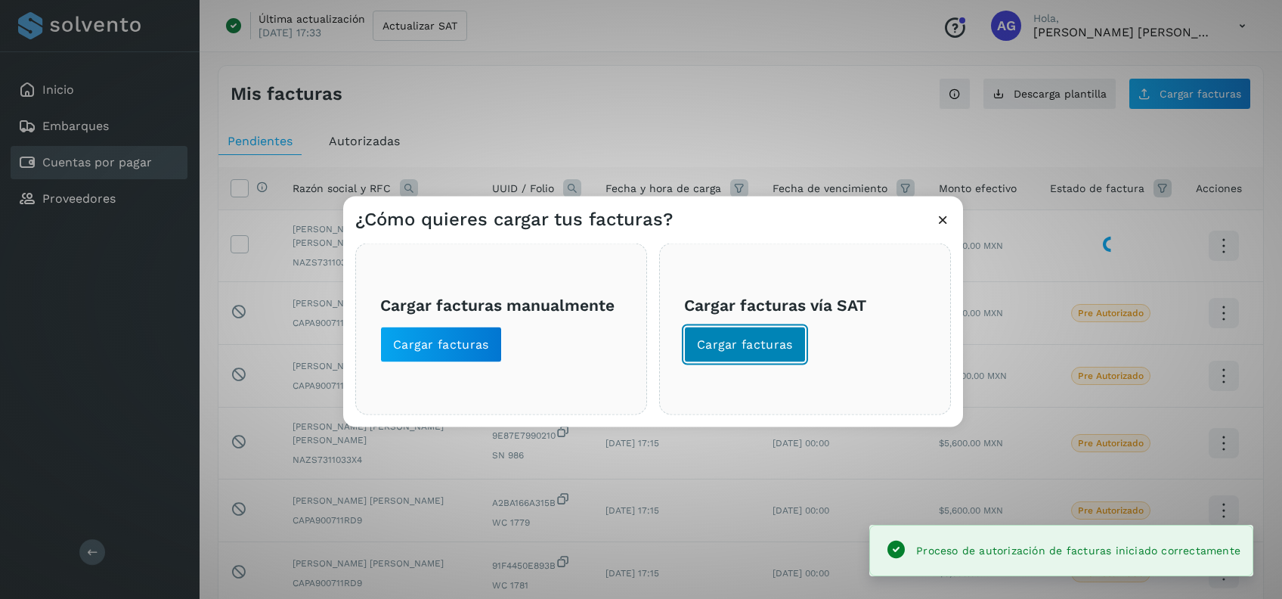
click at [748, 341] on span "Cargar facturas" at bounding box center [745, 344] width 96 height 17
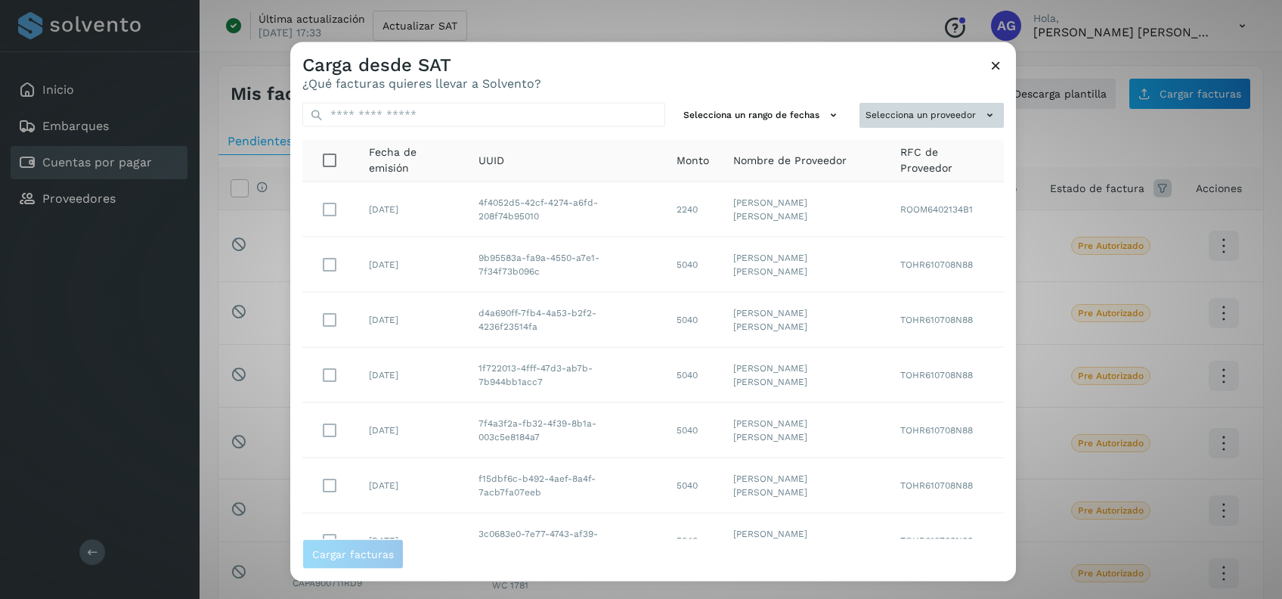
click at [889, 107] on button "Selecciona un proveedor" at bounding box center [931, 115] width 144 height 25
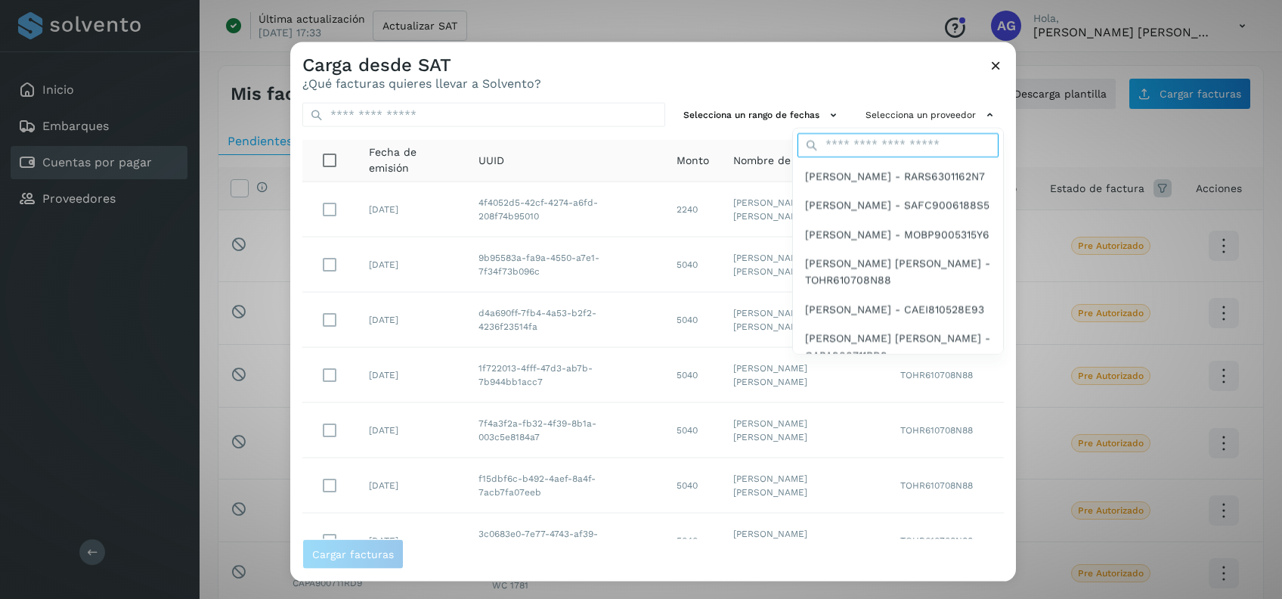
click at [844, 141] on input "text" at bounding box center [897, 144] width 201 height 24
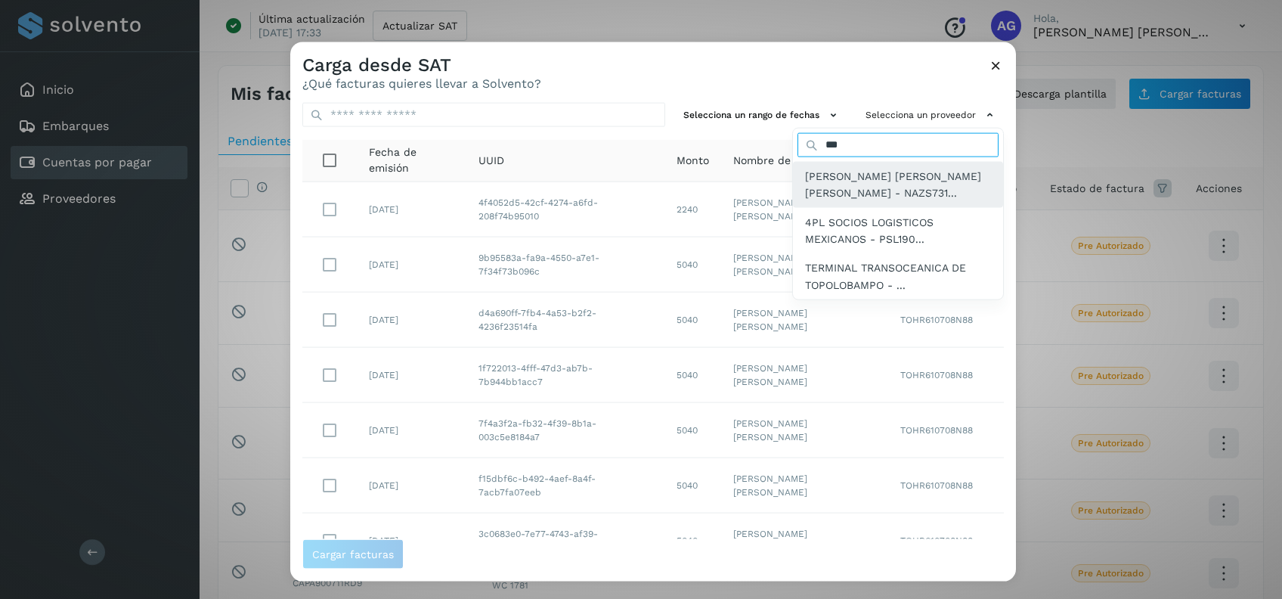
type input "***"
click at [805, 191] on span "[PERSON_NAME] [PERSON_NAME] [PERSON_NAME] - NAZS731..." at bounding box center [898, 184] width 186 height 34
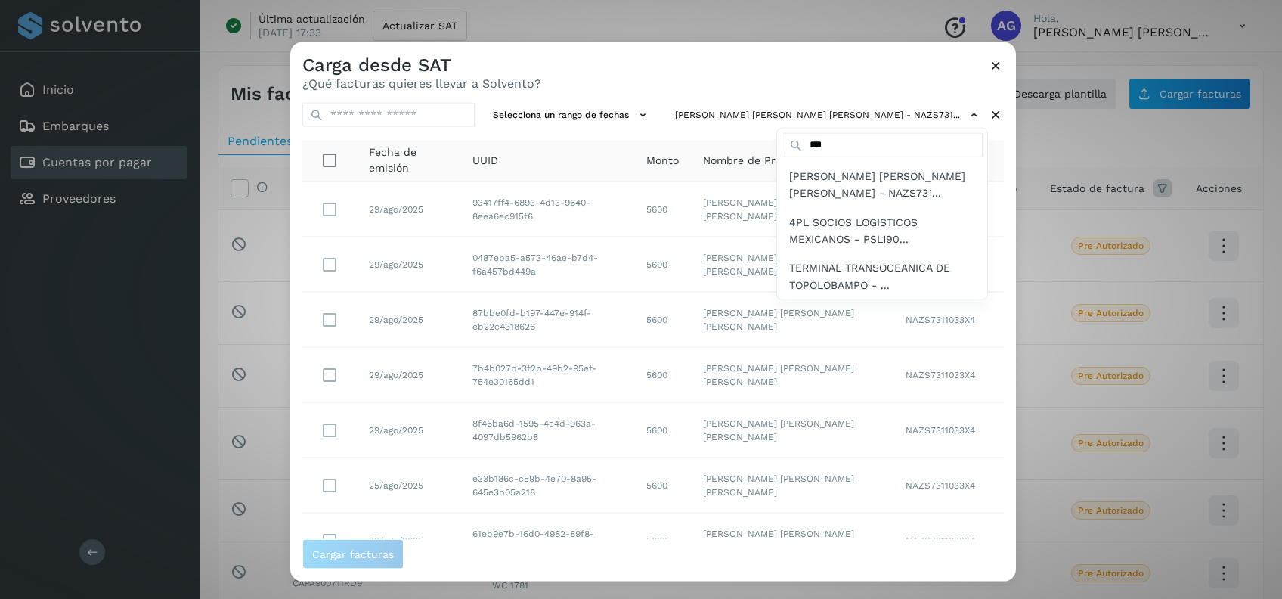
click at [747, 215] on div at bounding box center [931, 341] width 1282 height 599
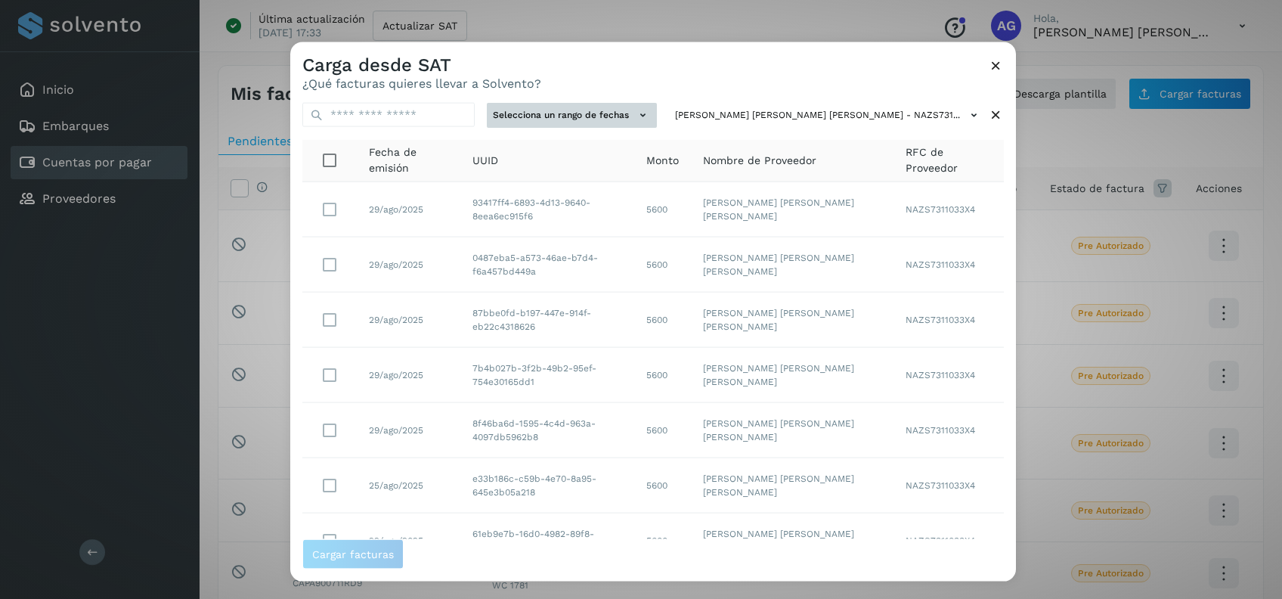
click at [586, 116] on button "Selecciona un rango de fechas" at bounding box center [572, 115] width 170 height 25
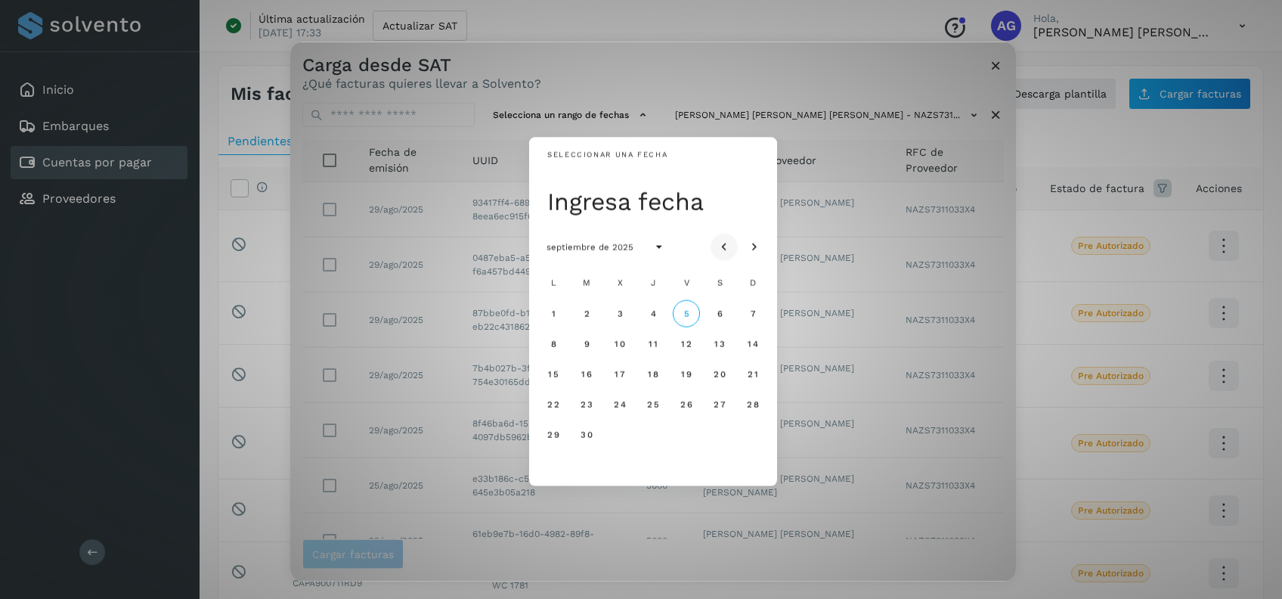
click at [726, 241] on icon "Mes anterior" at bounding box center [723, 247] width 15 height 15
click at [647, 401] on span "21" at bounding box center [652, 403] width 11 height 11
click at [721, 408] on span "23" at bounding box center [719, 403] width 13 height 11
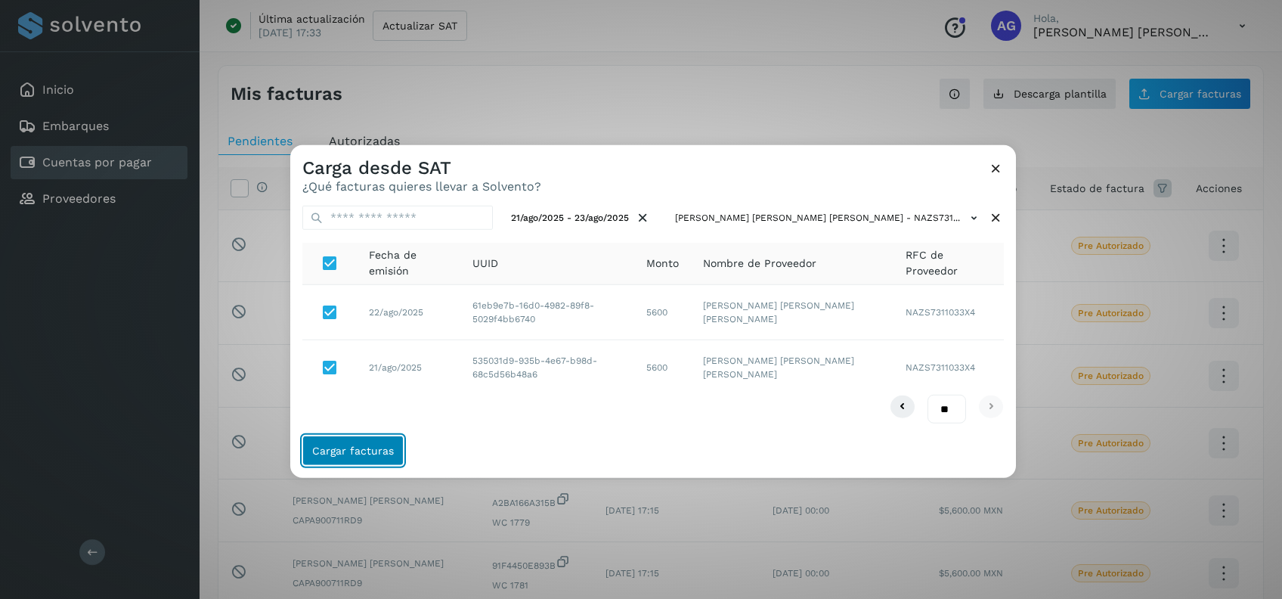
click at [361, 445] on span "Cargar facturas" at bounding box center [353, 450] width 82 height 11
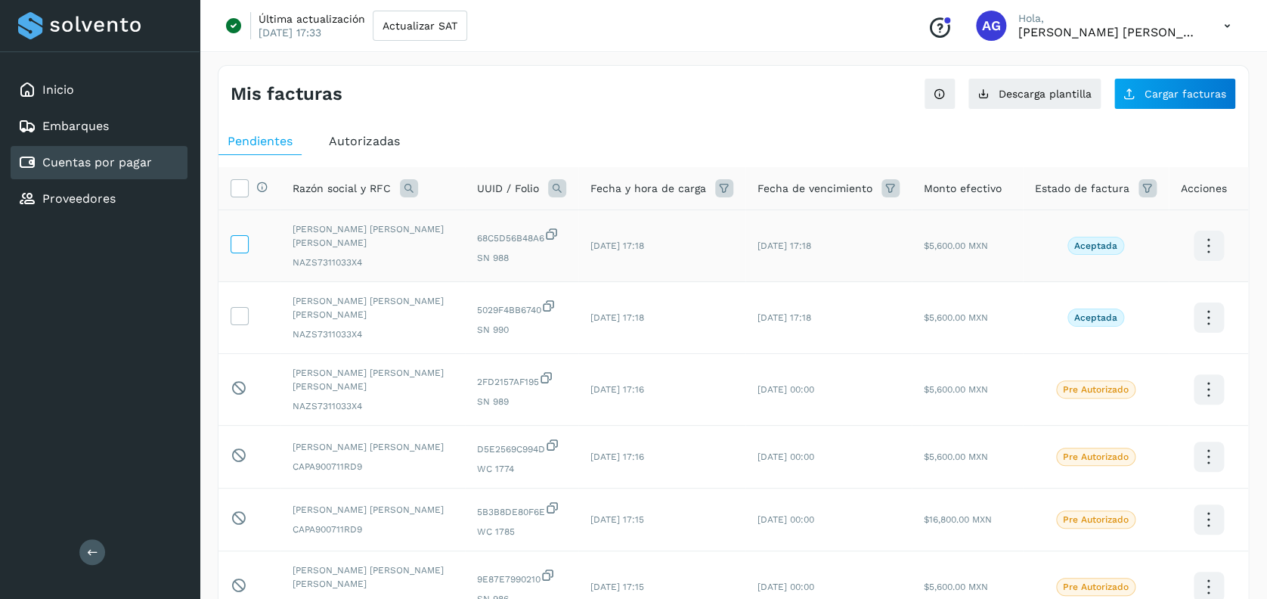
click at [240, 240] on icon at bounding box center [239, 243] width 16 height 16
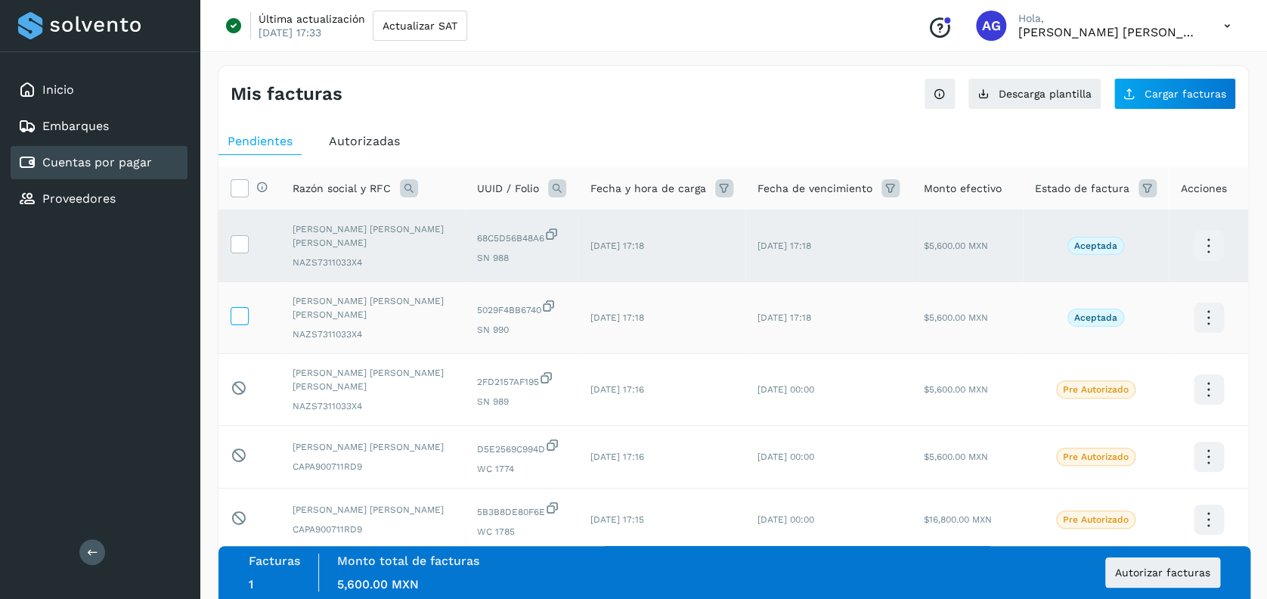
click at [242, 307] on icon at bounding box center [239, 315] width 16 height 16
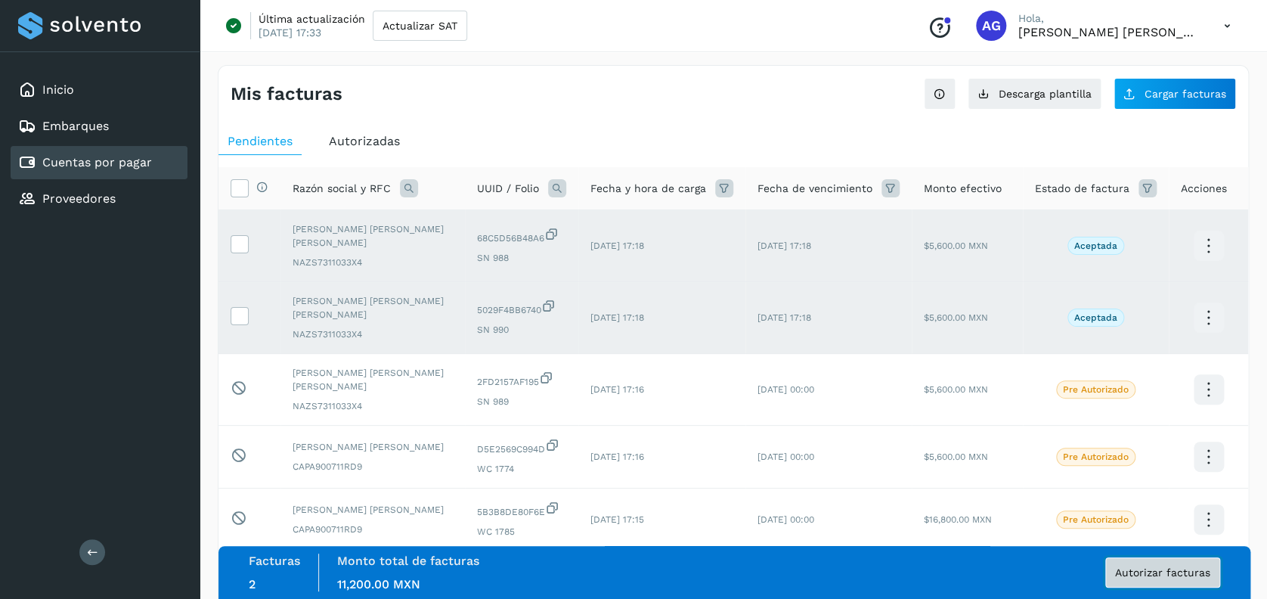
click at [1196, 577] on span "Autorizar facturas" at bounding box center [1162, 572] width 95 height 11
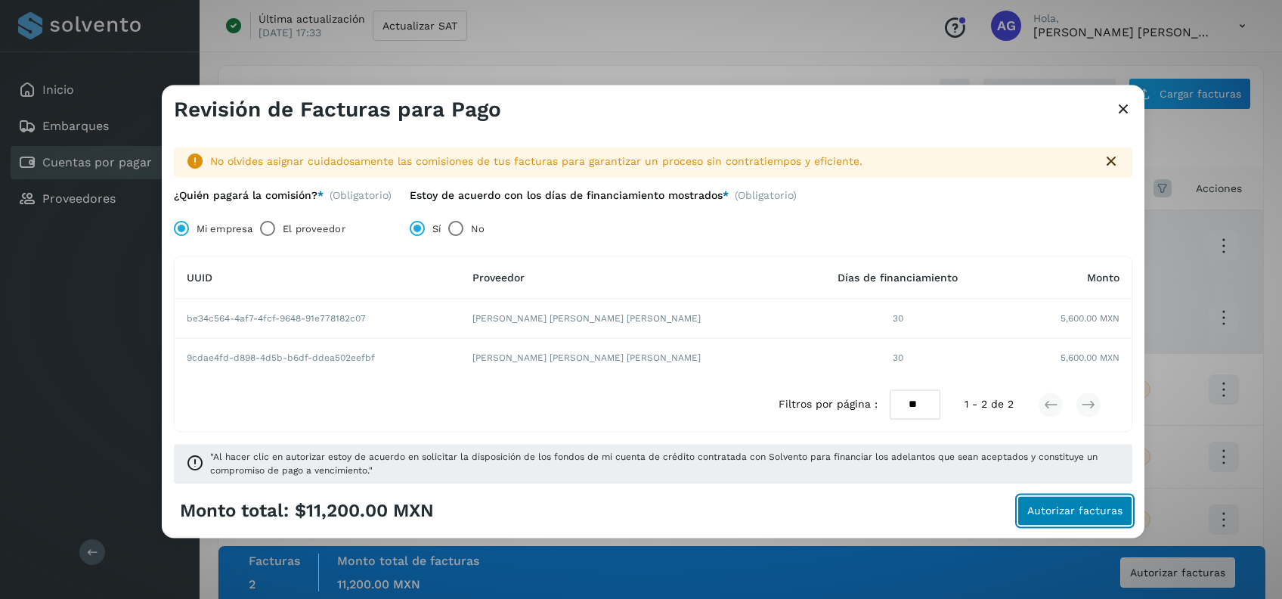
click at [1046, 506] on span "Autorizar facturas" at bounding box center [1074, 511] width 95 height 11
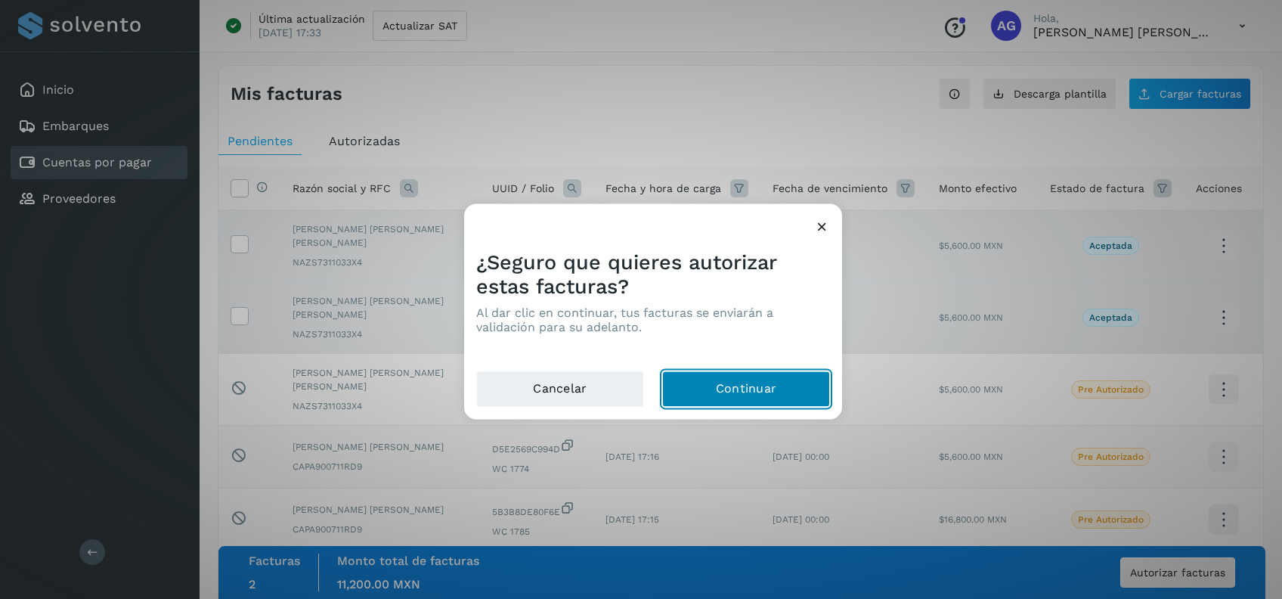
click at [749, 401] on button "Continuar" at bounding box center [746, 389] width 168 height 36
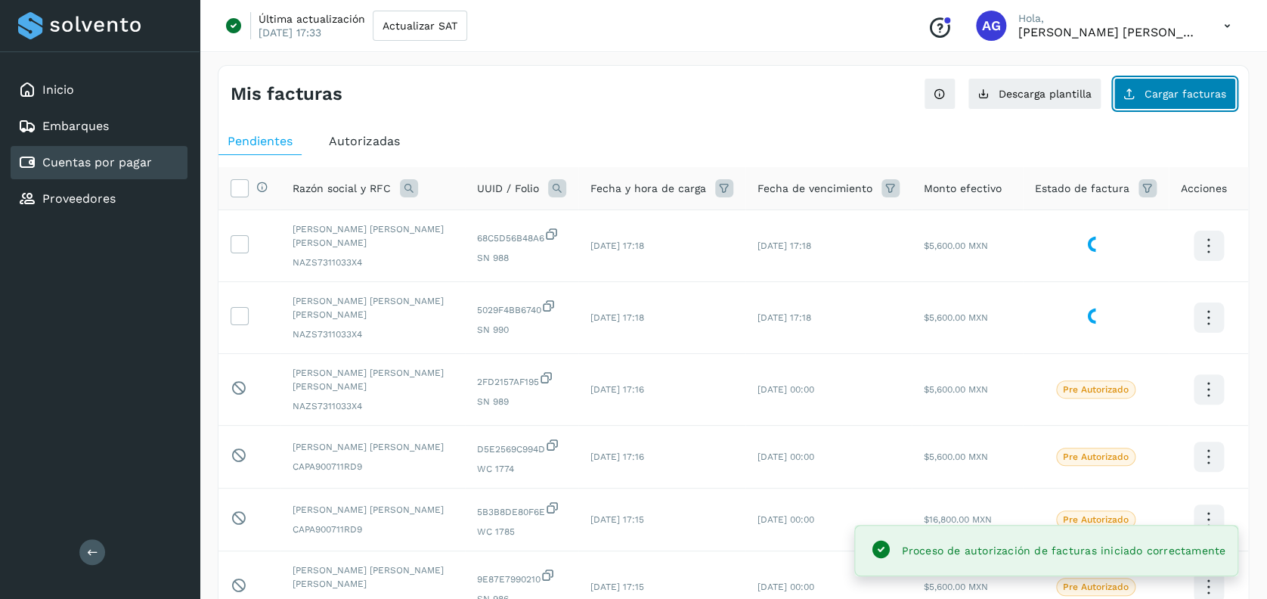
click at [1149, 88] on span "Cargar facturas" at bounding box center [1185, 93] width 82 height 11
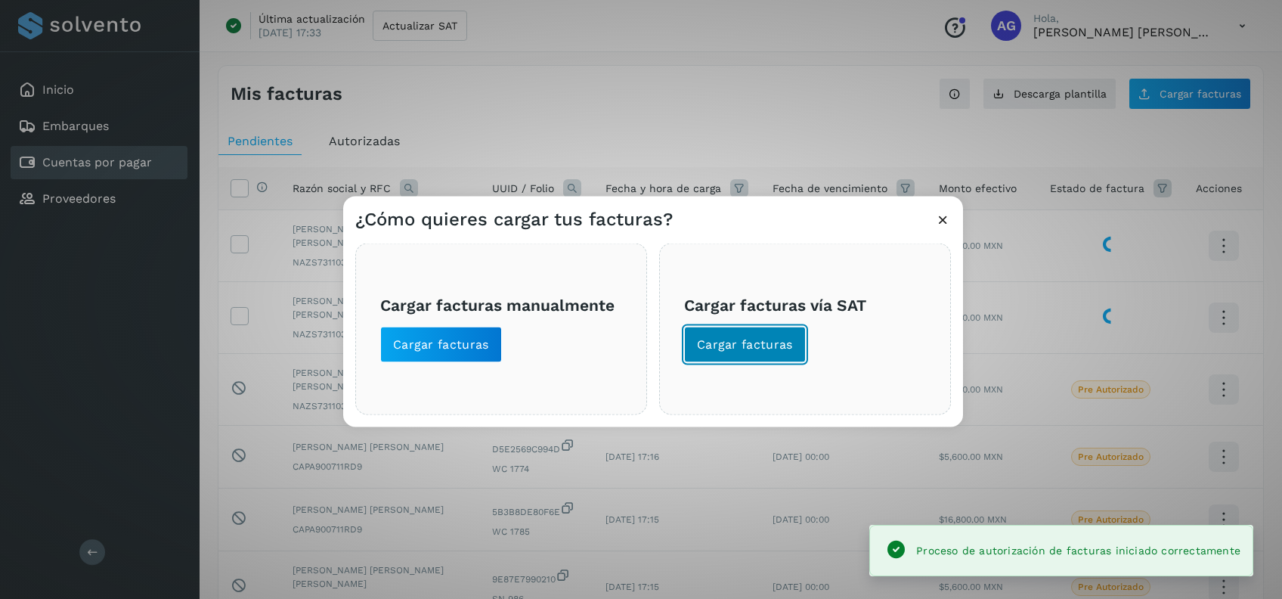
click at [729, 336] on span "Cargar facturas" at bounding box center [745, 344] width 96 height 17
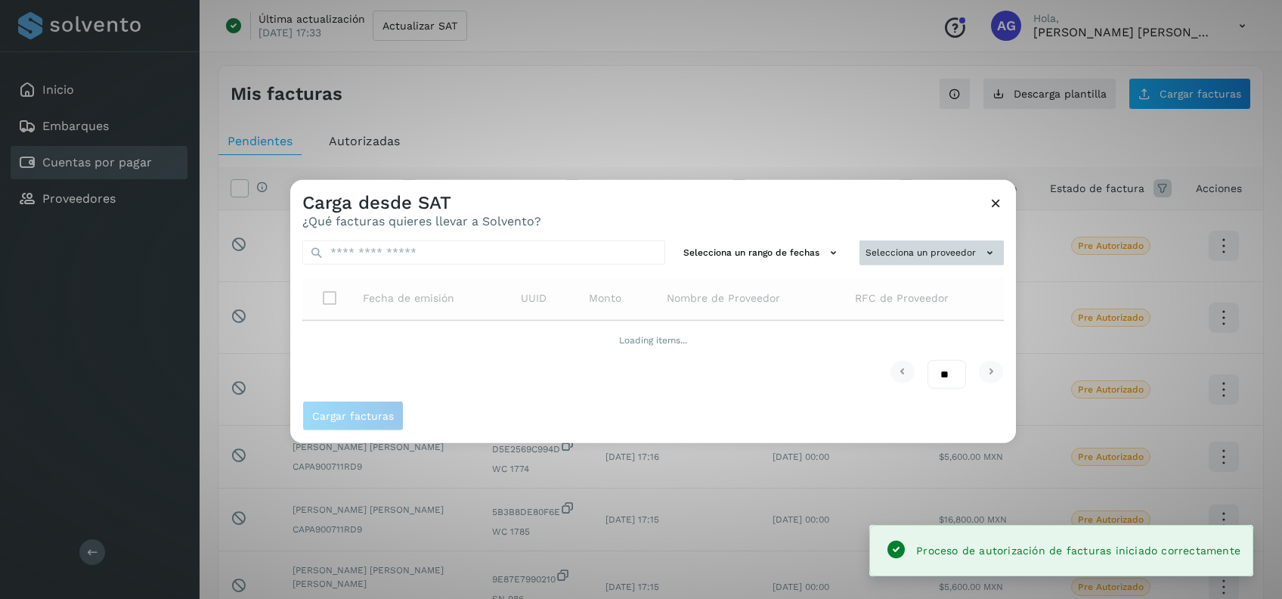
click at [934, 255] on button "Selecciona un proveedor" at bounding box center [931, 252] width 144 height 25
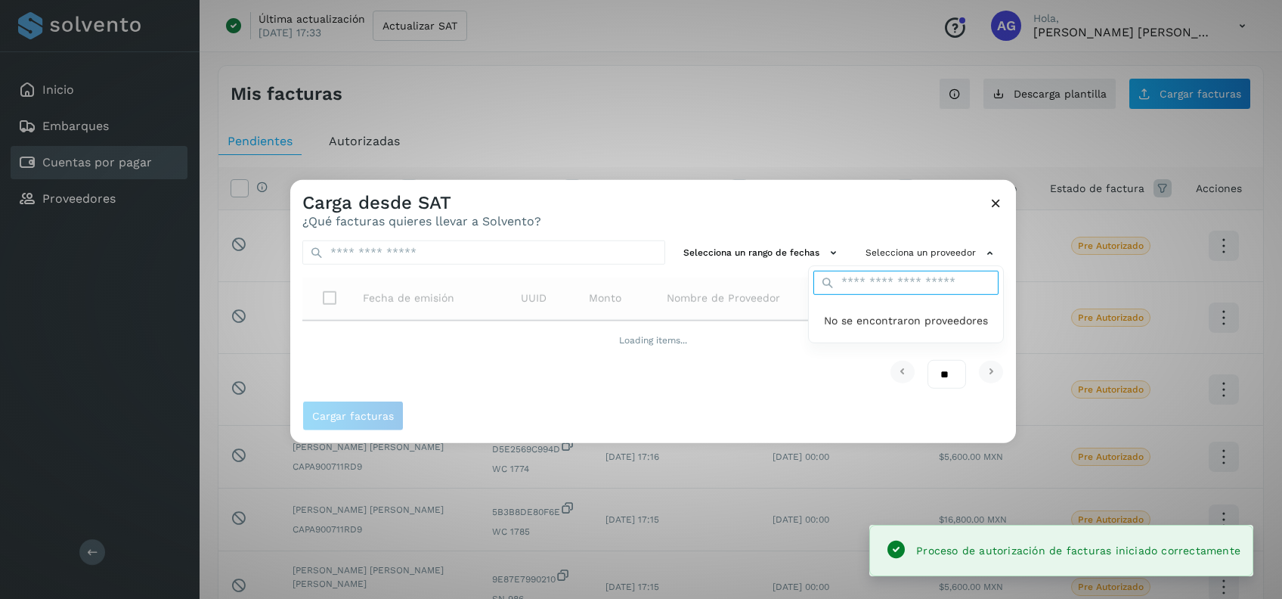
click at [868, 277] on div "No se encontraron proveedores" at bounding box center [906, 304] width 196 height 78
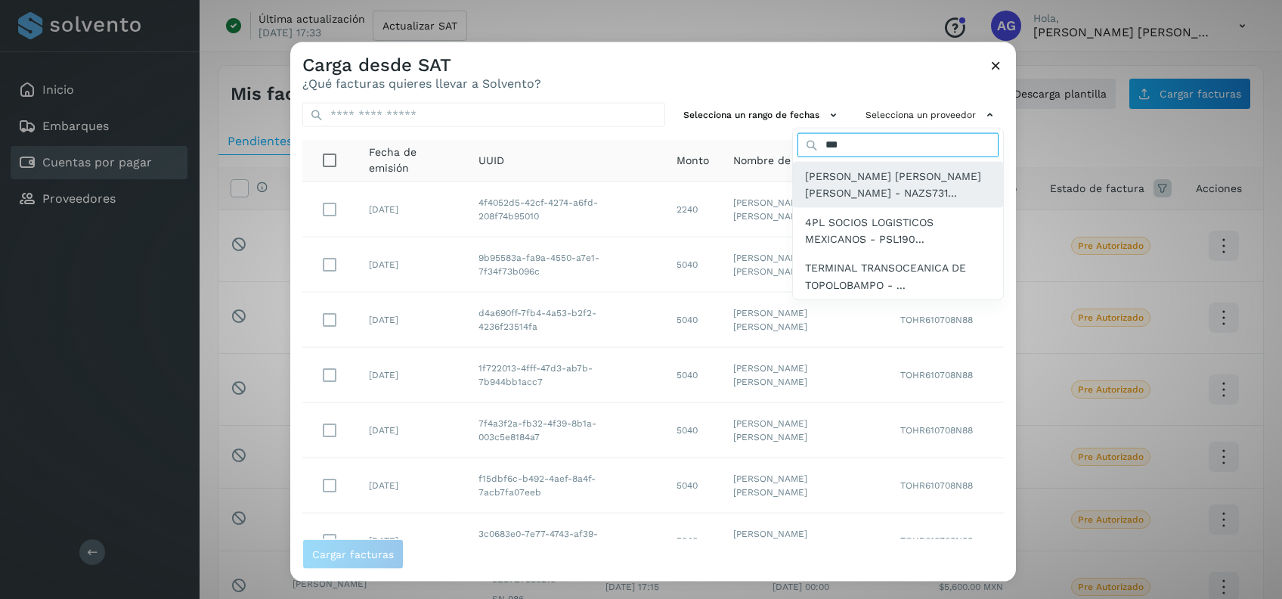
type input "***"
click at [810, 179] on span "[PERSON_NAME] [PERSON_NAME] [PERSON_NAME] - NAZS731..." at bounding box center [898, 184] width 186 height 34
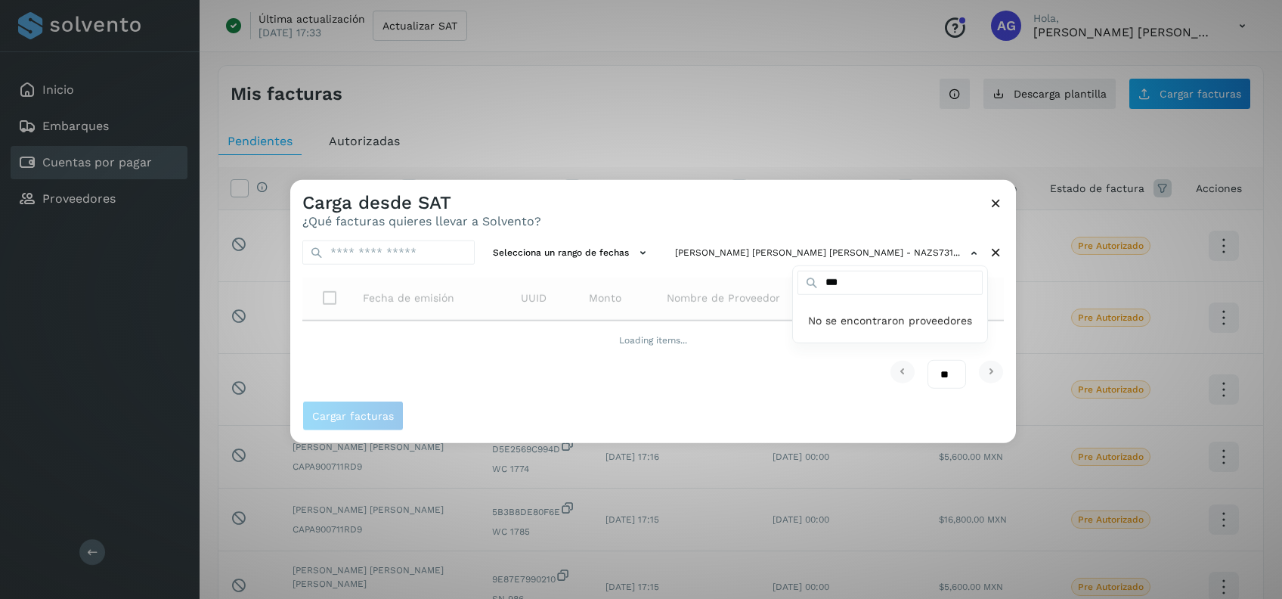
click at [701, 246] on div at bounding box center [931, 479] width 1282 height 599
click at [651, 258] on icon at bounding box center [643, 253] width 16 height 16
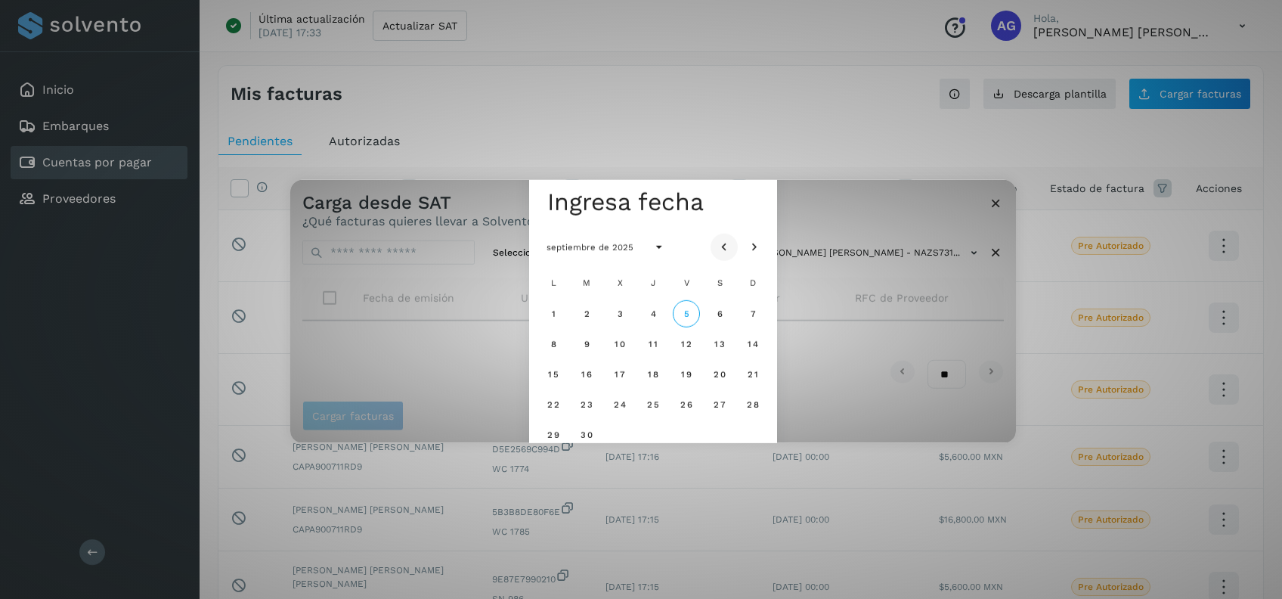
click at [732, 248] on button "Mes anterior" at bounding box center [723, 246] width 27 height 27
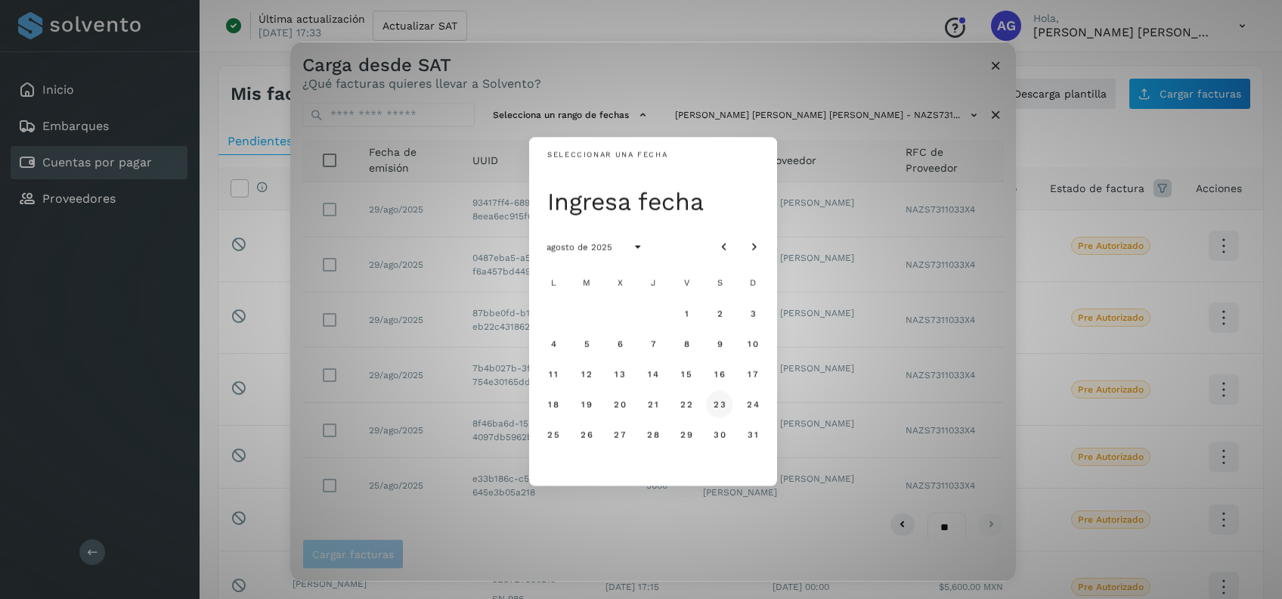
click at [722, 401] on span "23" at bounding box center [719, 403] width 13 height 11
click at [586, 432] on span "26" at bounding box center [586, 434] width 13 height 11
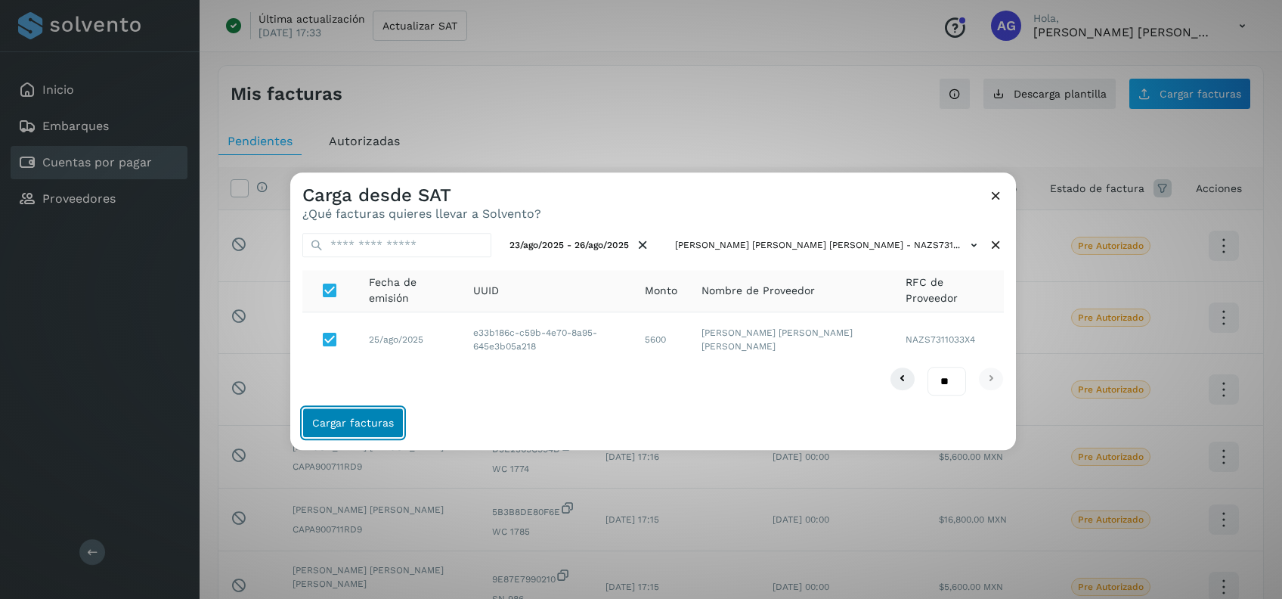
click at [353, 418] on span "Cargar facturas" at bounding box center [353, 423] width 82 height 11
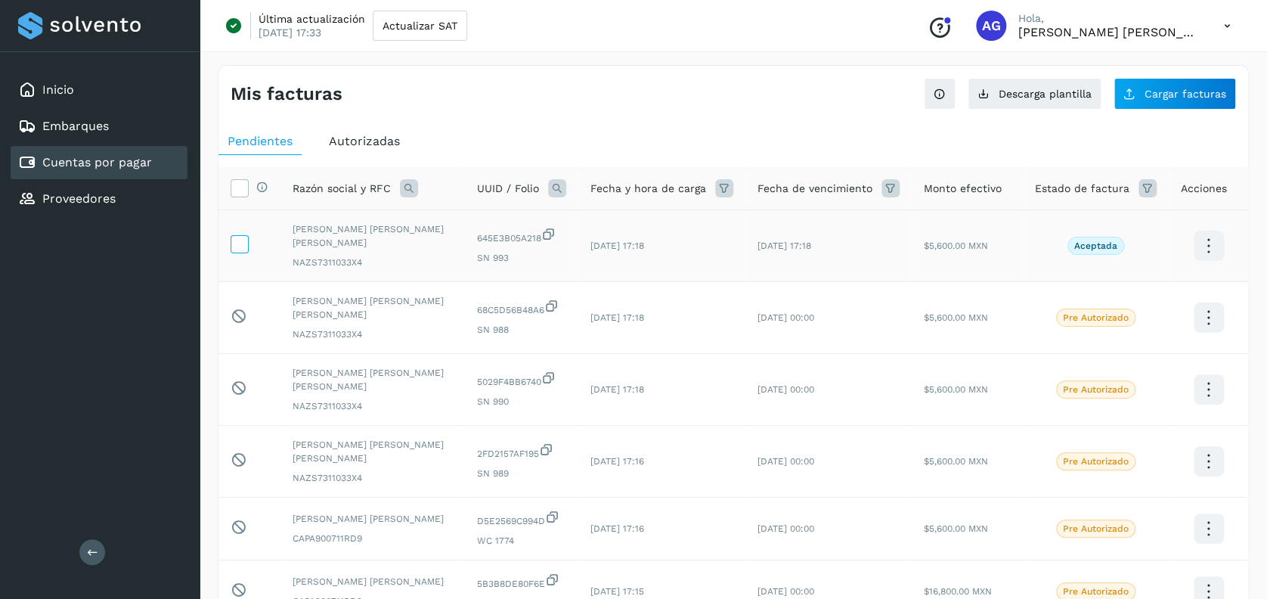
click at [231, 235] on icon at bounding box center [239, 243] width 16 height 16
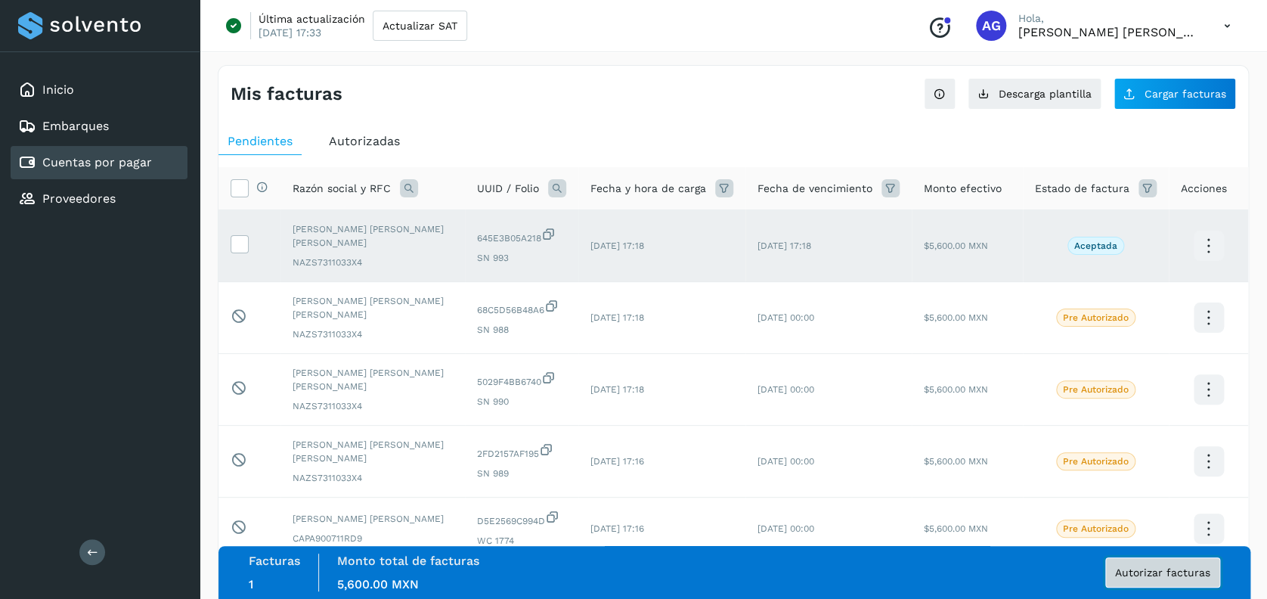
click at [1143, 568] on span "Autorizar facturas" at bounding box center [1162, 572] width 95 height 11
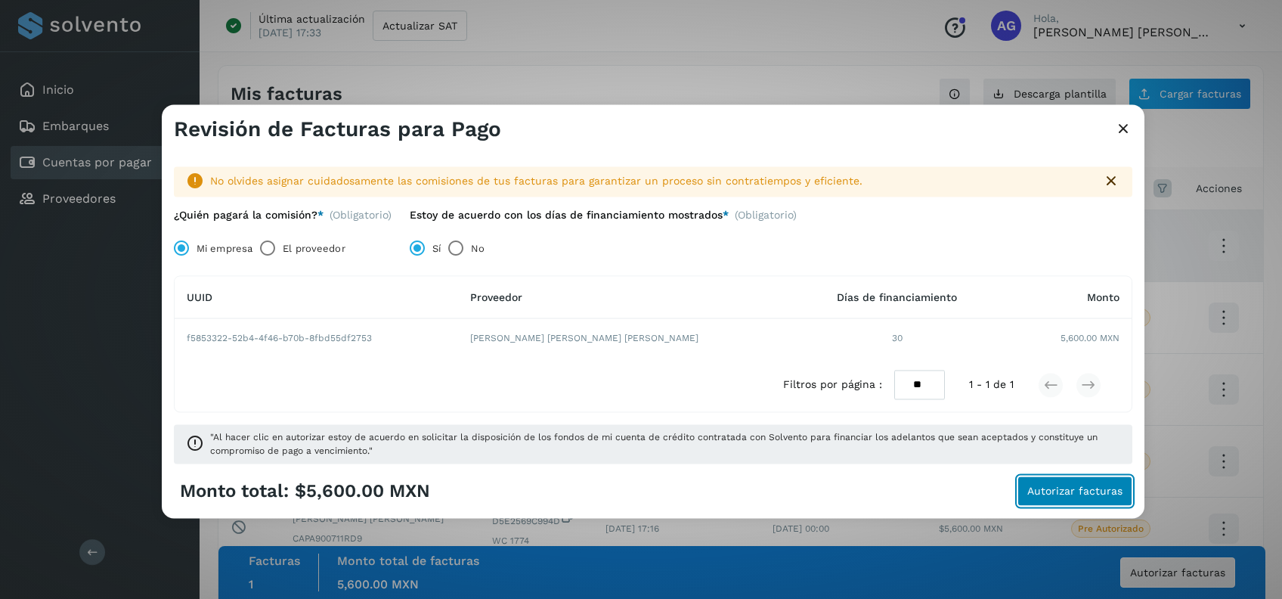
click at [1066, 487] on span "Autorizar facturas" at bounding box center [1074, 491] width 95 height 11
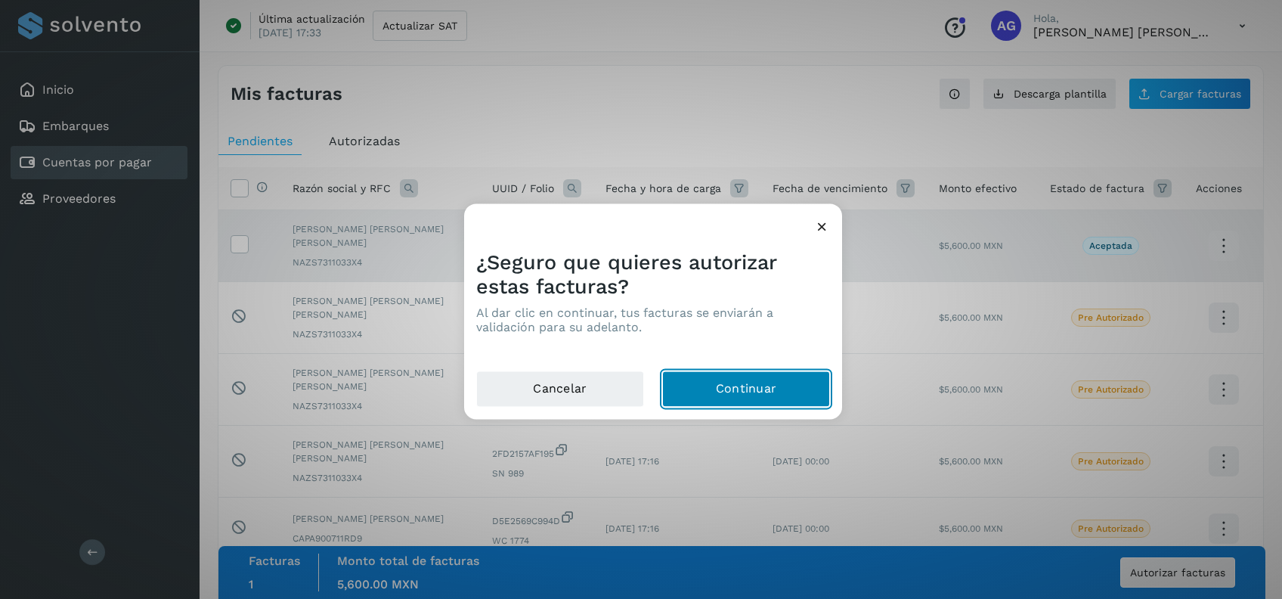
click at [780, 389] on button "Continuar" at bounding box center [746, 389] width 168 height 36
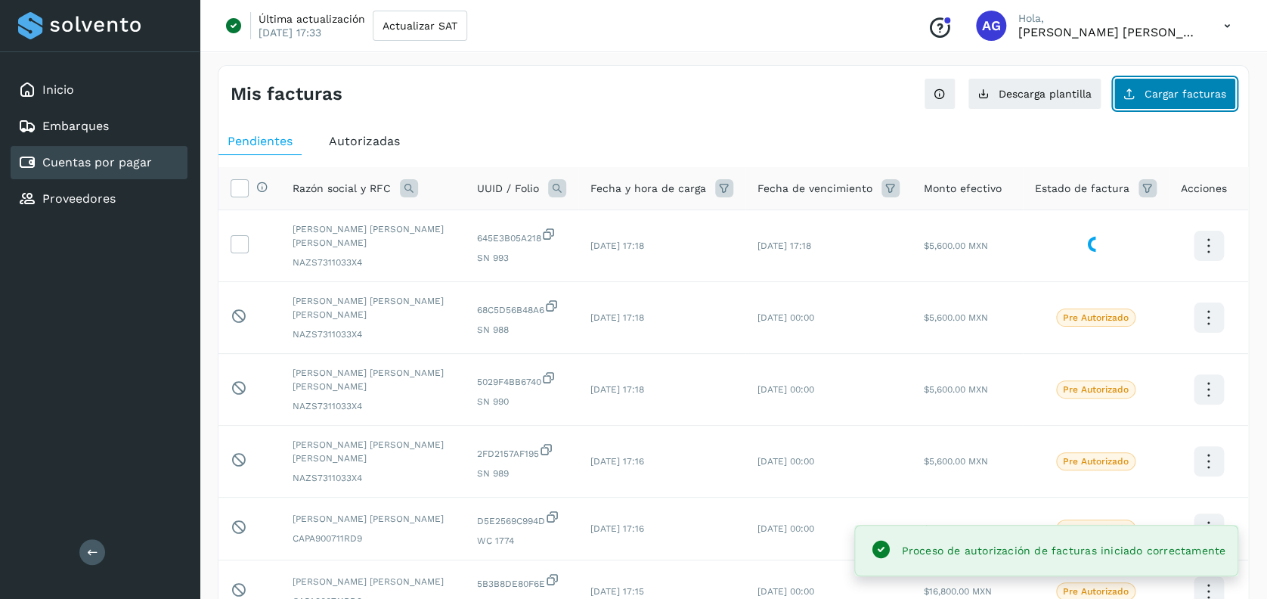
click at [1150, 97] on span "Cargar facturas" at bounding box center [1185, 93] width 82 height 11
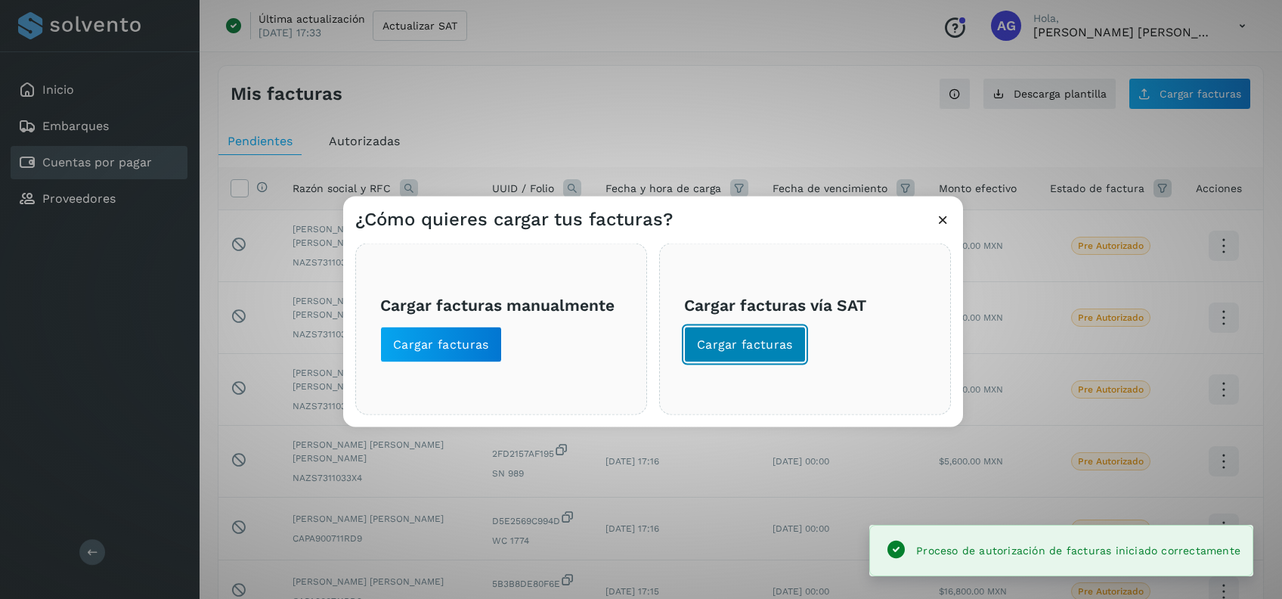
click at [739, 345] on span "Cargar facturas" at bounding box center [745, 344] width 96 height 17
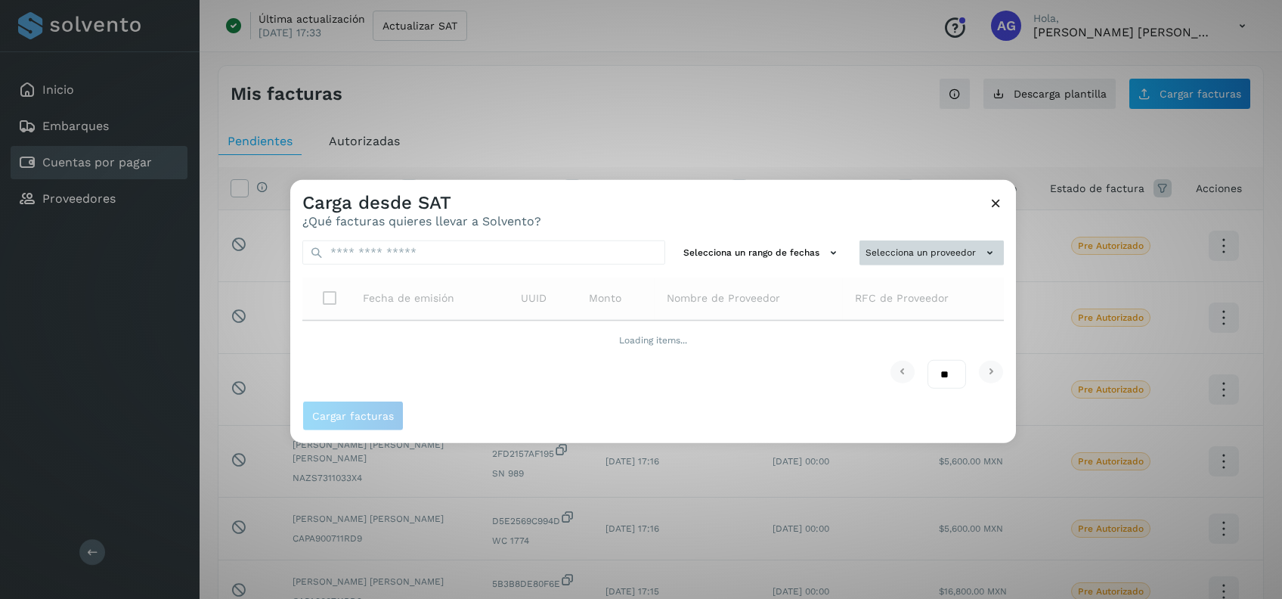
click at [927, 255] on button "Selecciona un proveedor" at bounding box center [931, 252] width 144 height 25
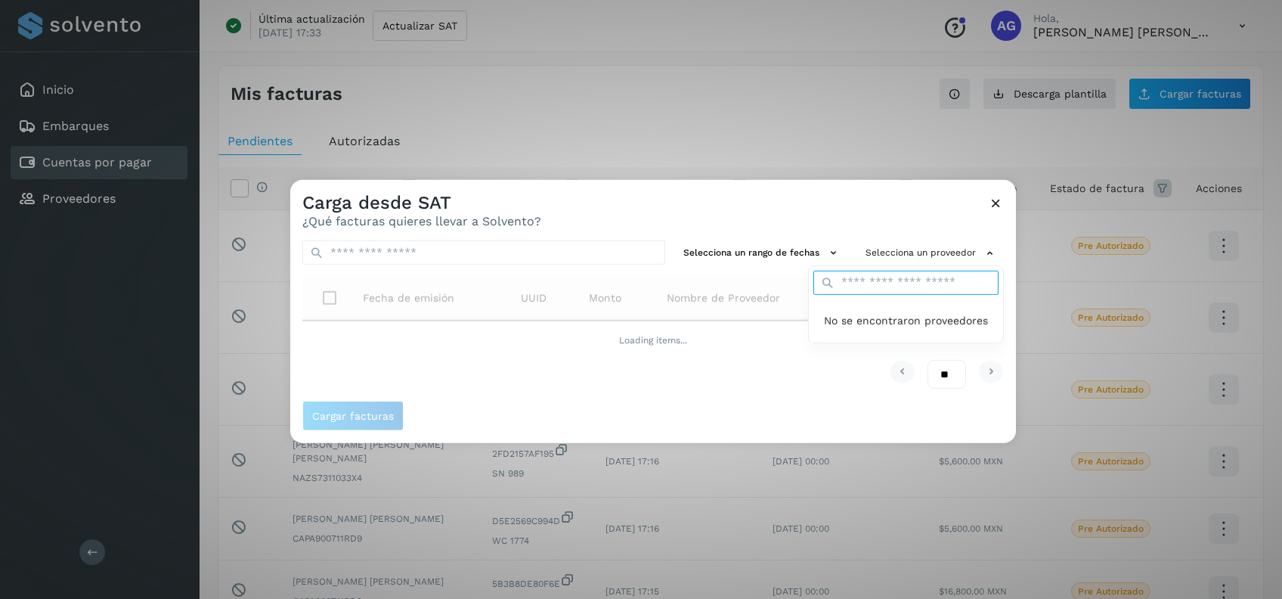
click at [868, 283] on input "text" at bounding box center [905, 283] width 185 height 24
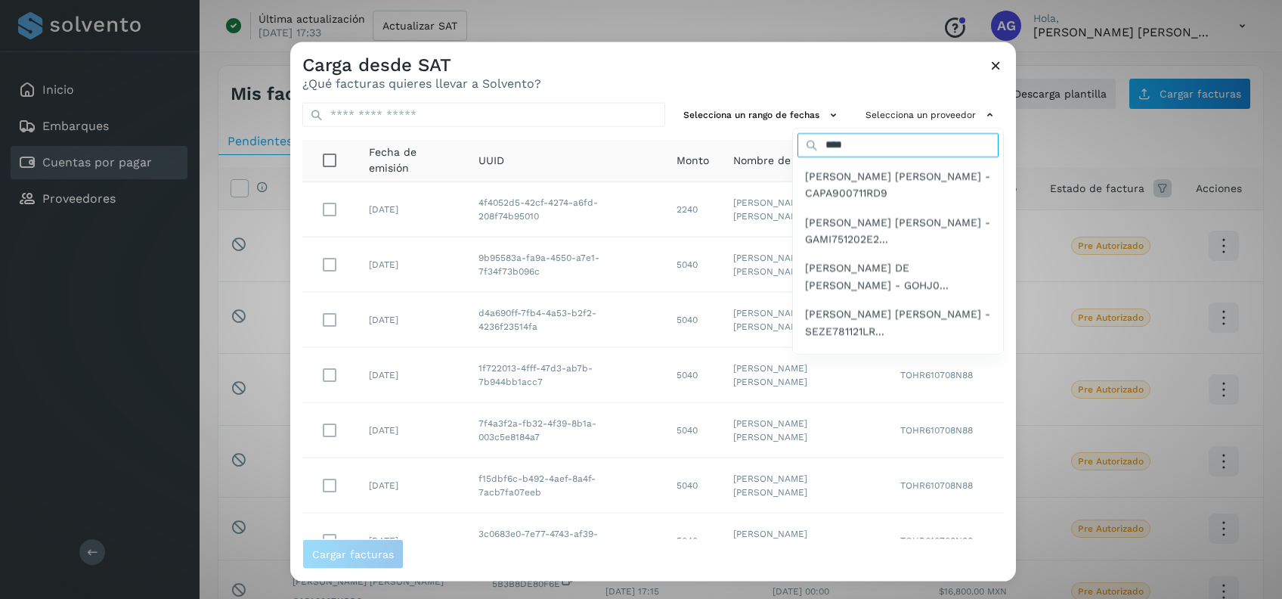
type input "****"
click at [868, 283] on span "[PERSON_NAME] DE [PERSON_NAME] - GOHJ0..." at bounding box center [898, 276] width 186 height 34
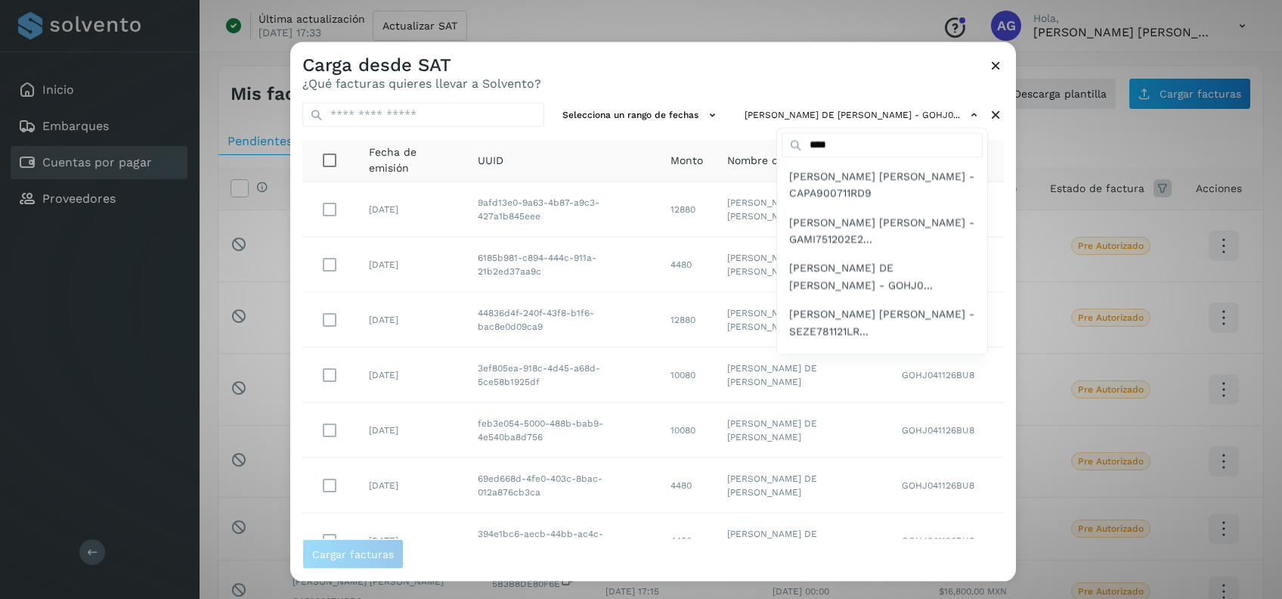
click at [655, 118] on div at bounding box center [931, 341] width 1282 height 599
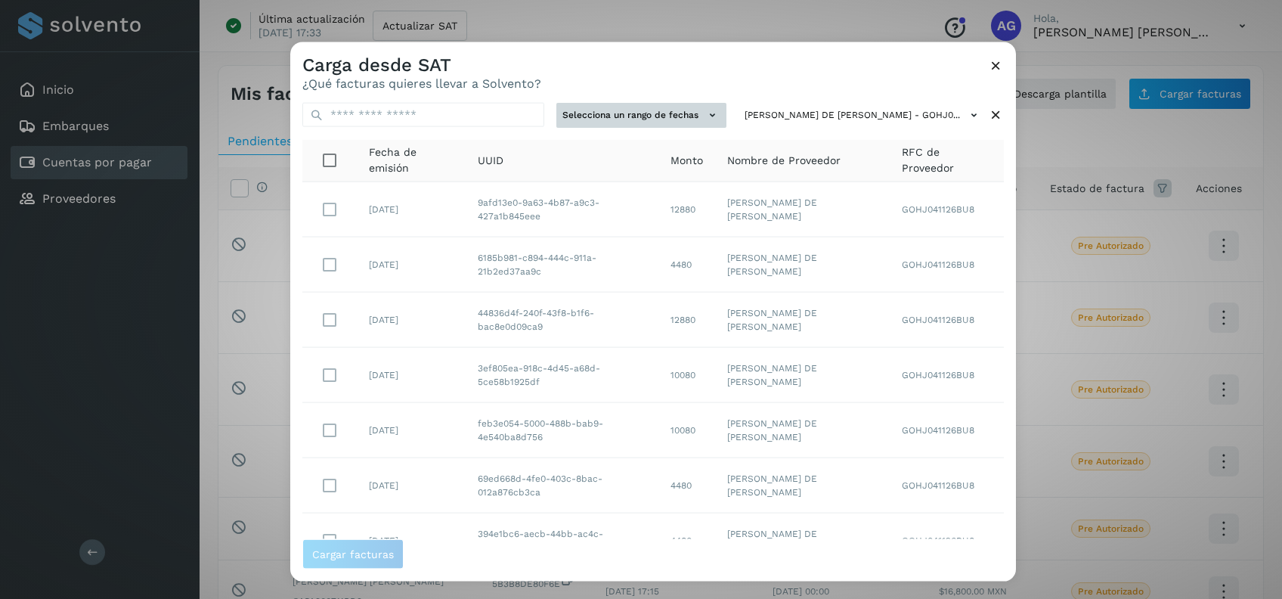
click at [669, 119] on button "Selecciona un rango de fechas" at bounding box center [641, 115] width 170 height 25
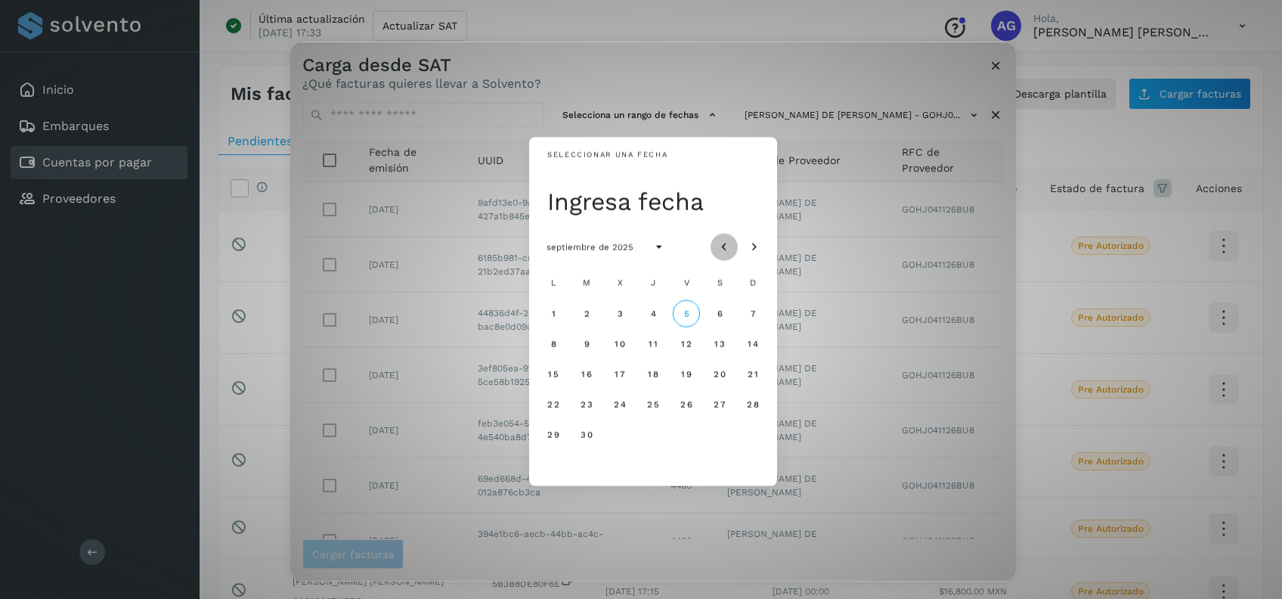
click at [719, 242] on icon "Mes anterior" at bounding box center [723, 247] width 15 height 15
click at [620, 406] on span "20" at bounding box center [619, 403] width 13 height 11
click at [659, 409] on button "21" at bounding box center [652, 403] width 27 height 27
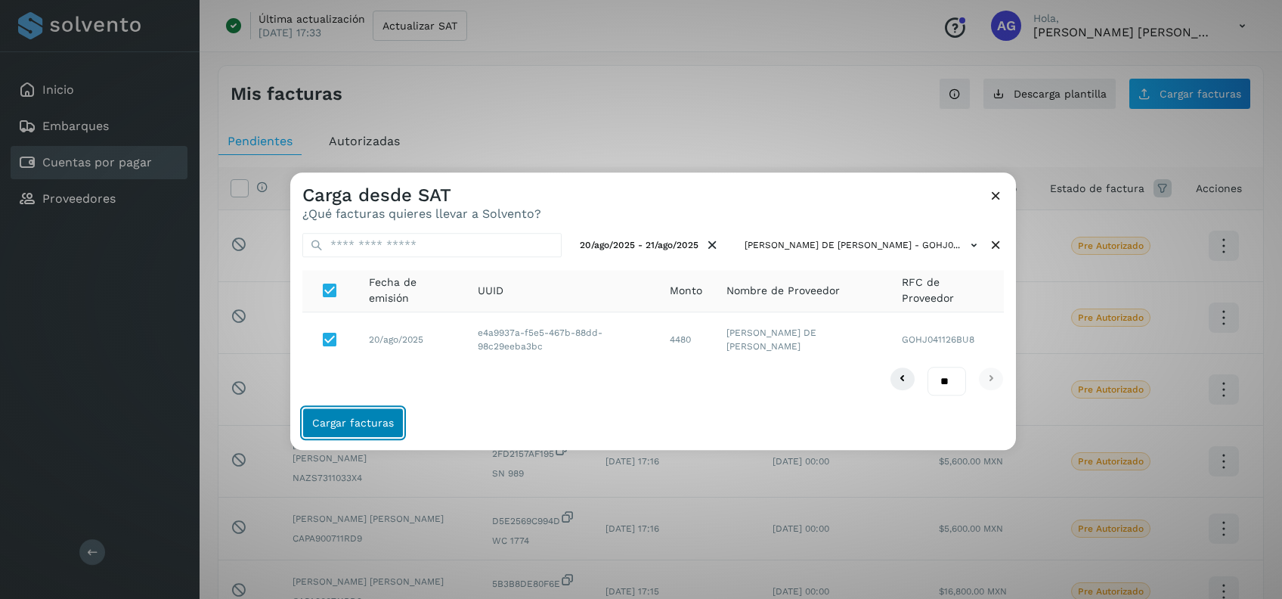
click at [350, 422] on span "Cargar facturas" at bounding box center [353, 423] width 82 height 11
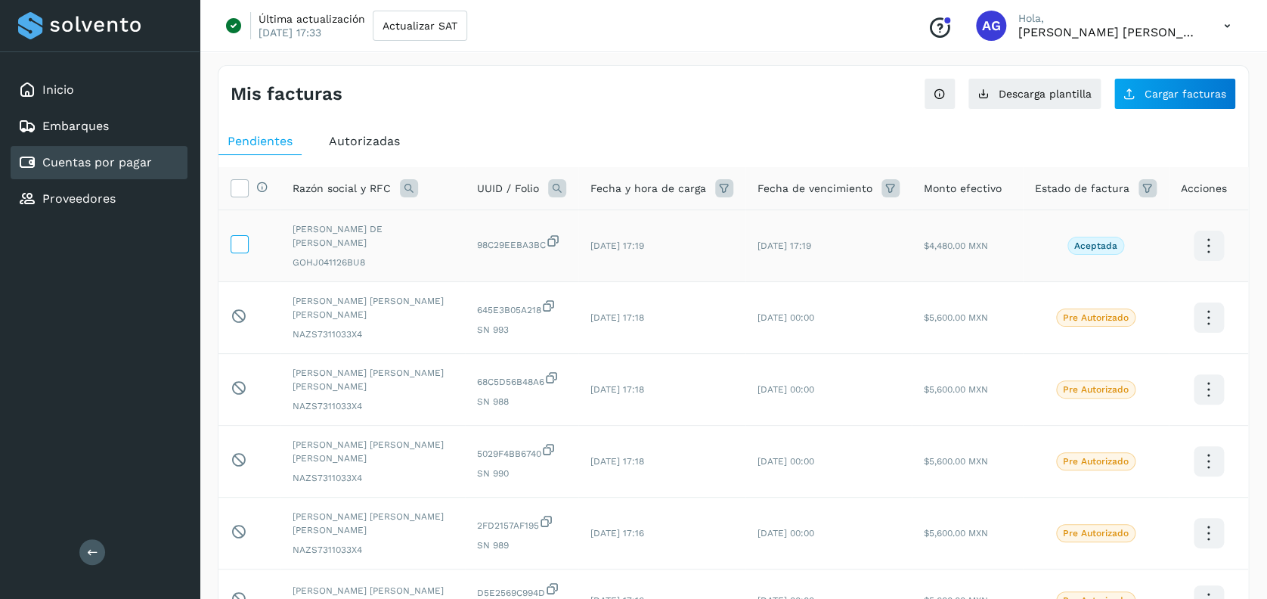
click at [240, 240] on icon at bounding box center [239, 243] width 16 height 16
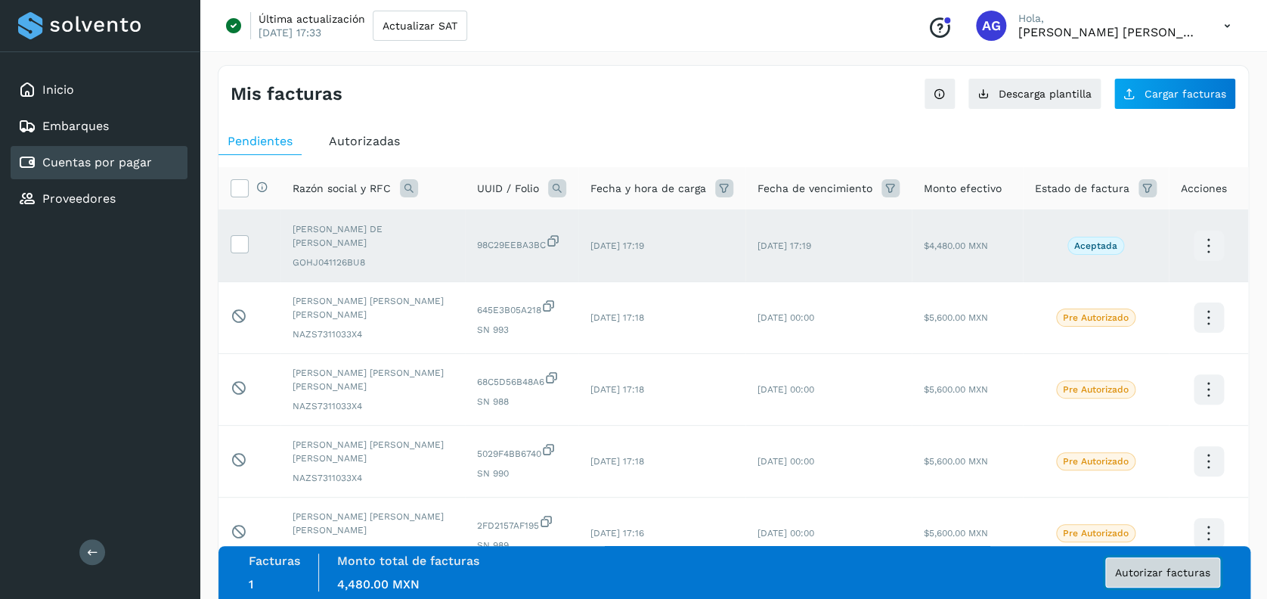
click at [1172, 578] on button "Autorizar facturas" at bounding box center [1162, 572] width 115 height 30
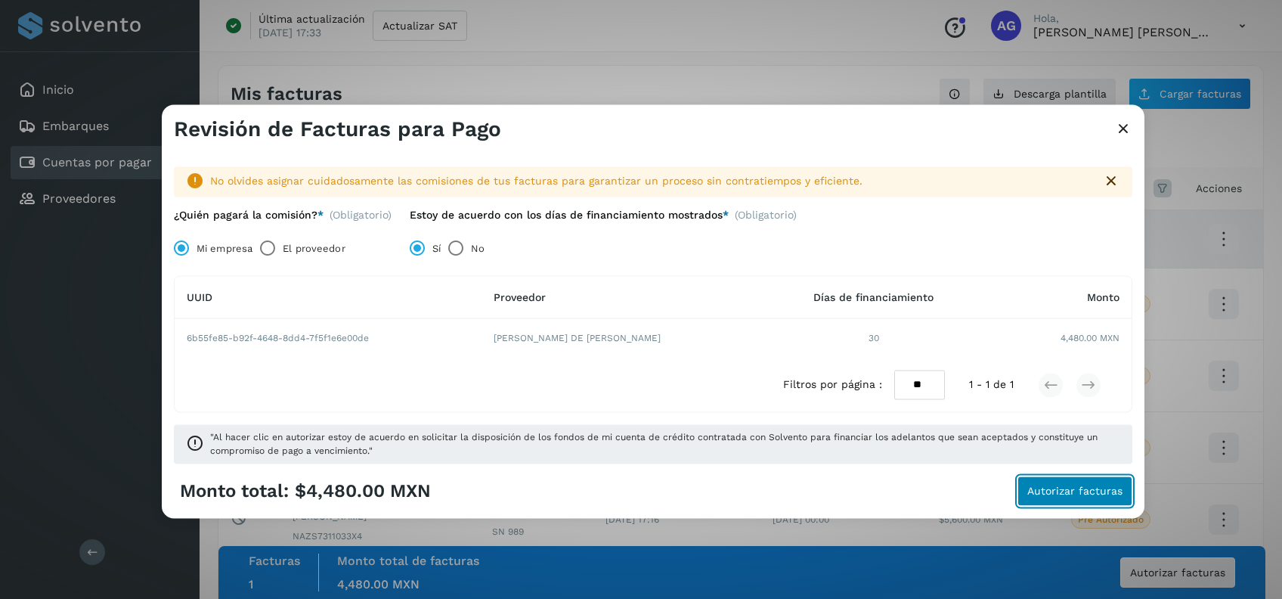
click at [1048, 490] on span "Autorizar facturas" at bounding box center [1074, 491] width 95 height 11
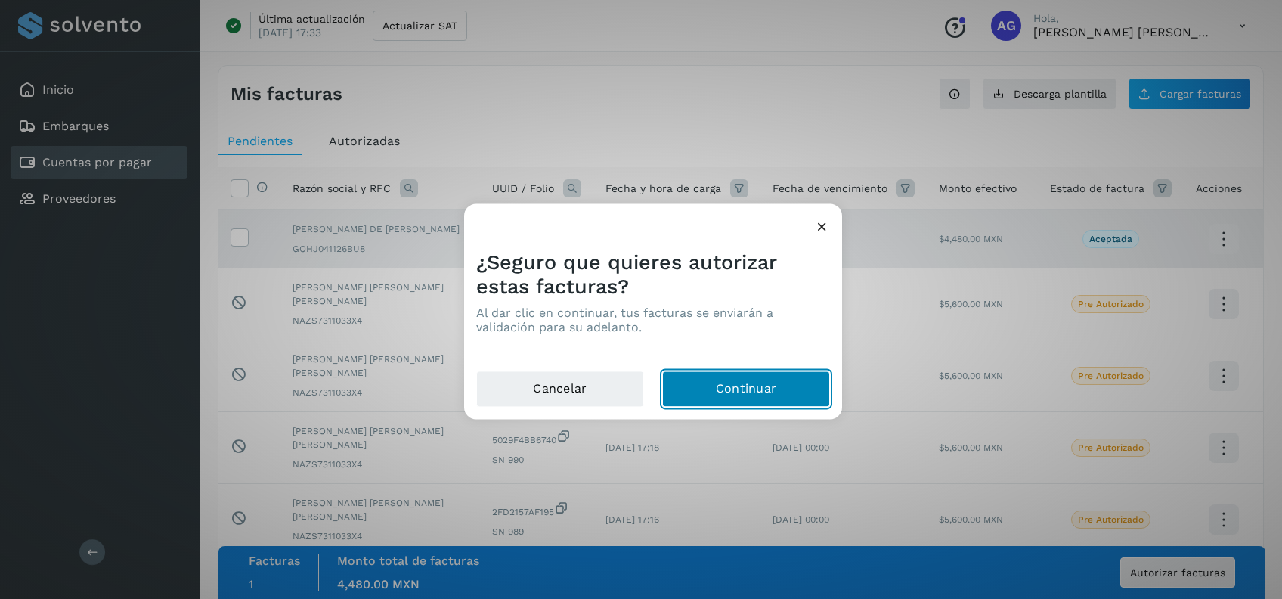
click at [778, 382] on button "Continuar" at bounding box center [746, 389] width 168 height 36
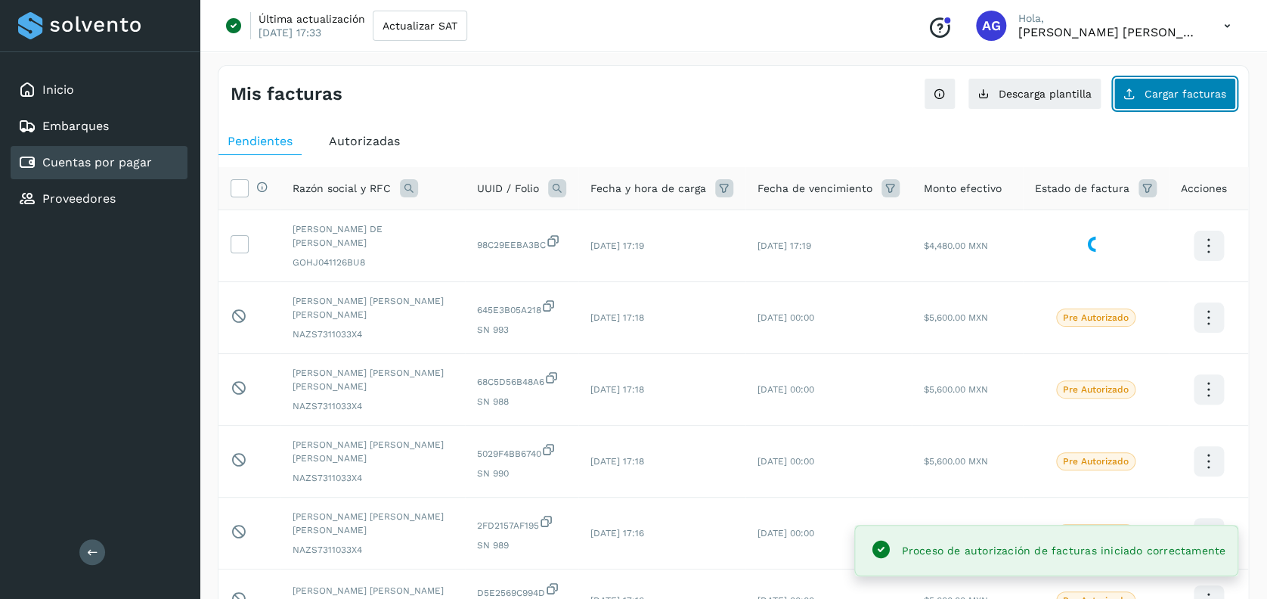
click at [1167, 96] on span "Cargar facturas" at bounding box center [1185, 93] width 82 height 11
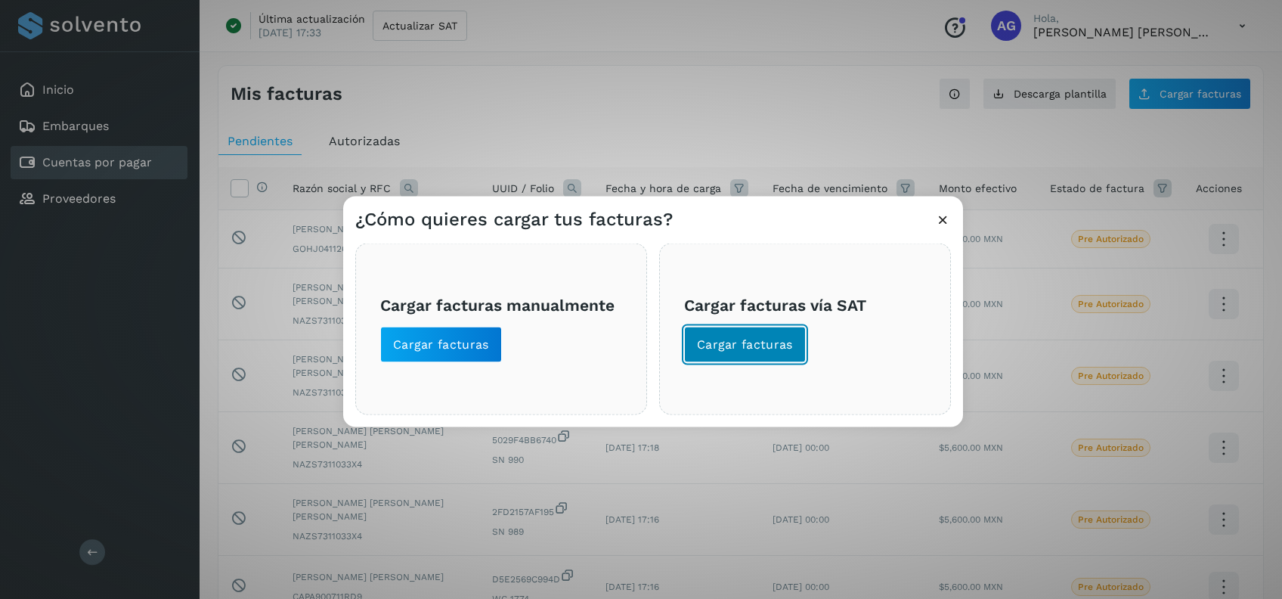
click at [759, 349] on span "Cargar facturas" at bounding box center [745, 344] width 96 height 17
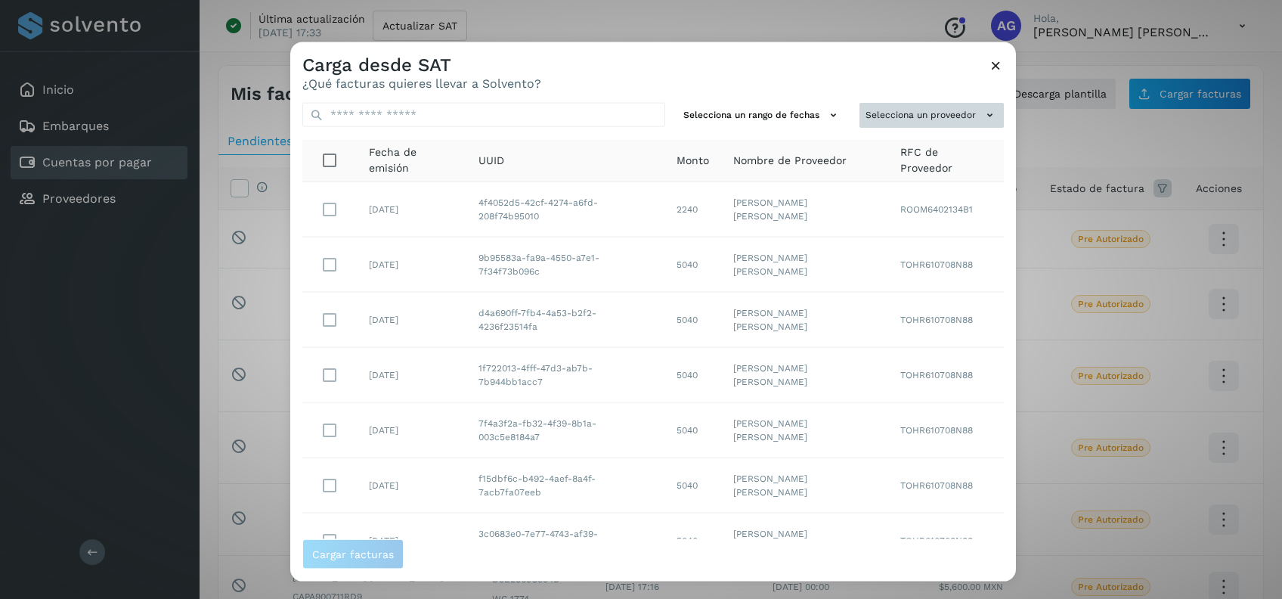
click at [899, 115] on button "Selecciona un proveedor" at bounding box center [931, 115] width 144 height 25
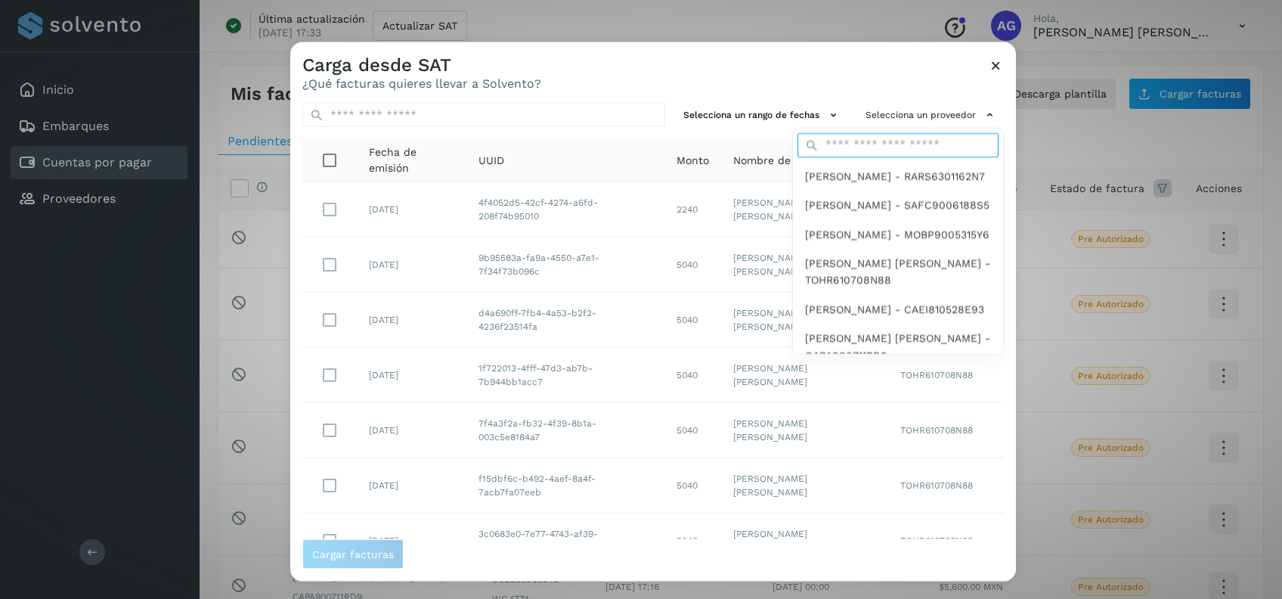
click at [873, 144] on input "text" at bounding box center [897, 144] width 201 height 24
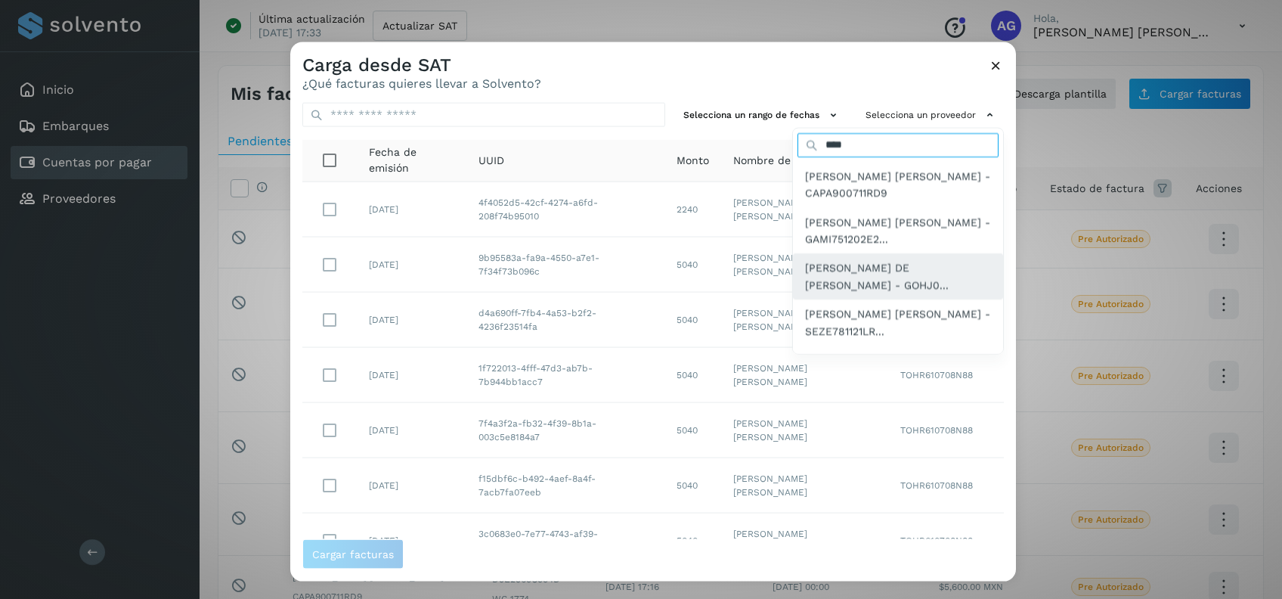
type input "****"
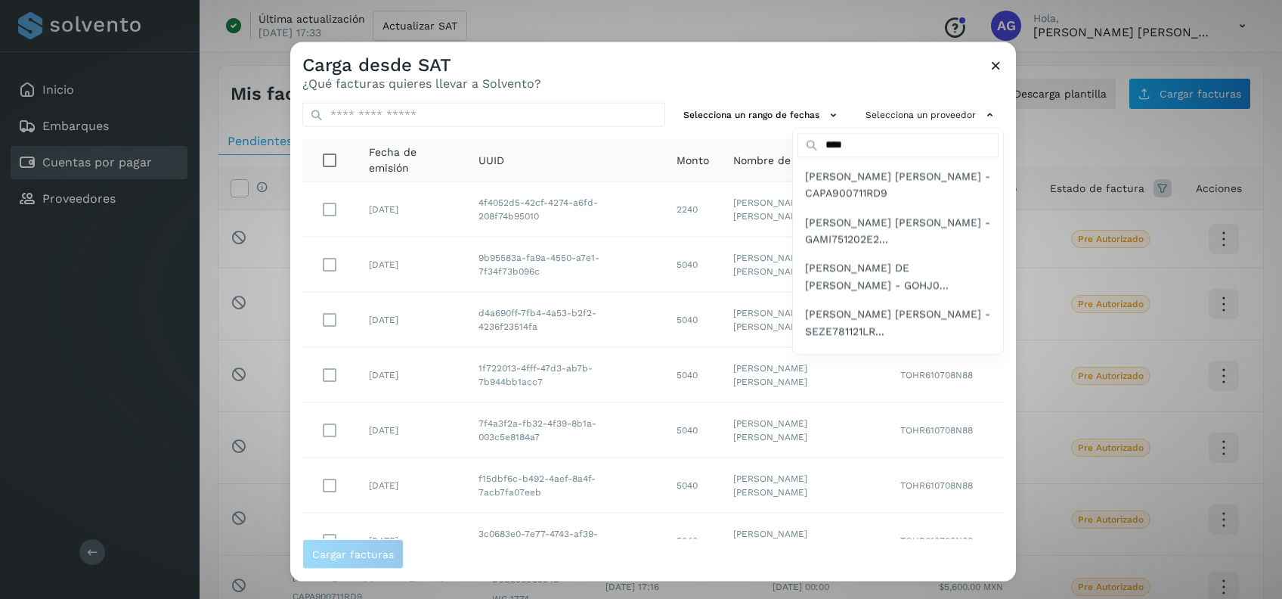
click at [892, 274] on span "[PERSON_NAME] DE [PERSON_NAME] - GOHJ0..." at bounding box center [898, 276] width 186 height 34
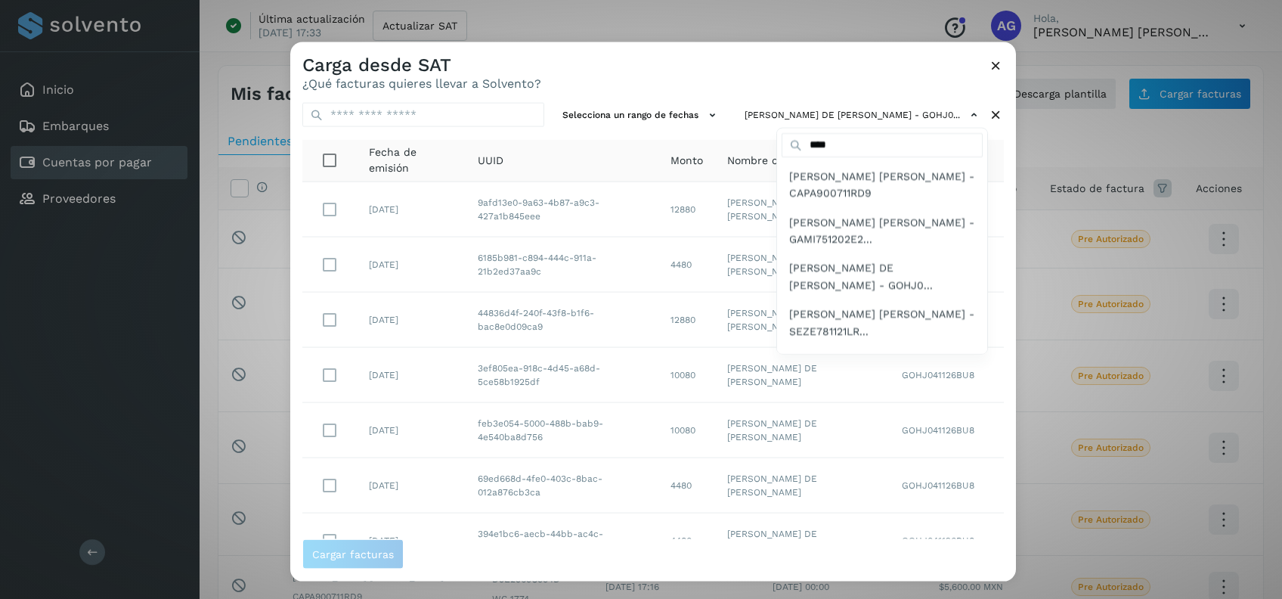
click at [617, 116] on div at bounding box center [931, 341] width 1282 height 599
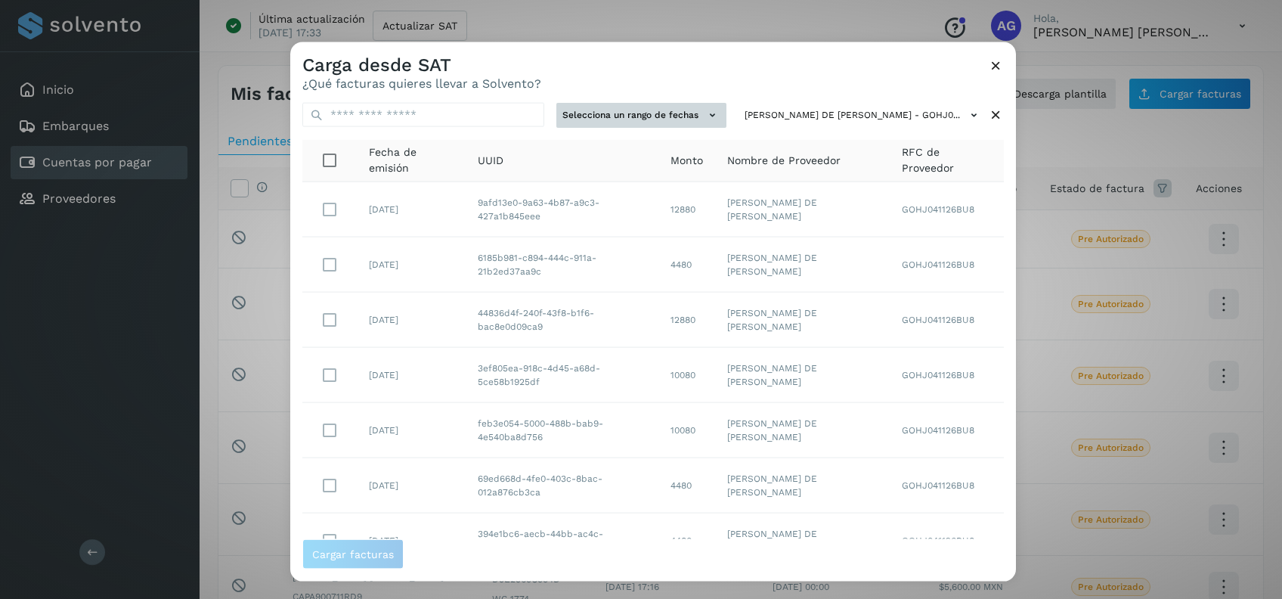
click at [617, 116] on button "Selecciona un rango de fechas" at bounding box center [641, 115] width 170 height 25
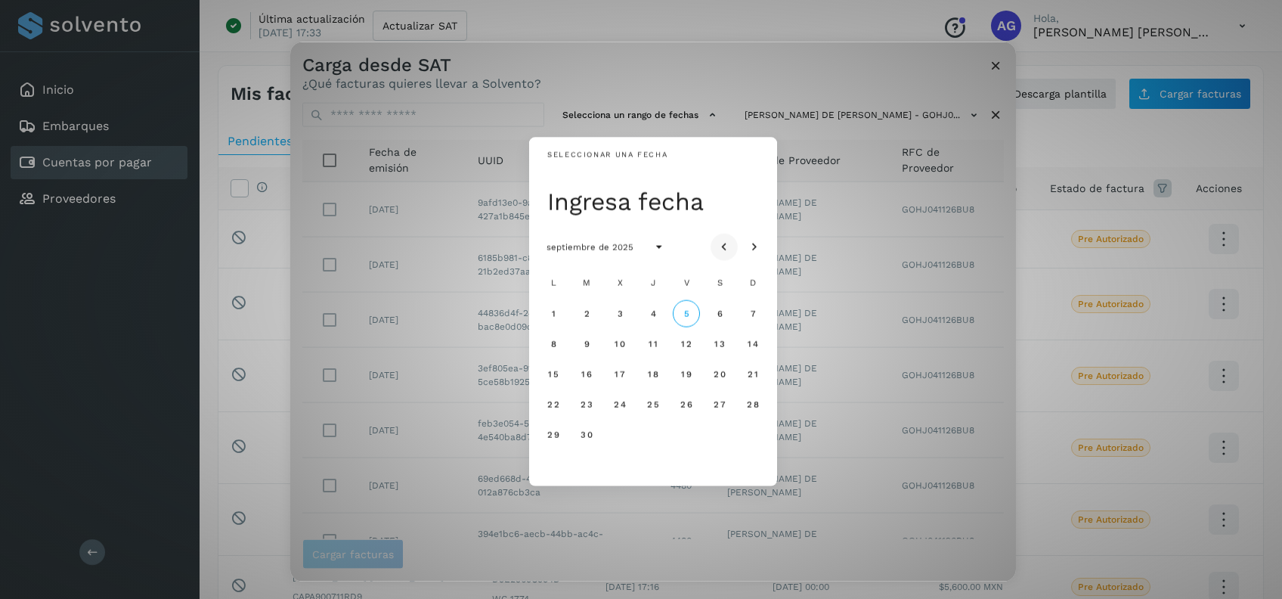
click at [727, 246] on icon "Mes anterior" at bounding box center [723, 247] width 15 height 15
click at [722, 406] on span "23" at bounding box center [719, 403] width 13 height 11
click at [760, 407] on button "24" at bounding box center [752, 403] width 27 height 27
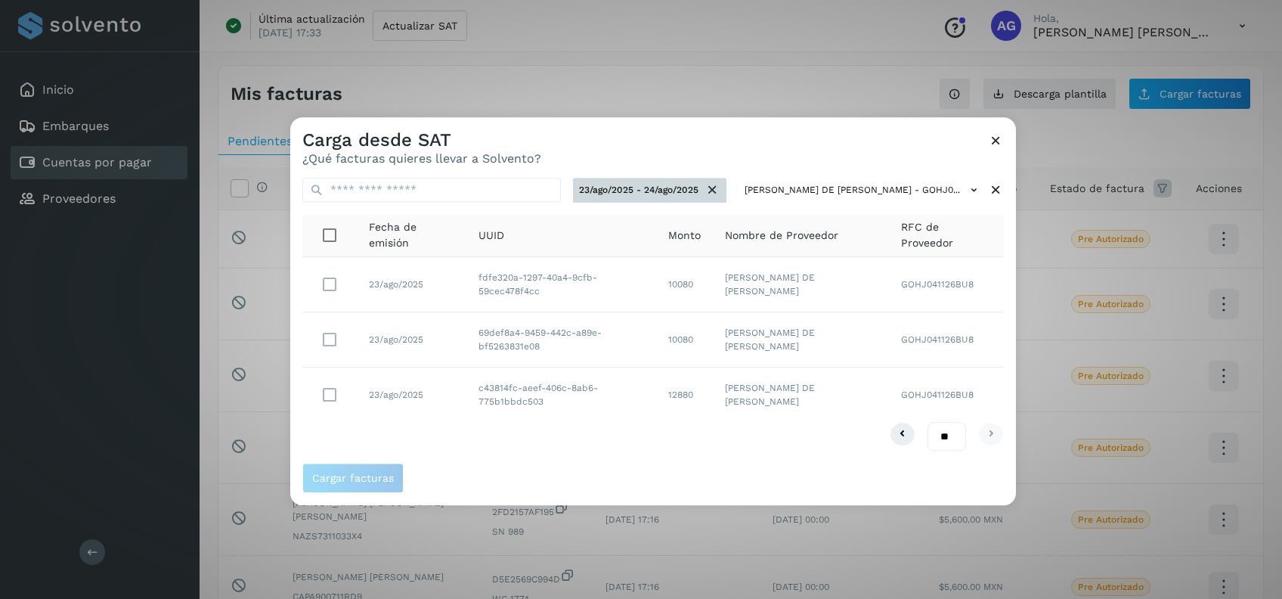
click at [704, 193] on icon at bounding box center [712, 190] width 16 height 16
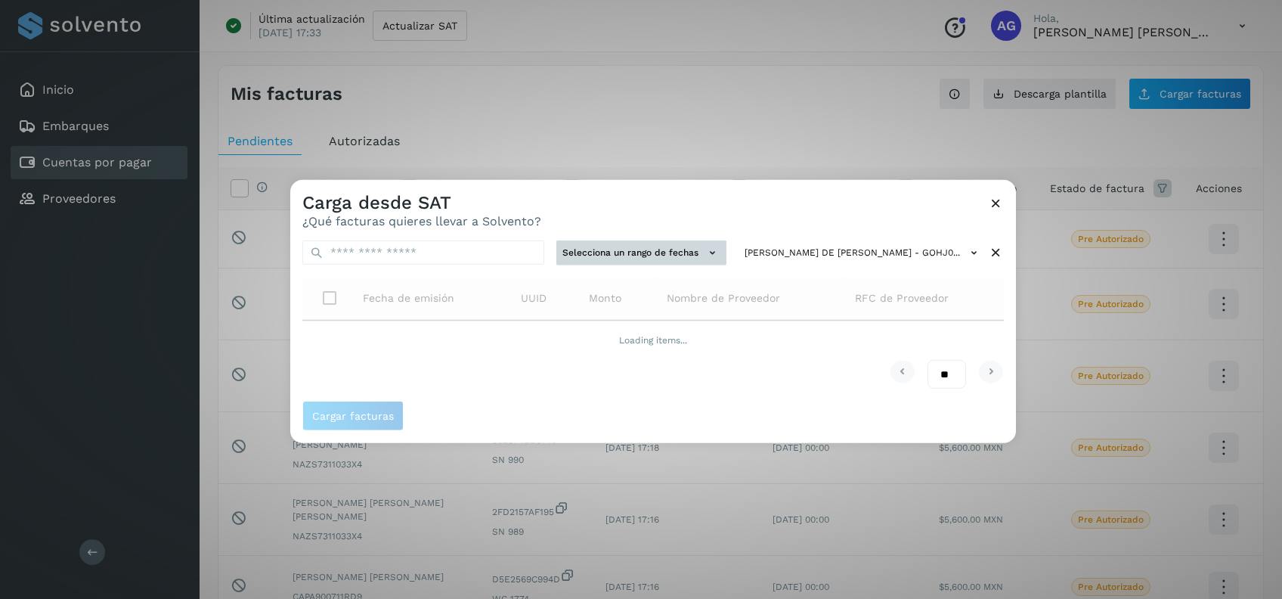
click at [704, 249] on icon at bounding box center [712, 253] width 16 height 16
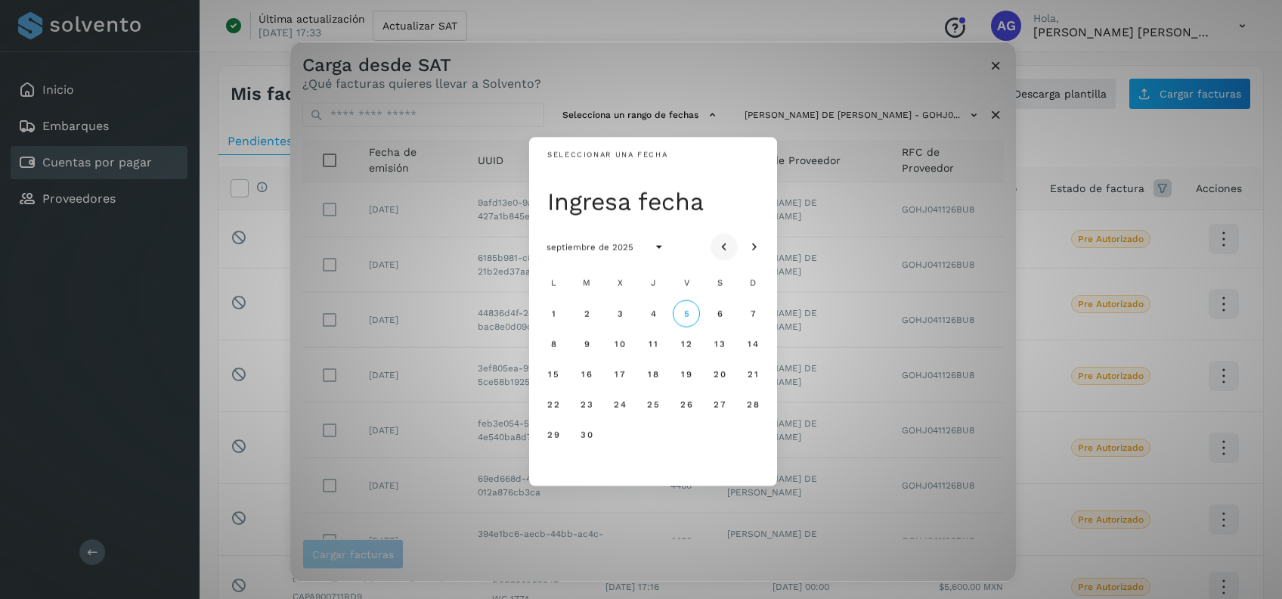
click at [722, 248] on icon "Mes anterior" at bounding box center [723, 247] width 15 height 15
click at [721, 403] on span "23" at bounding box center [719, 403] width 13 height 11
click at [579, 429] on button "26" at bounding box center [586, 433] width 27 height 27
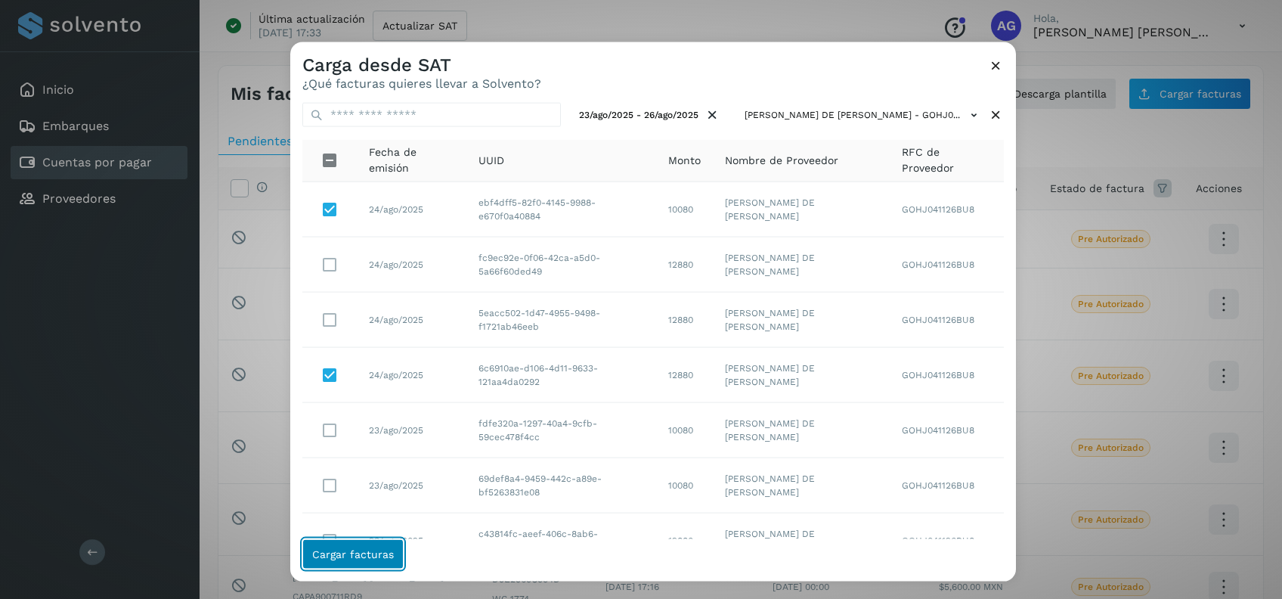
click at [375, 552] on span "Cargar facturas" at bounding box center [353, 553] width 82 height 11
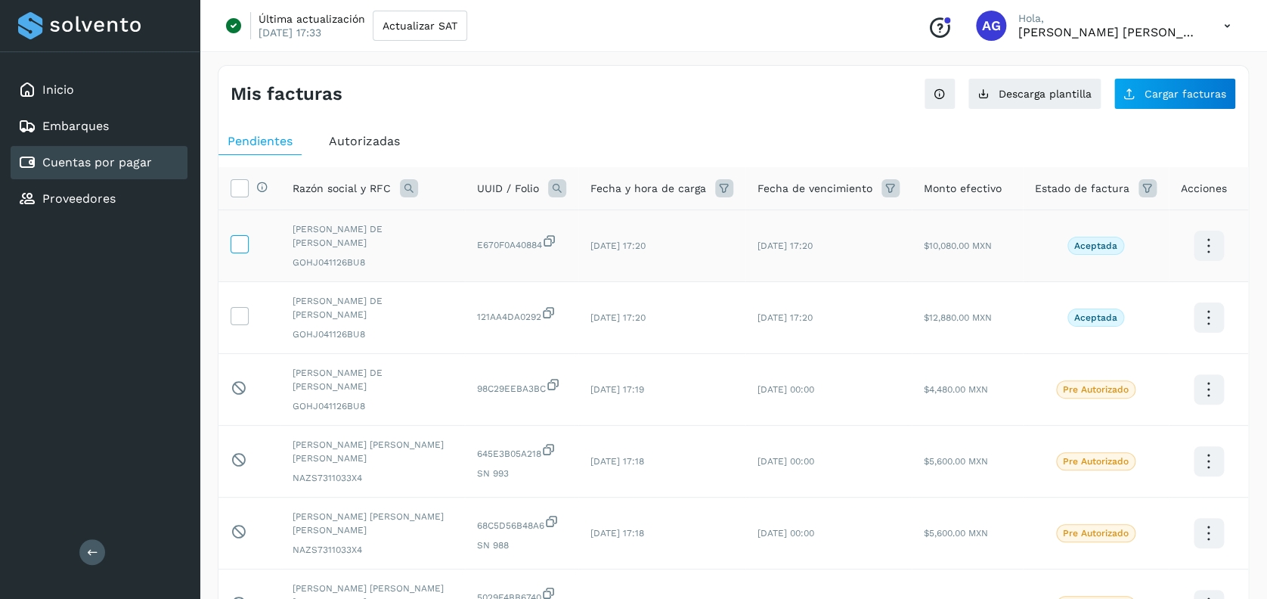
click at [240, 242] on icon at bounding box center [239, 243] width 16 height 16
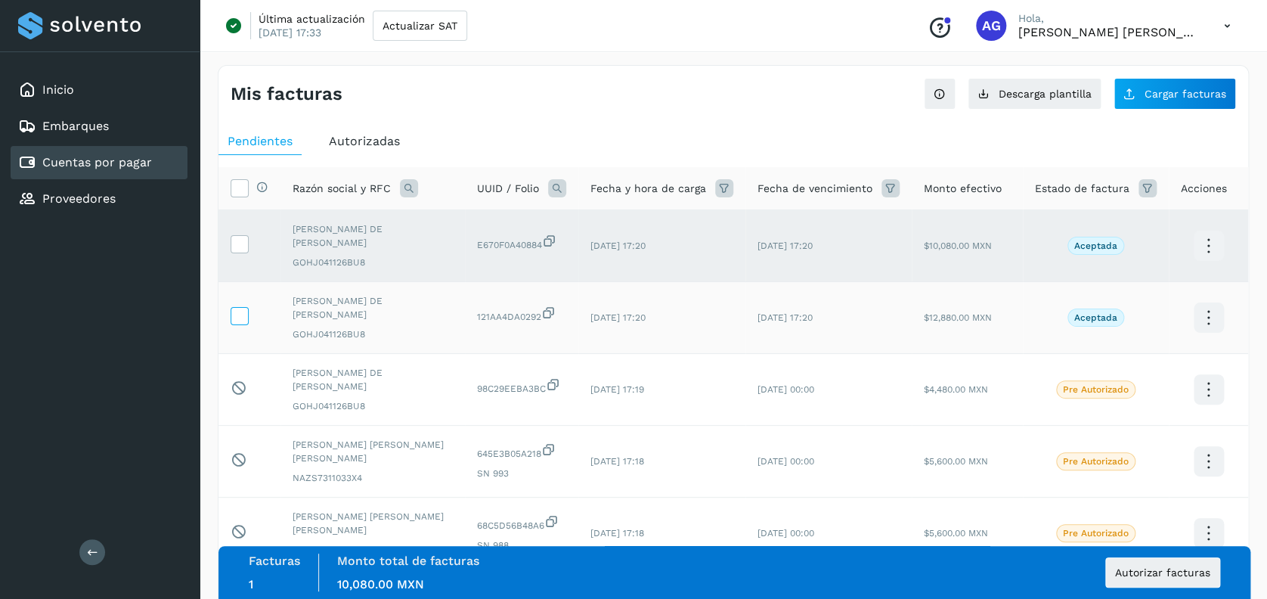
click at [243, 313] on icon at bounding box center [239, 315] width 16 height 16
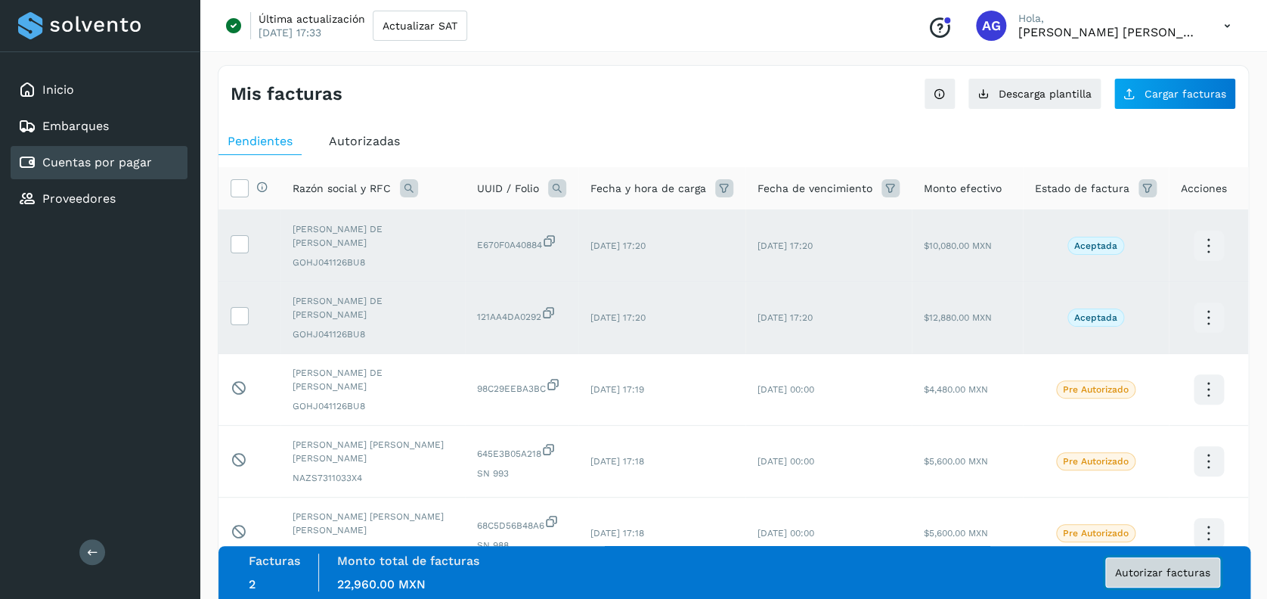
click at [1167, 567] on span "Autorizar facturas" at bounding box center [1162, 572] width 95 height 11
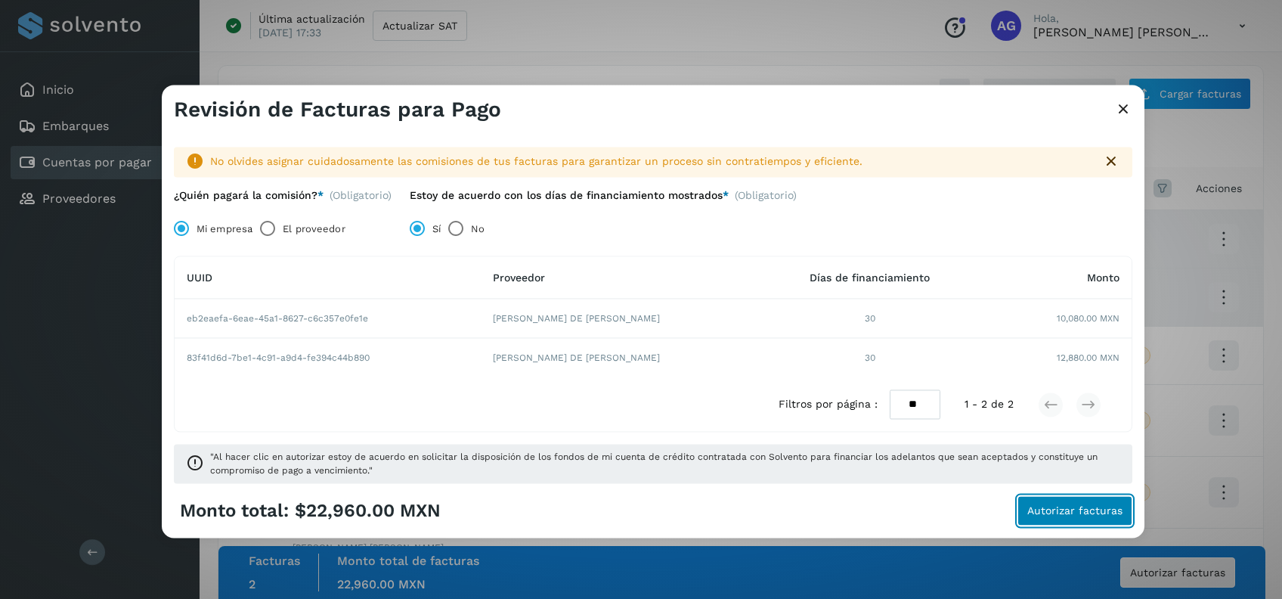
click at [1040, 503] on button "Autorizar facturas" at bounding box center [1074, 511] width 115 height 30
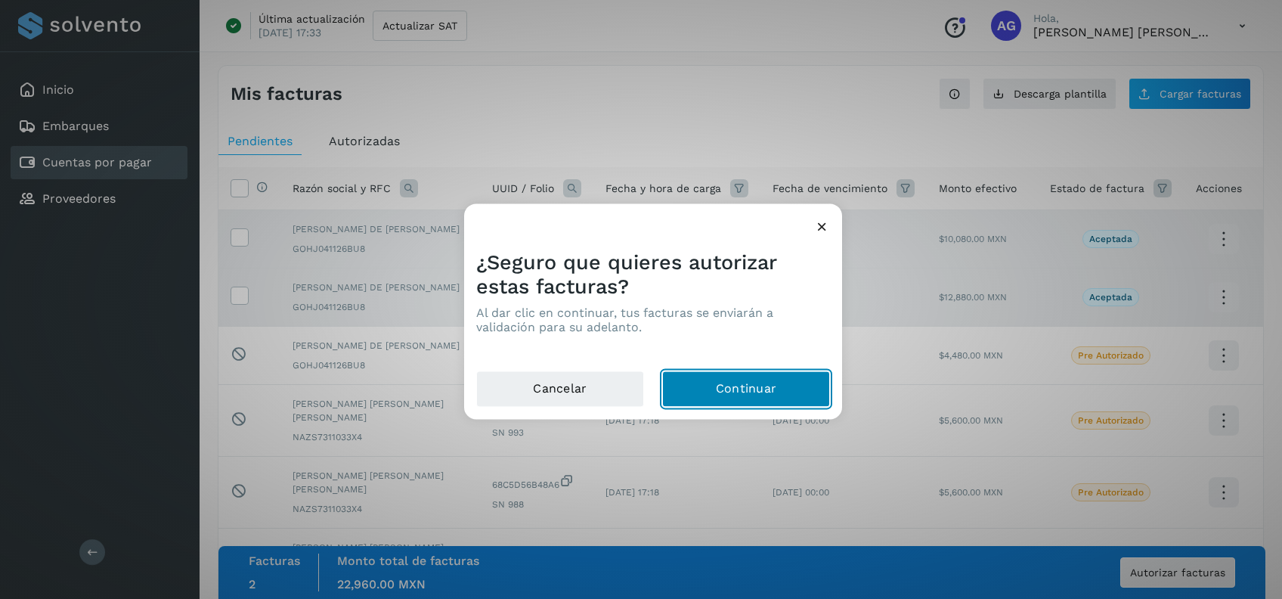
click at [785, 391] on button "Continuar" at bounding box center [746, 389] width 168 height 36
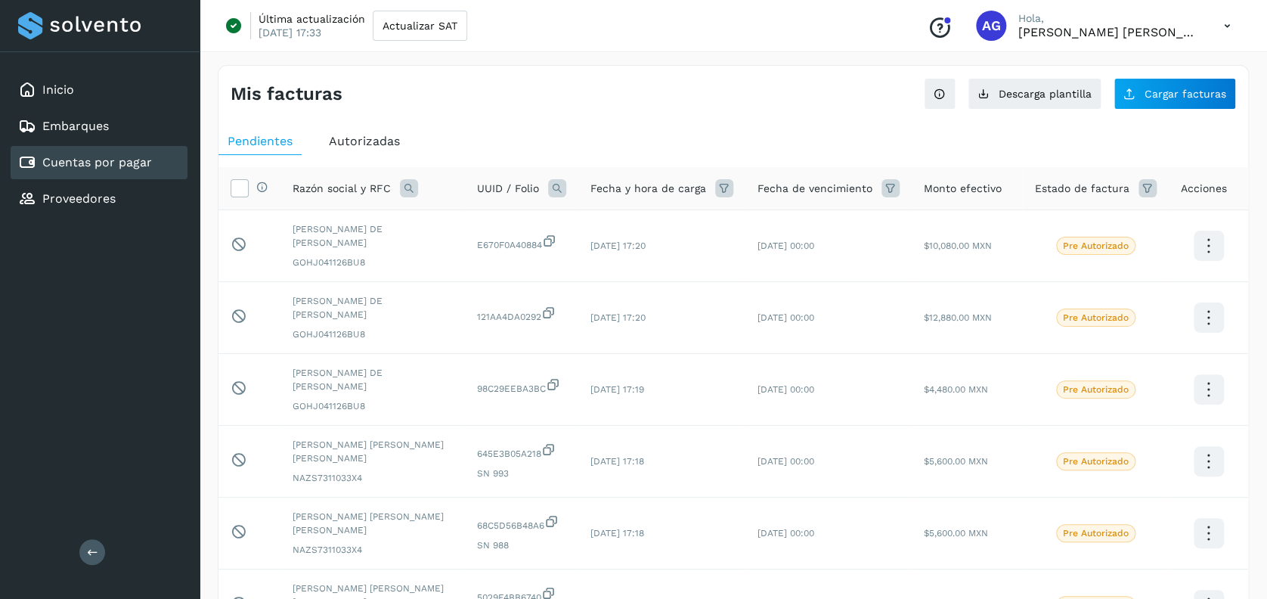
click at [1208, 28] on div "Conoce nuestros beneficios AG Hola, [PERSON_NAME] [PERSON_NAME]" at bounding box center [1078, 25] width 327 height 35
click at [1225, 23] on icon at bounding box center [1226, 26] width 31 height 31
click at [1168, 103] on div "Cerrar sesión" at bounding box center [1152, 97] width 180 height 29
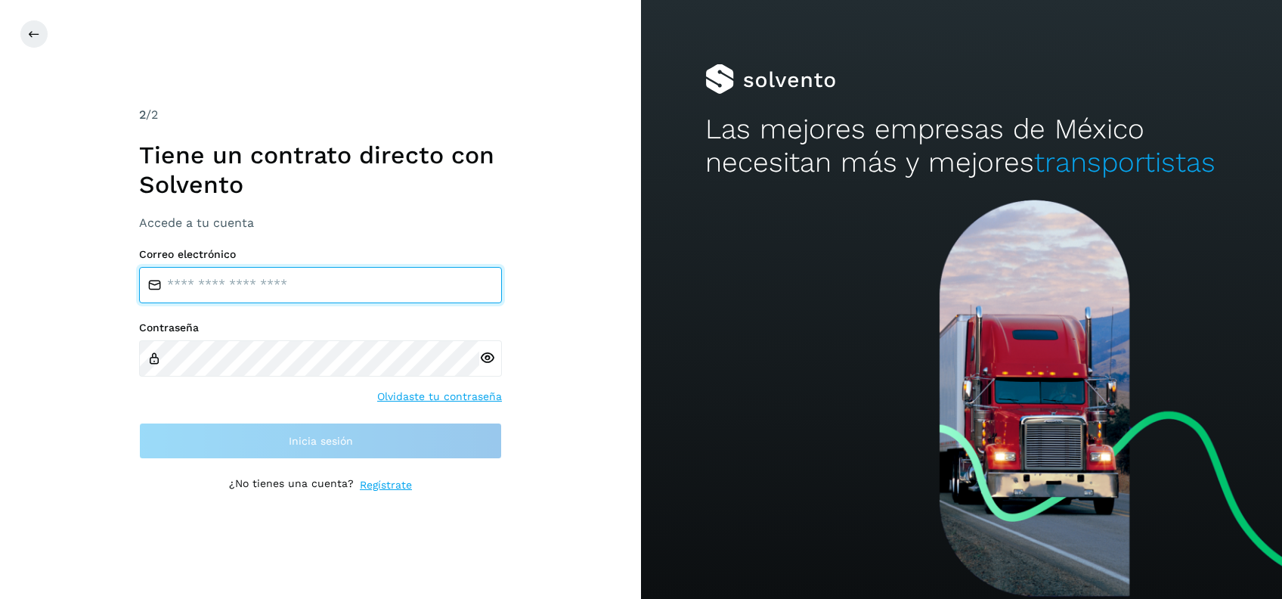
type input "**********"
